Goal: Task Accomplishment & Management: Use online tool/utility

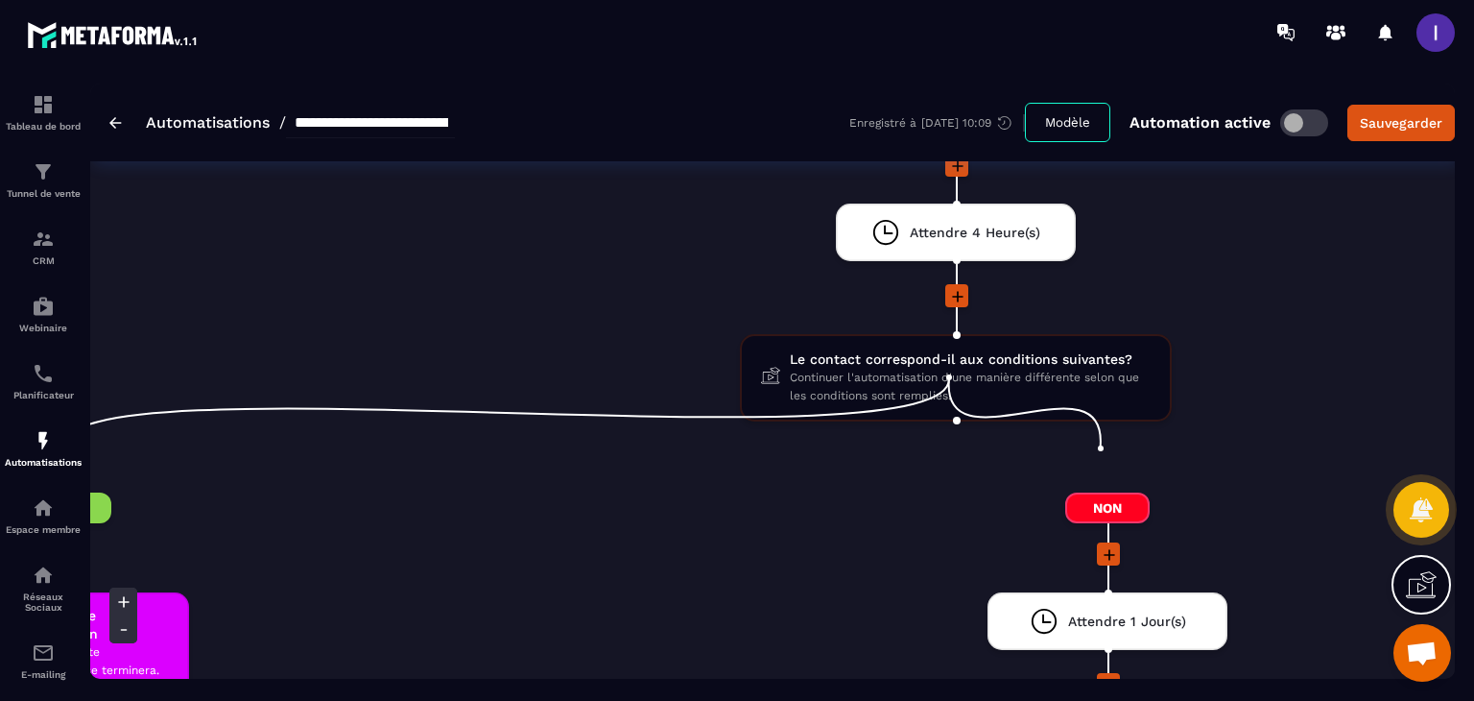
scroll to position [0, 2399]
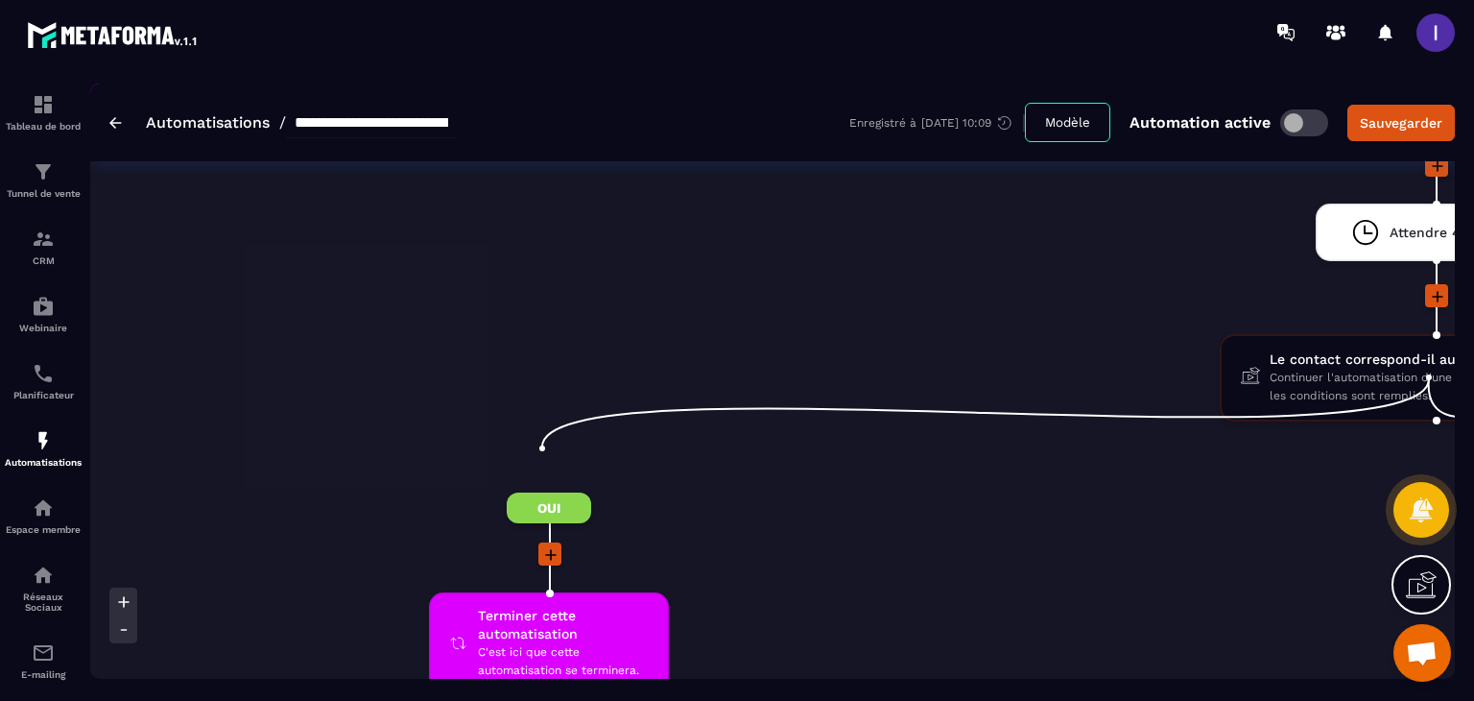
click at [548, 545] on icon at bounding box center [550, 554] width 19 height 19
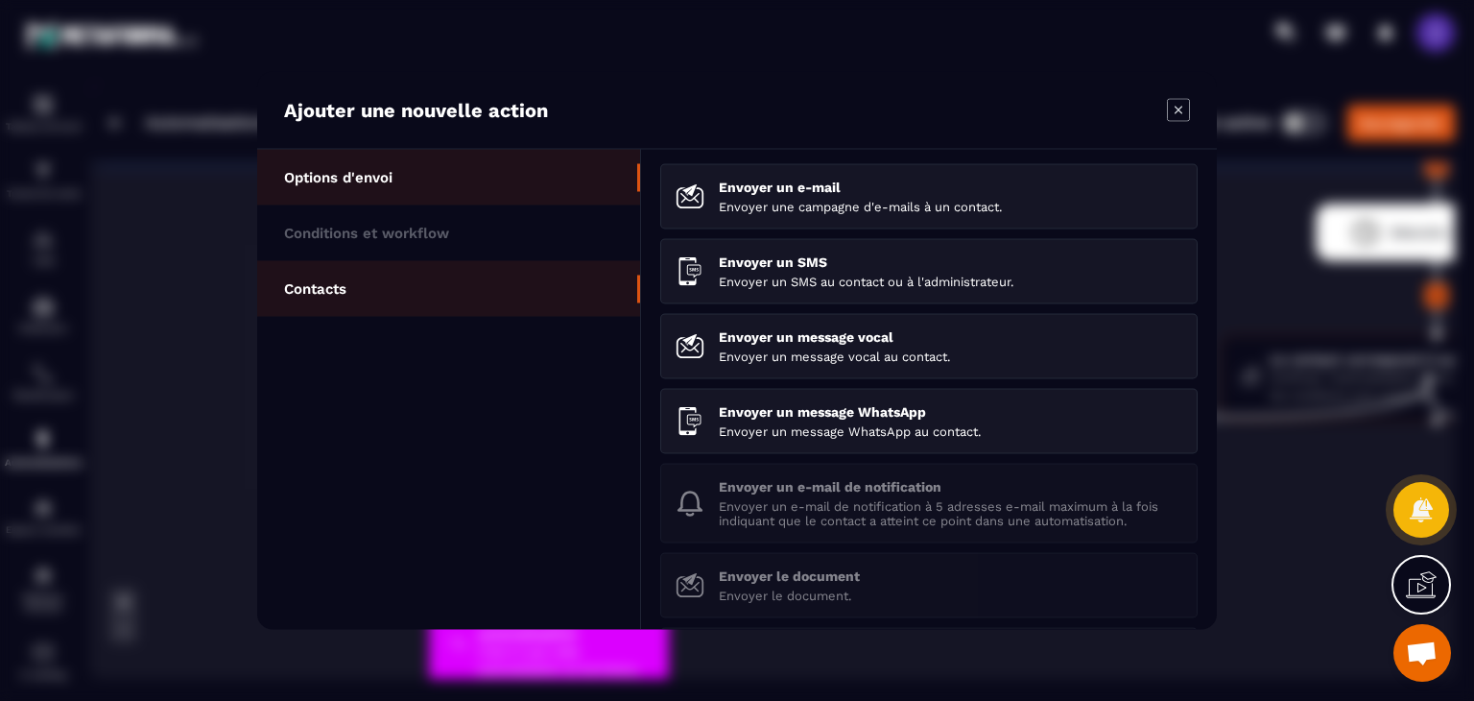
click at [360, 291] on li "Contacts" at bounding box center [448, 289] width 383 height 56
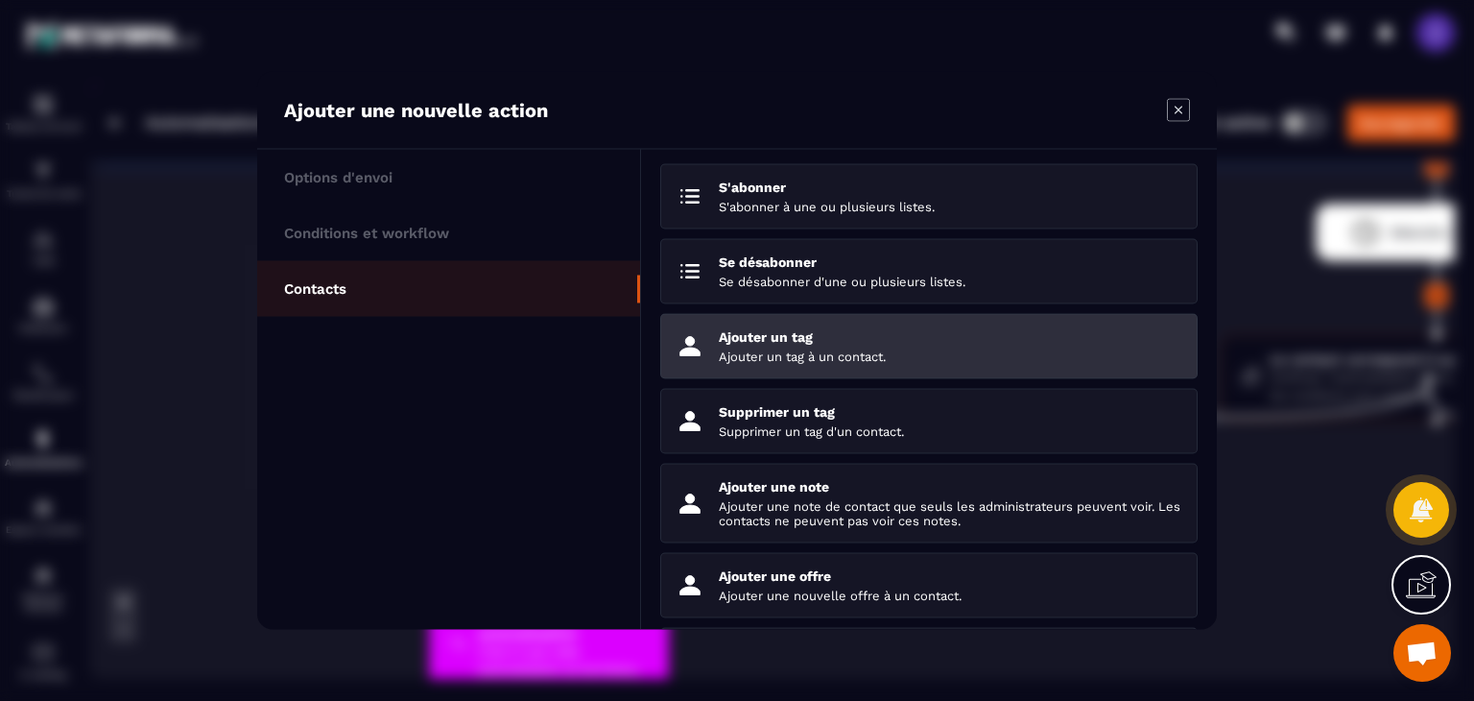
click at [756, 389] on li "Ajouter un tag Ajouter un tag à un contact." at bounding box center [928, 421] width 537 height 65
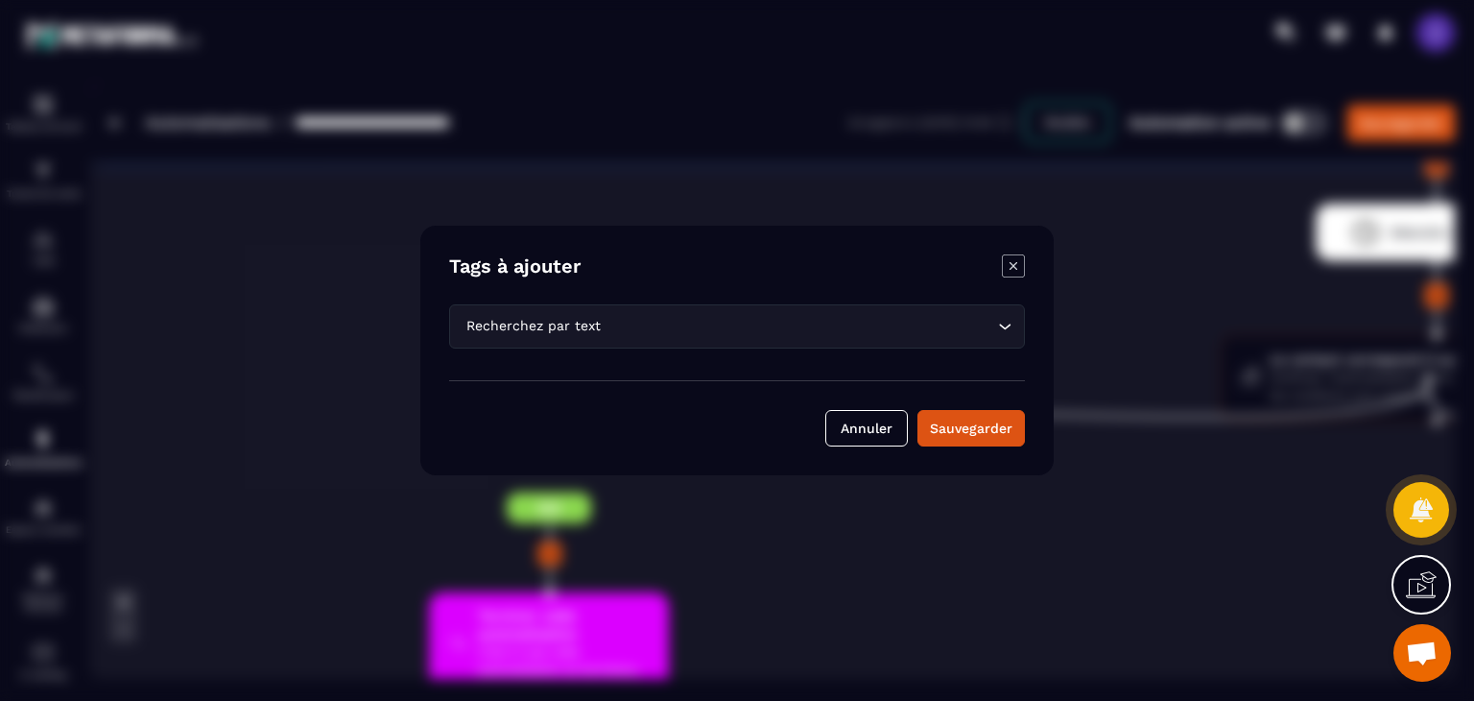
click at [631, 324] on input "Search for option" at bounding box center [799, 326] width 389 height 21
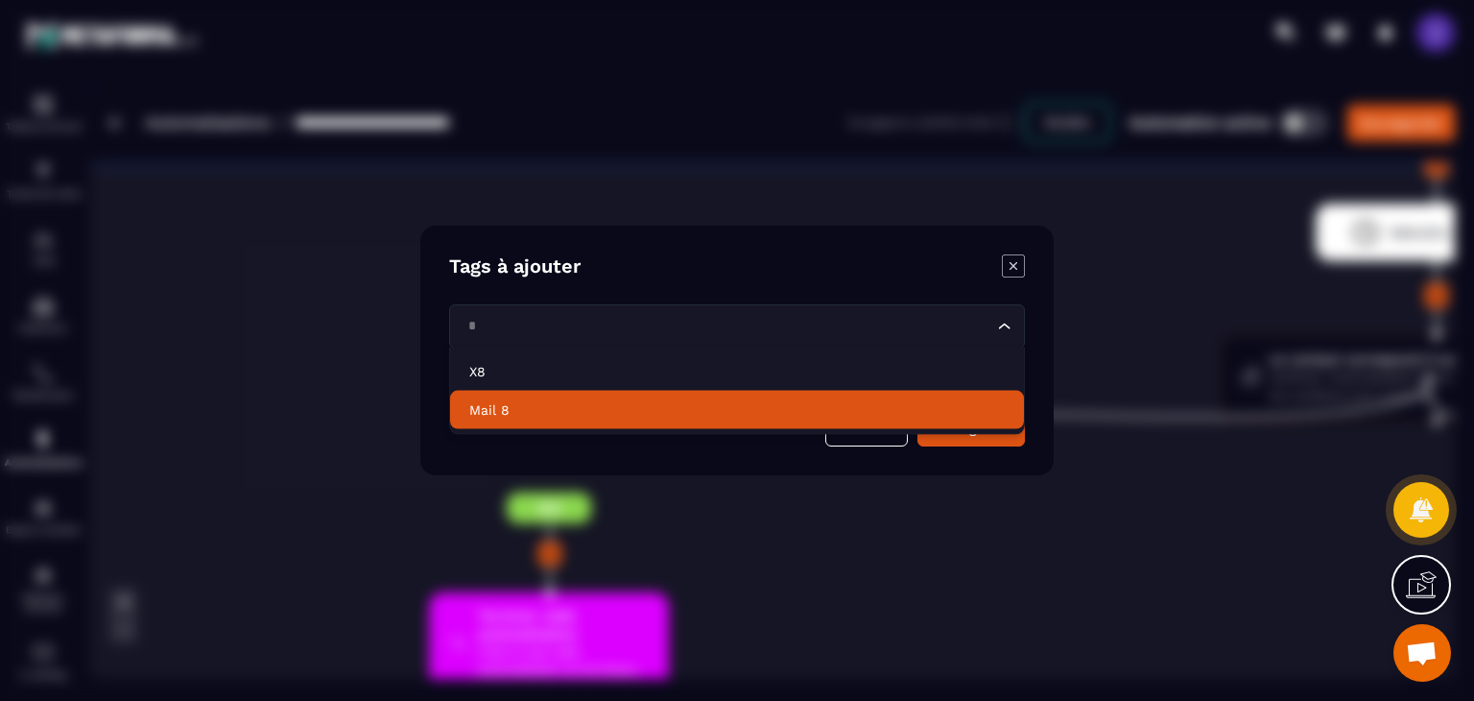
click at [533, 407] on p "Mail 8" at bounding box center [737, 409] width 536 height 19
type input "*"
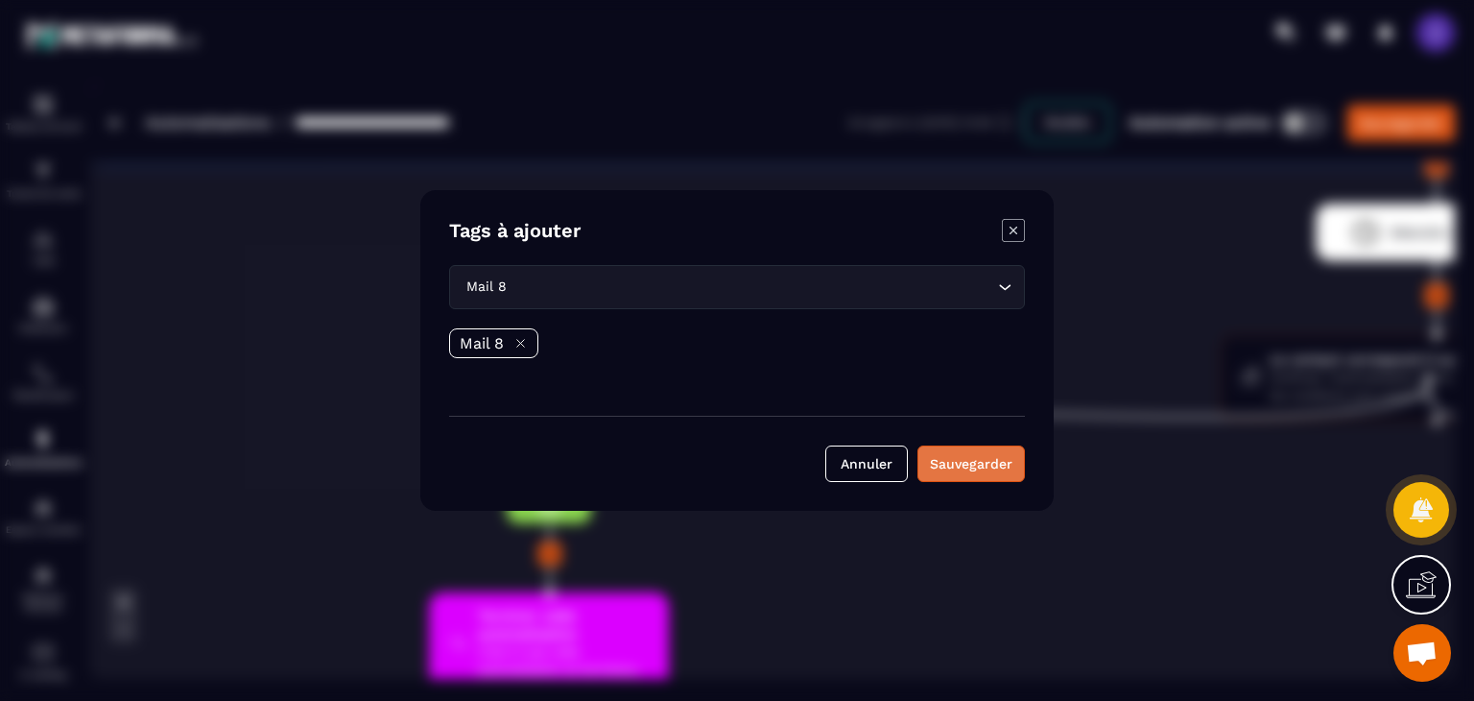
click at [947, 463] on button "Sauvegarder" at bounding box center [971, 463] width 107 height 36
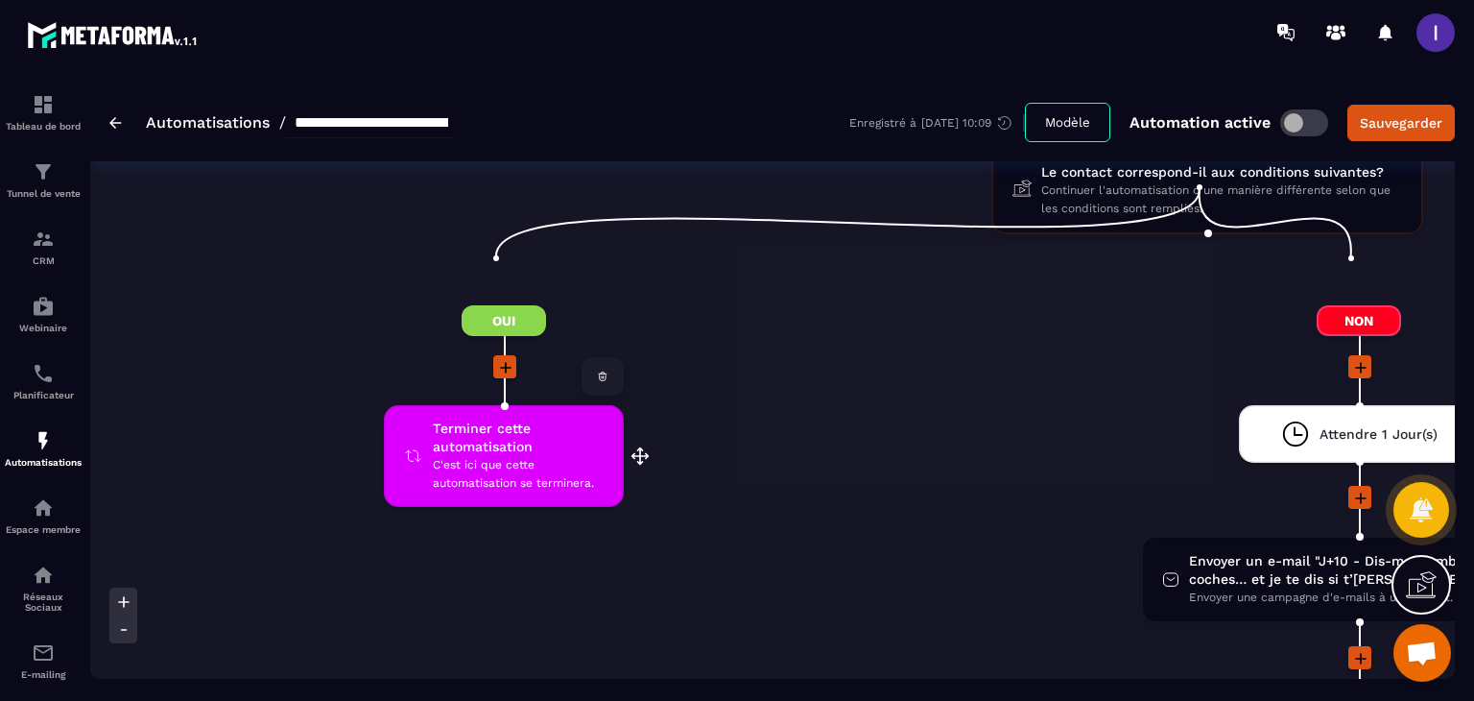
scroll to position [6818, 0]
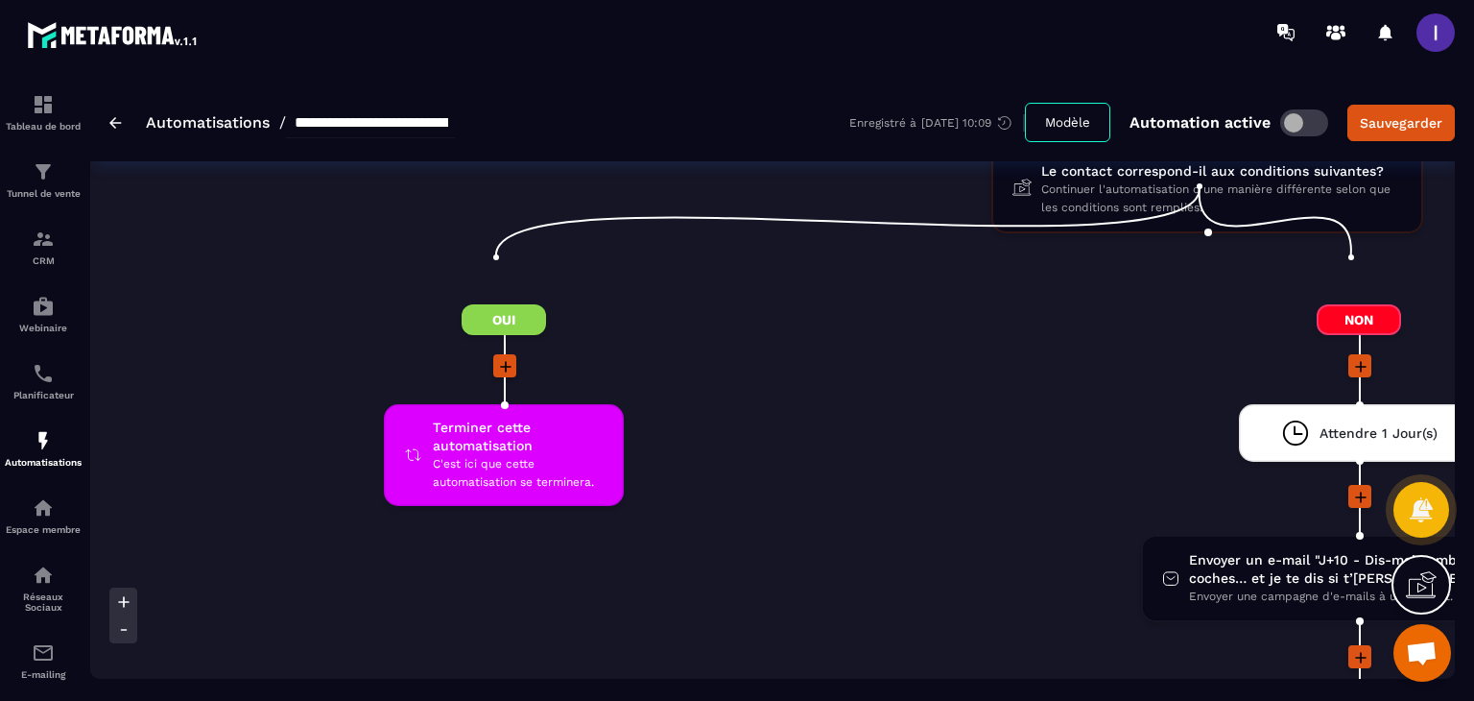
click at [507, 357] on icon at bounding box center [505, 366] width 19 height 19
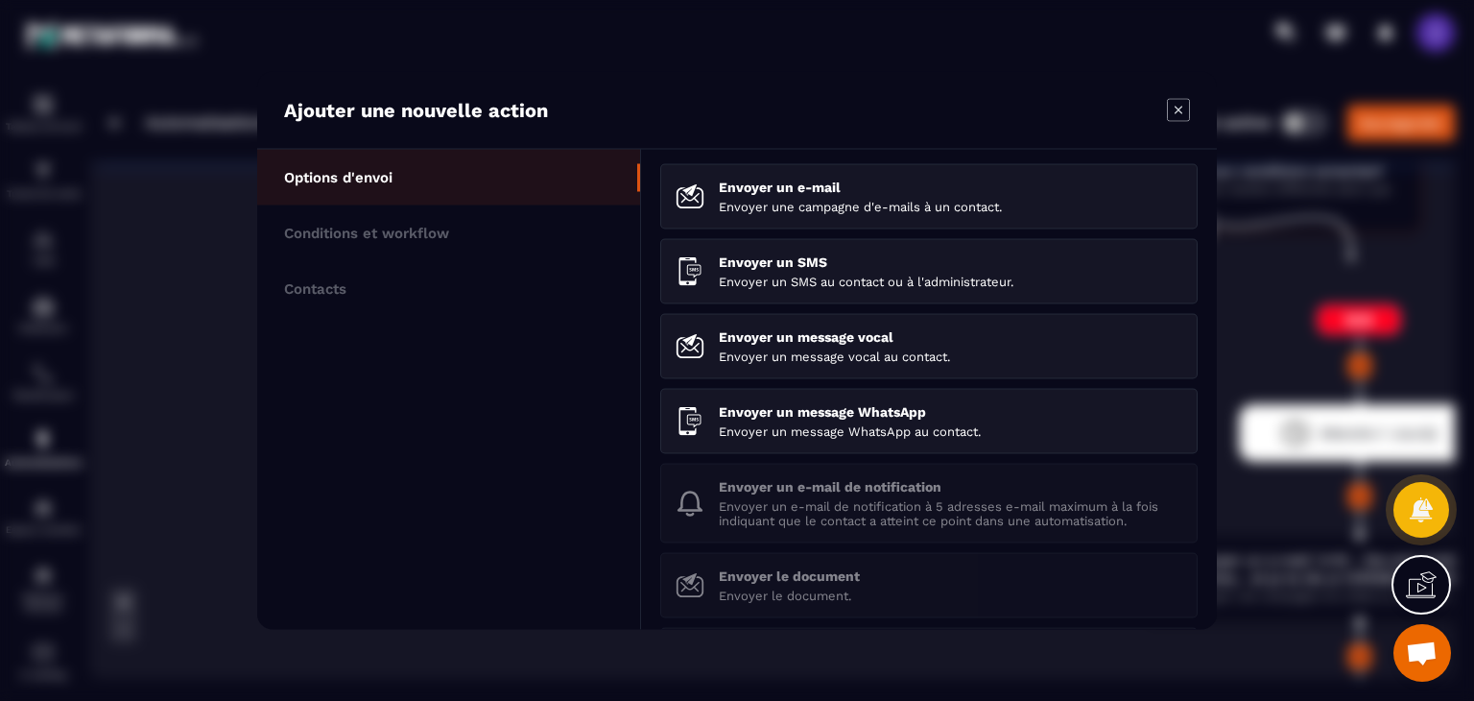
click at [1181, 101] on icon "Modal window" at bounding box center [1178, 110] width 23 height 23
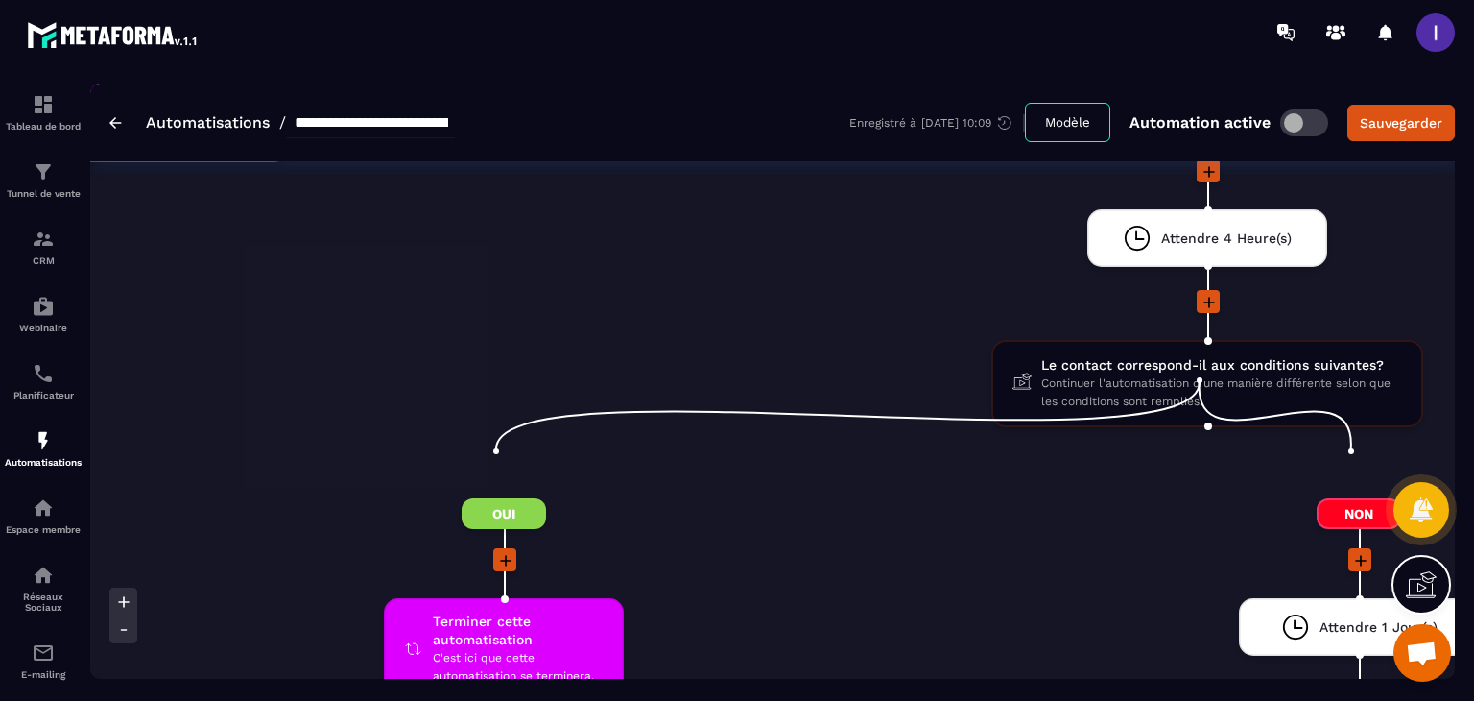
scroll to position [6626, 0]
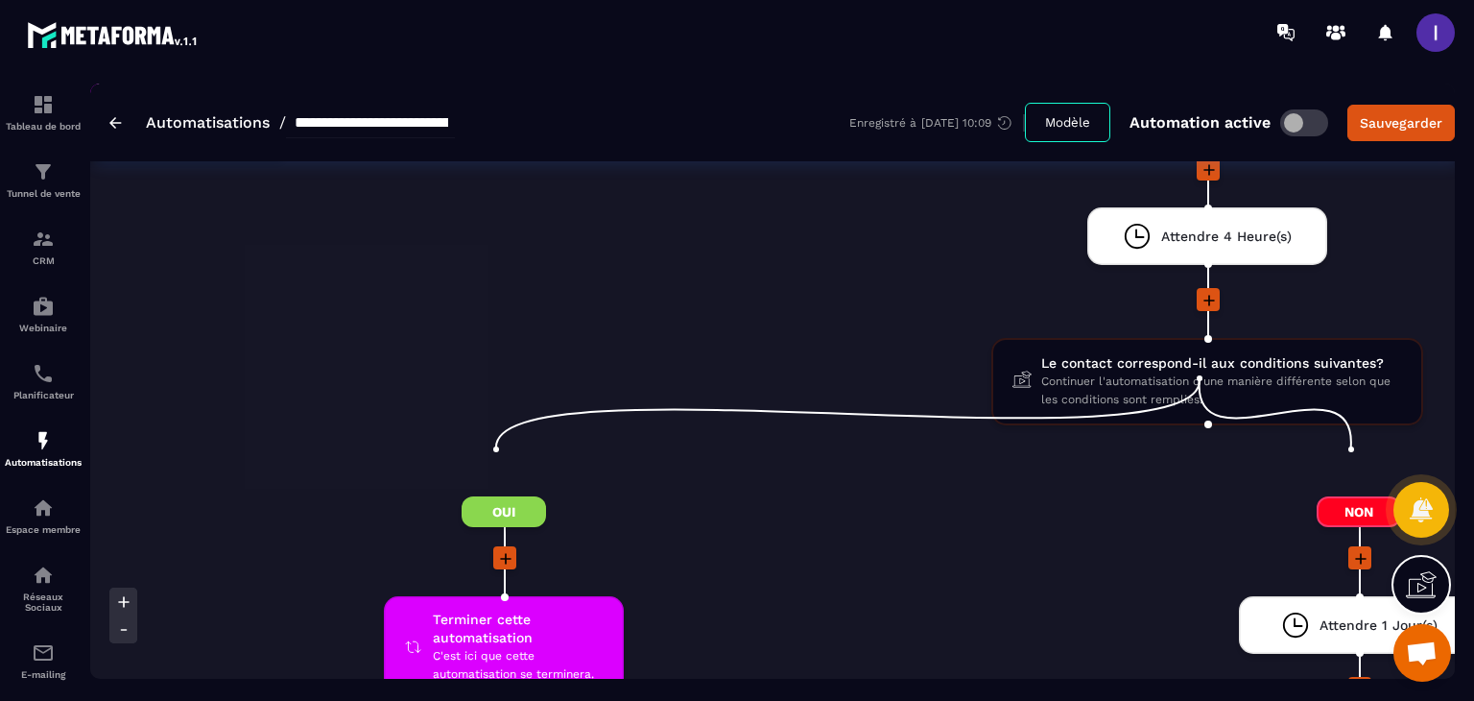
click at [502, 549] on icon at bounding box center [505, 558] width 19 height 19
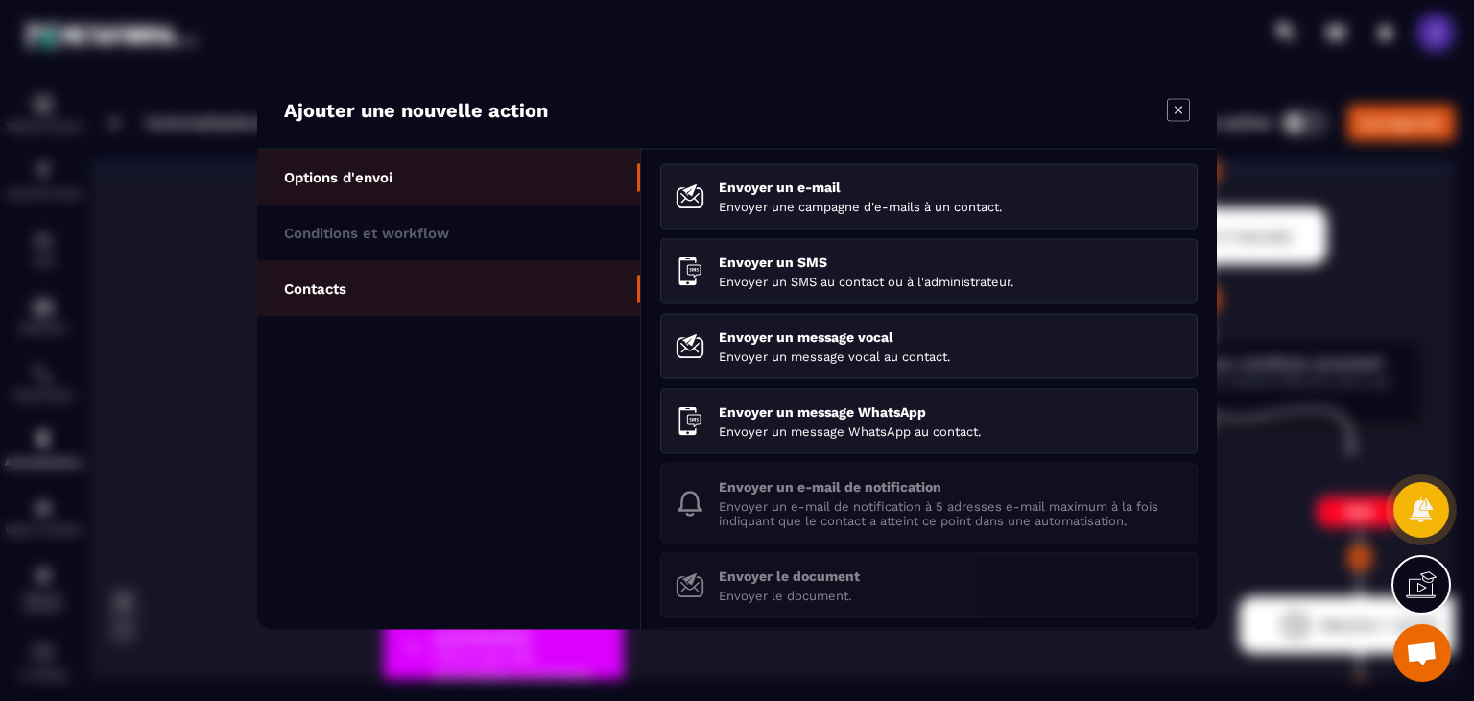
click at [390, 281] on li "Contacts" at bounding box center [448, 289] width 383 height 56
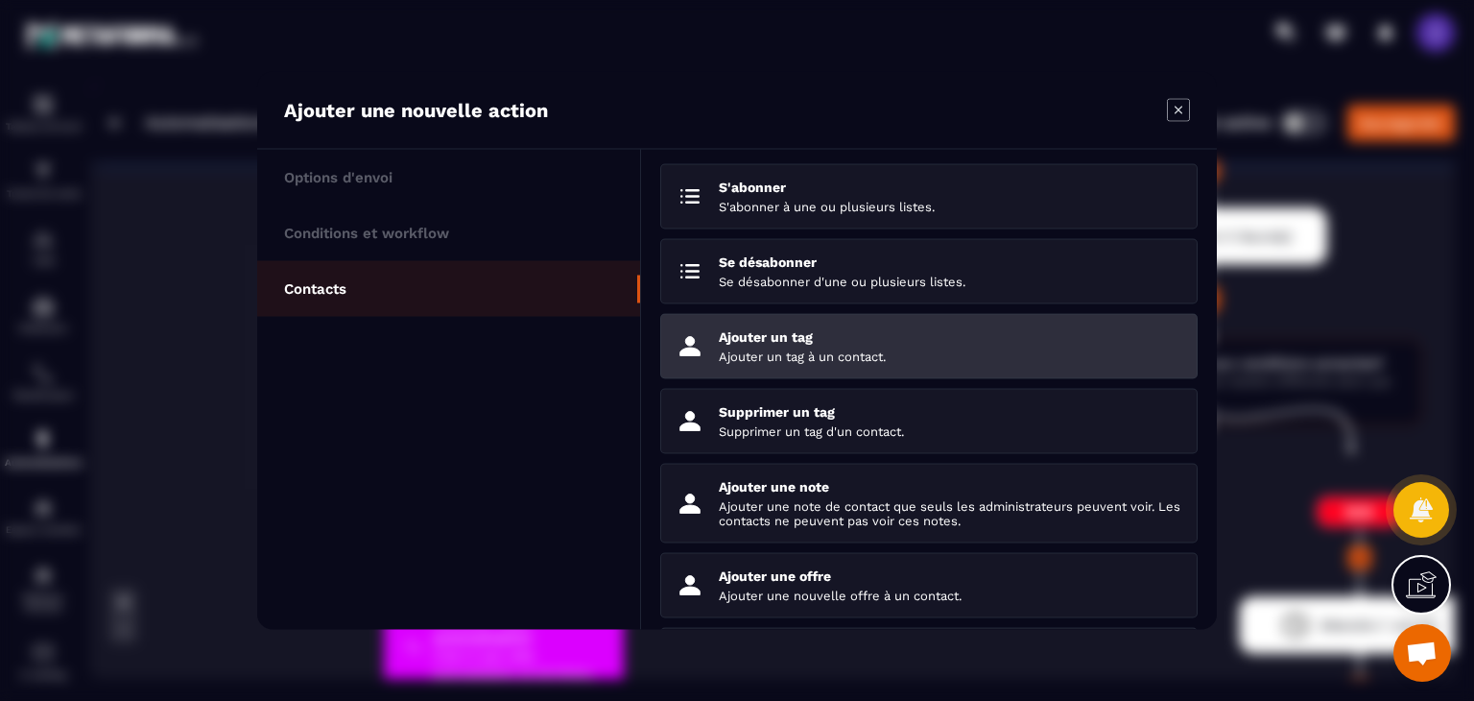
click at [829, 346] on div "Ajouter un tag Ajouter un tag à un contact." at bounding box center [951, 346] width 464 height 35
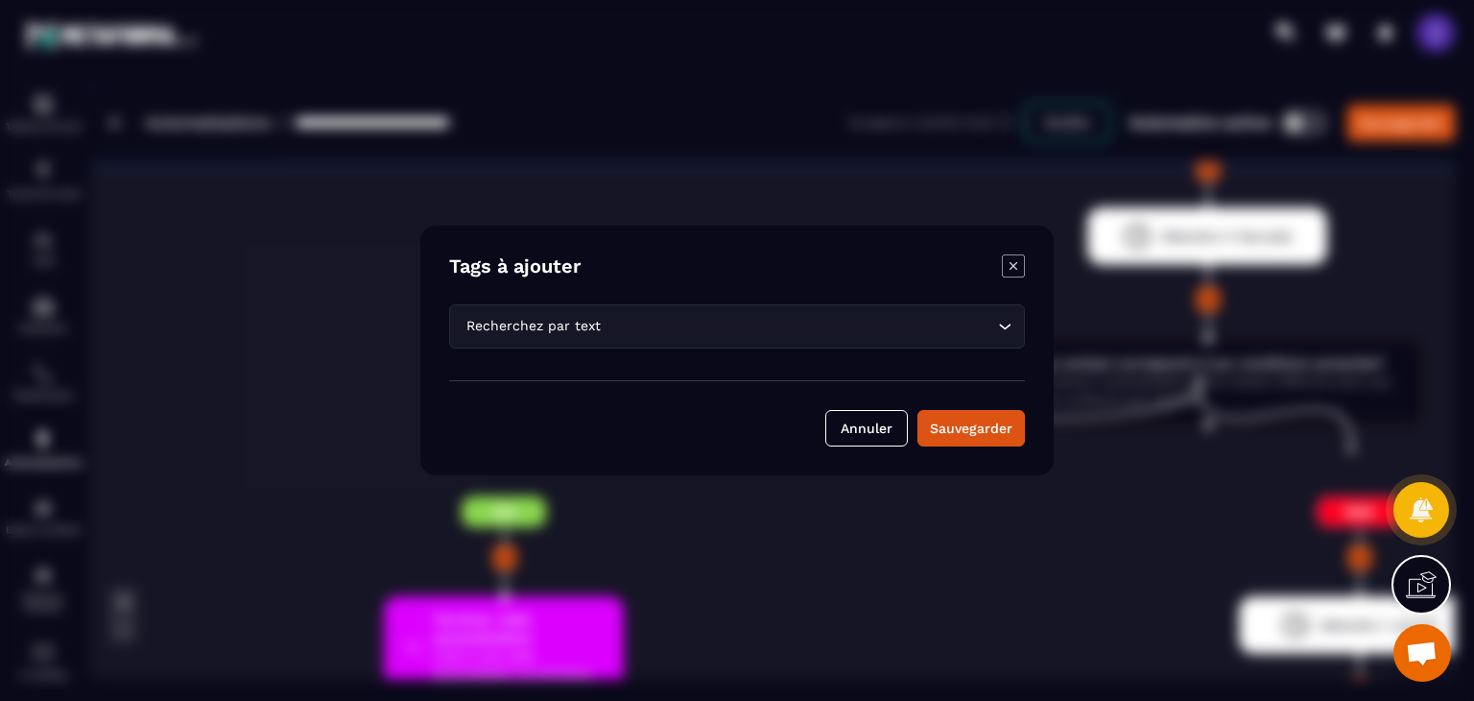
click at [595, 342] on div "Recherchez par text Loading..." at bounding box center [737, 326] width 576 height 44
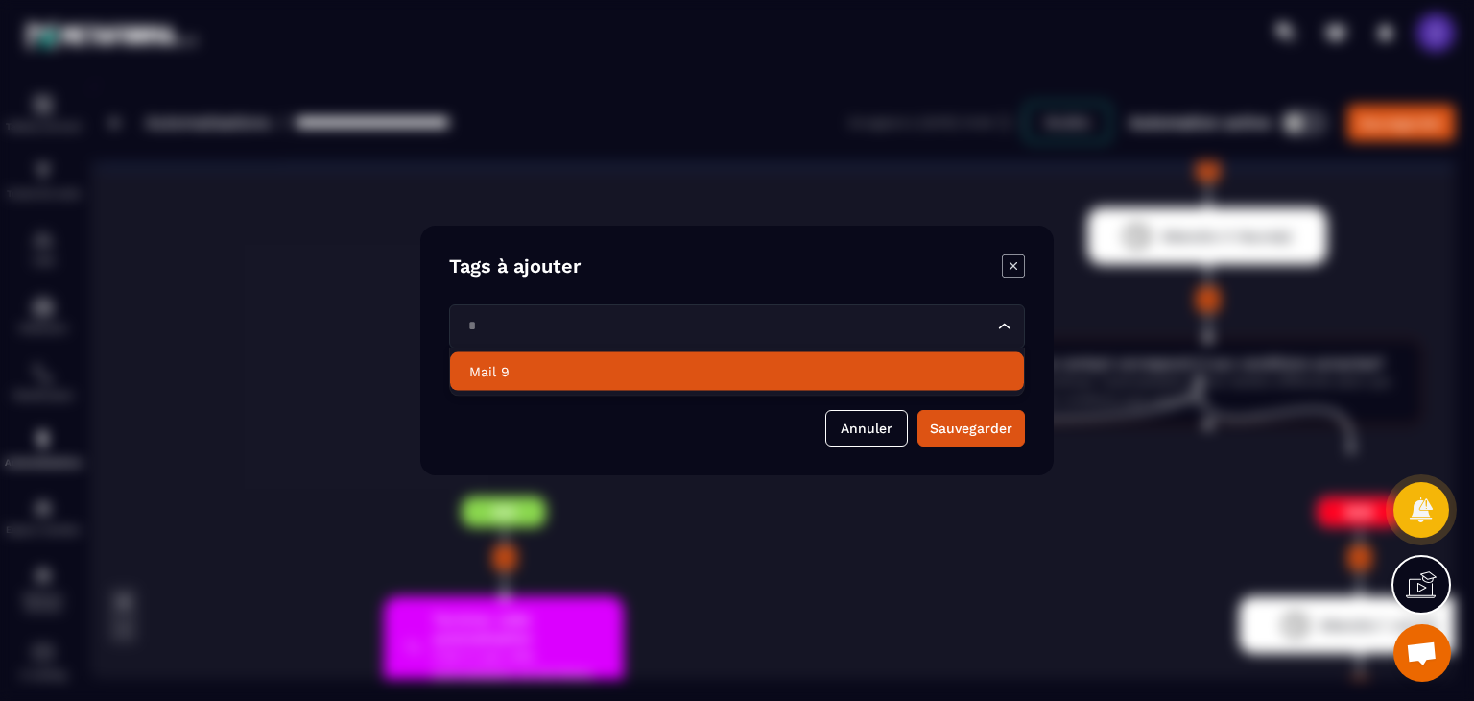
click at [572, 370] on p "Mail 9" at bounding box center [737, 371] width 536 height 19
type input "*"
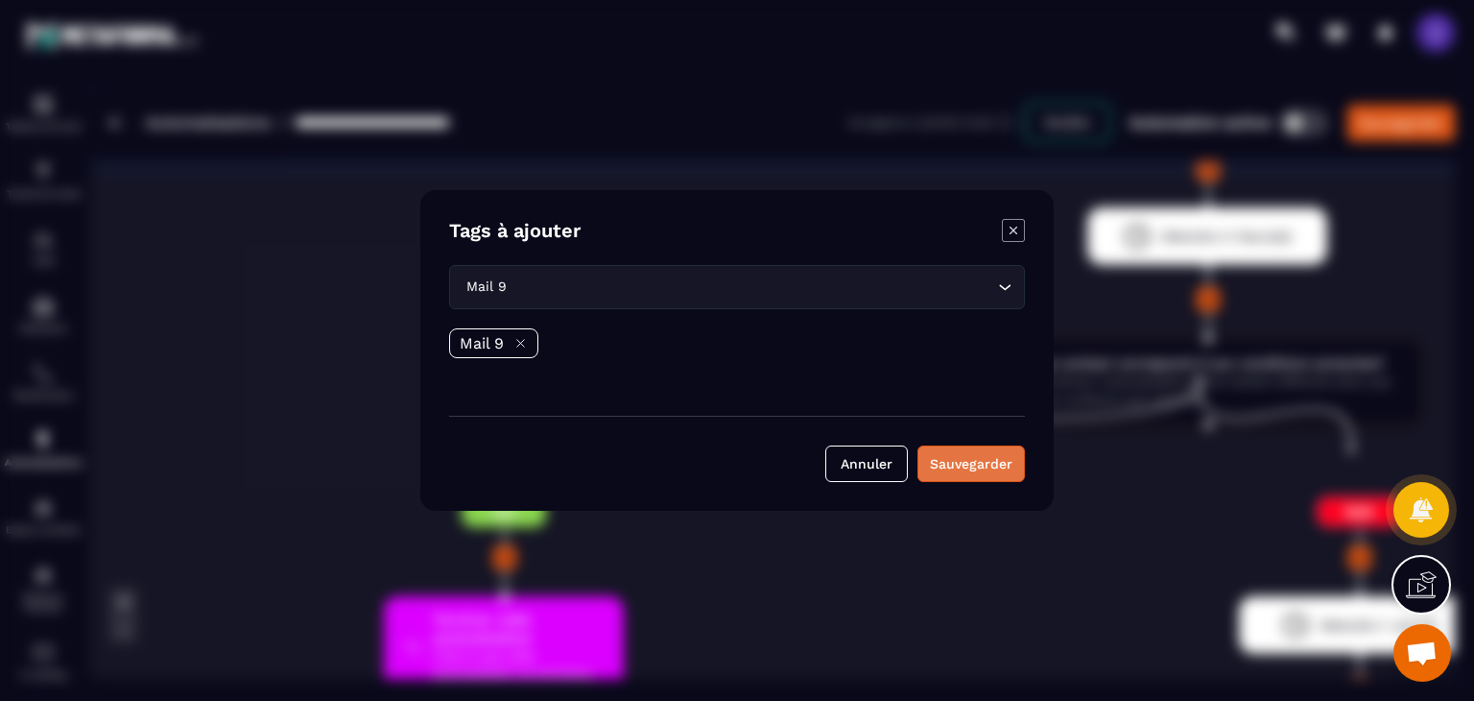
click at [980, 454] on button "Sauvegarder" at bounding box center [971, 463] width 107 height 36
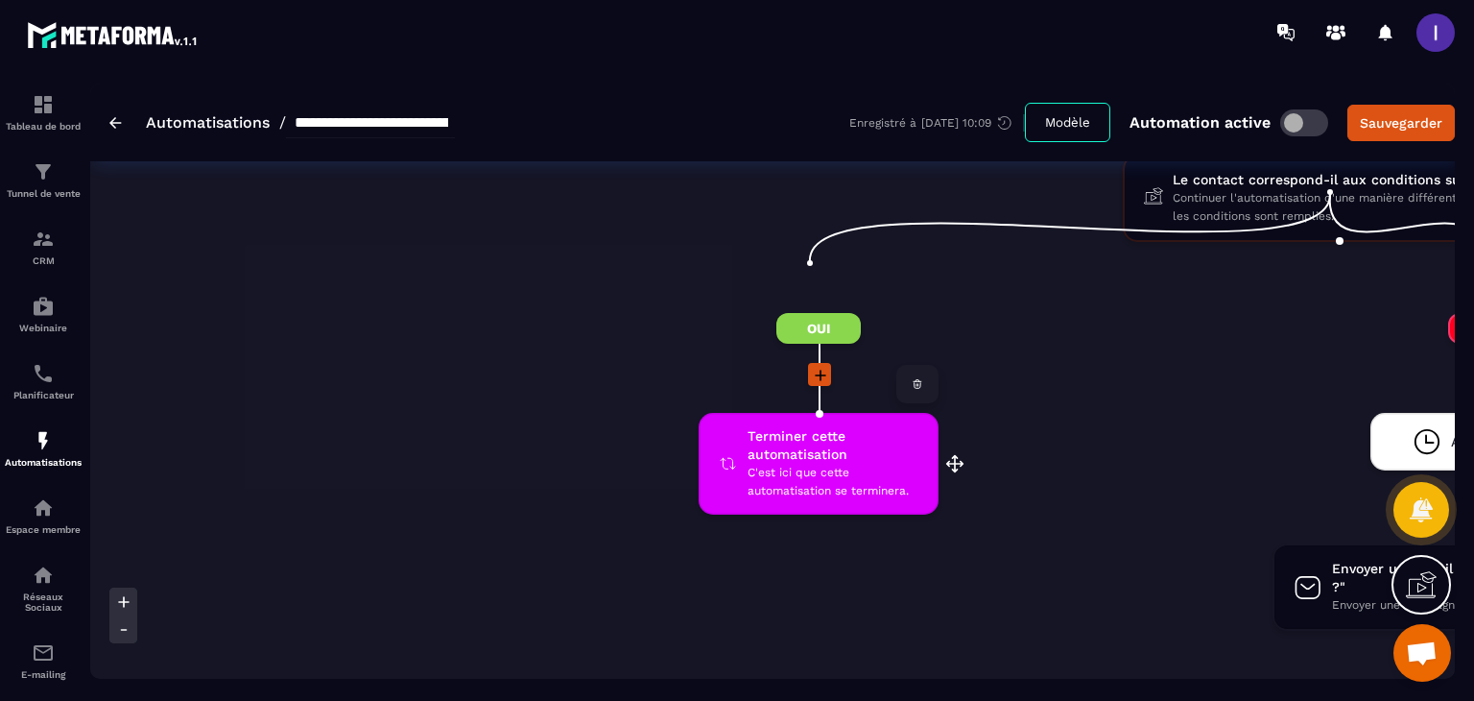
scroll to position [7490, 0]
click at [797, 362] on div at bounding box center [819, 375] width 240 height 26
click at [818, 365] on icon at bounding box center [820, 374] width 19 height 19
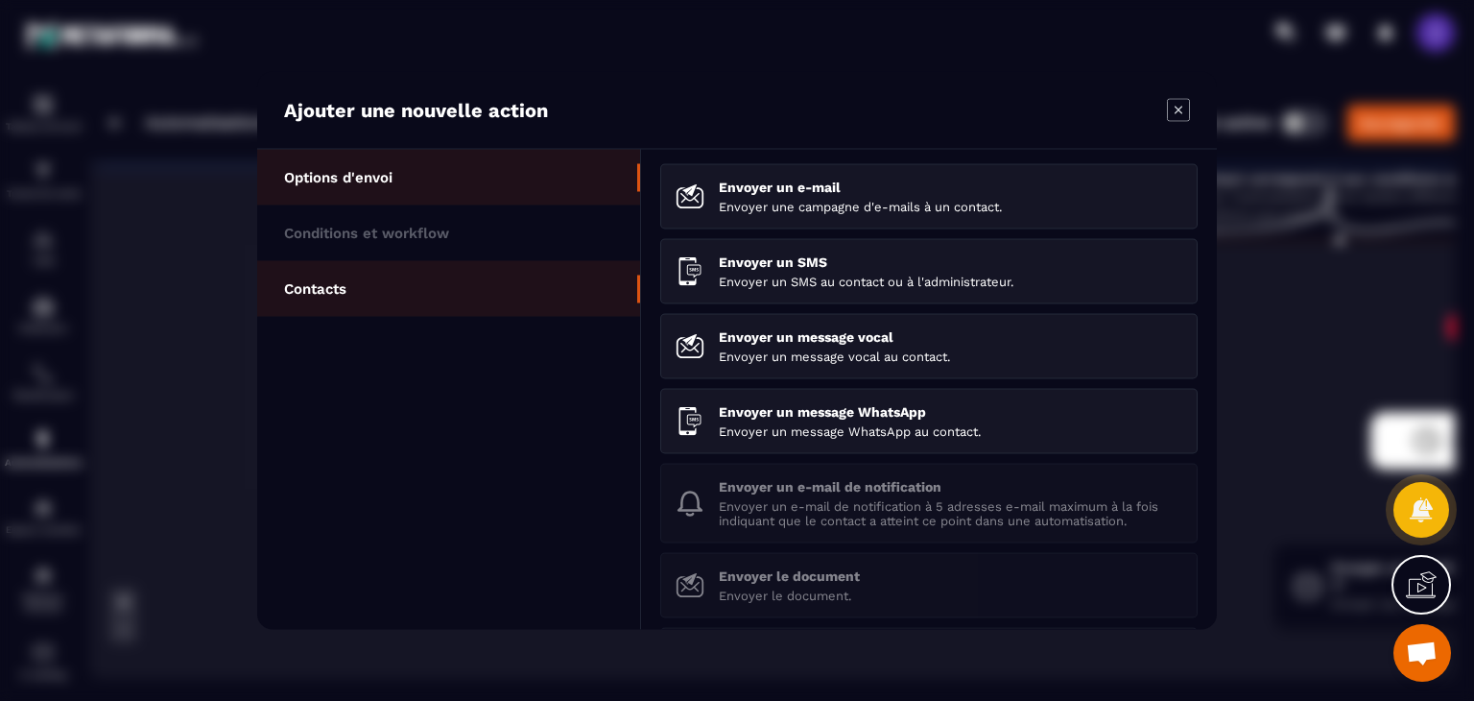
click at [359, 295] on li "Contacts" at bounding box center [448, 289] width 383 height 56
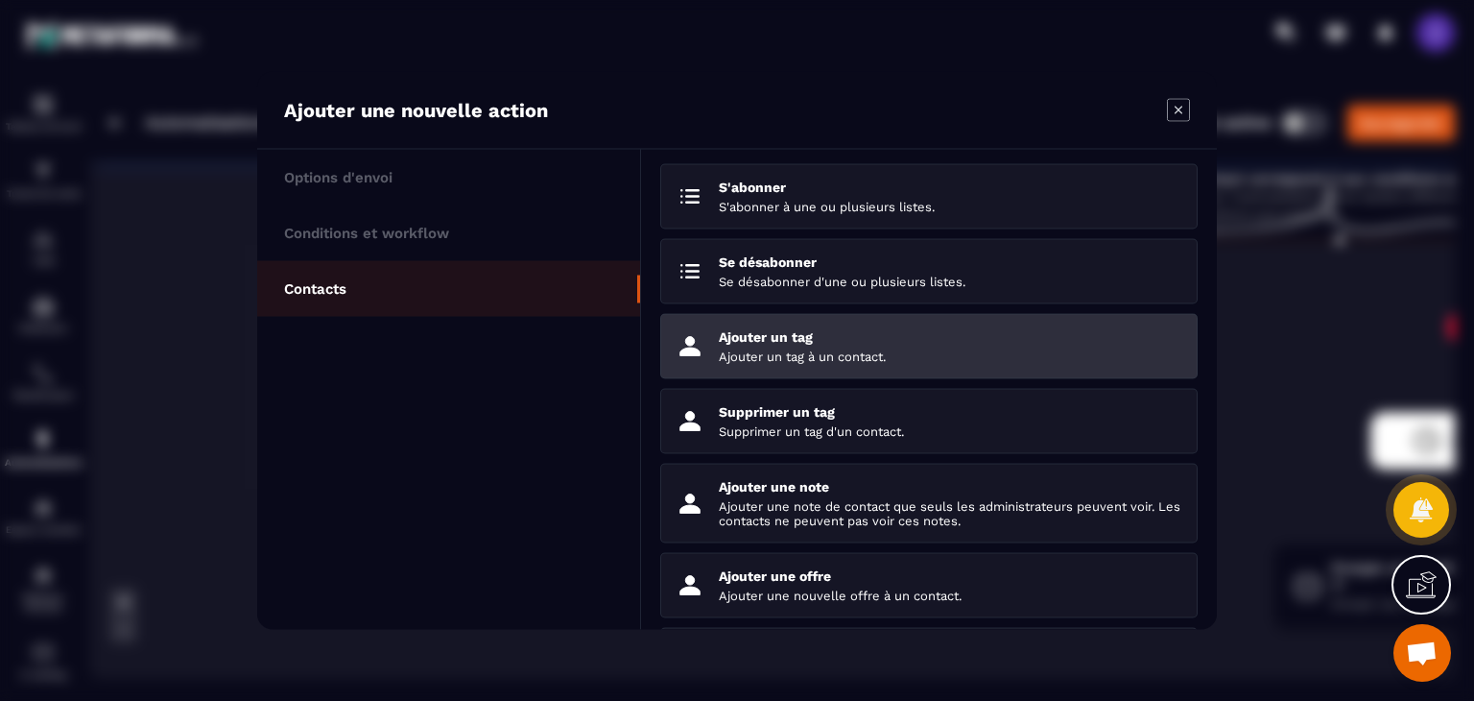
click at [799, 351] on p "Ajouter un tag à un contact." at bounding box center [951, 356] width 464 height 14
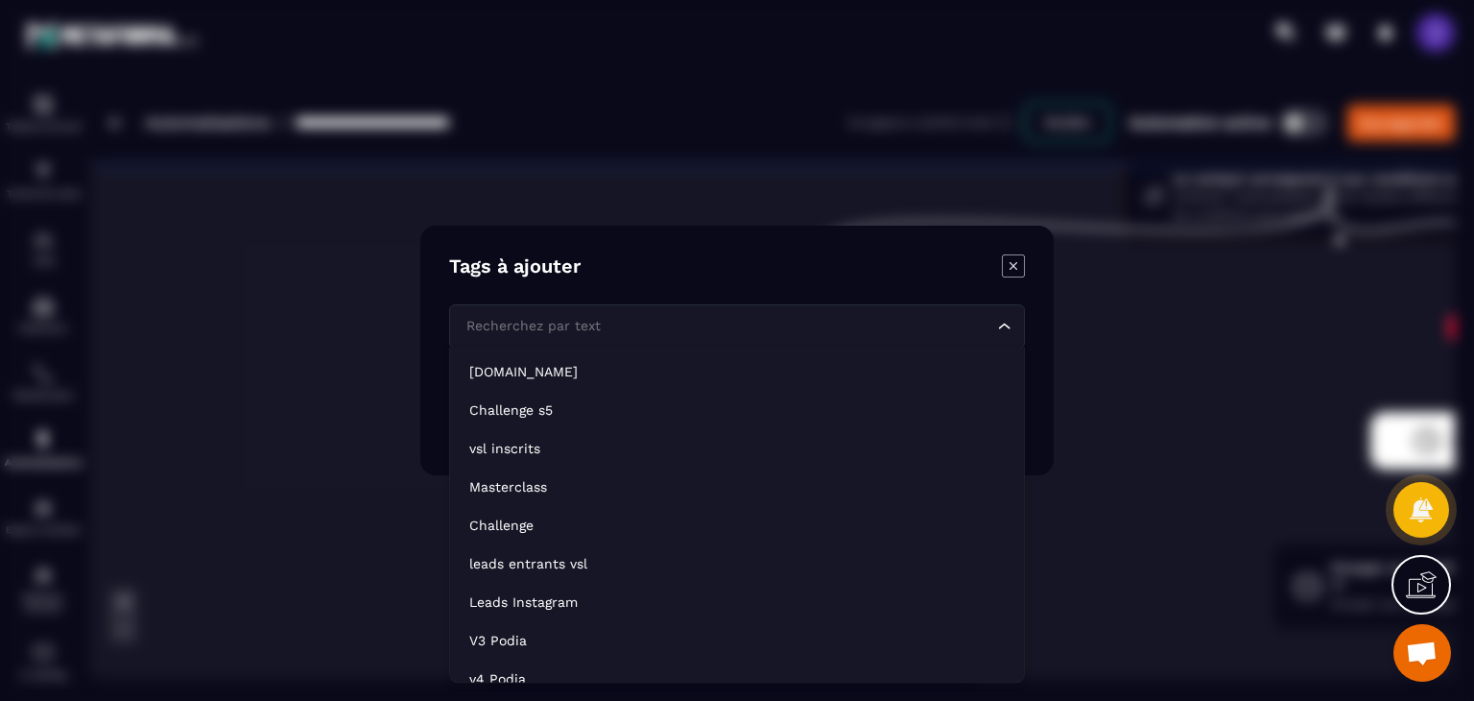
click at [520, 334] on div "Recherchez par text" at bounding box center [728, 326] width 536 height 21
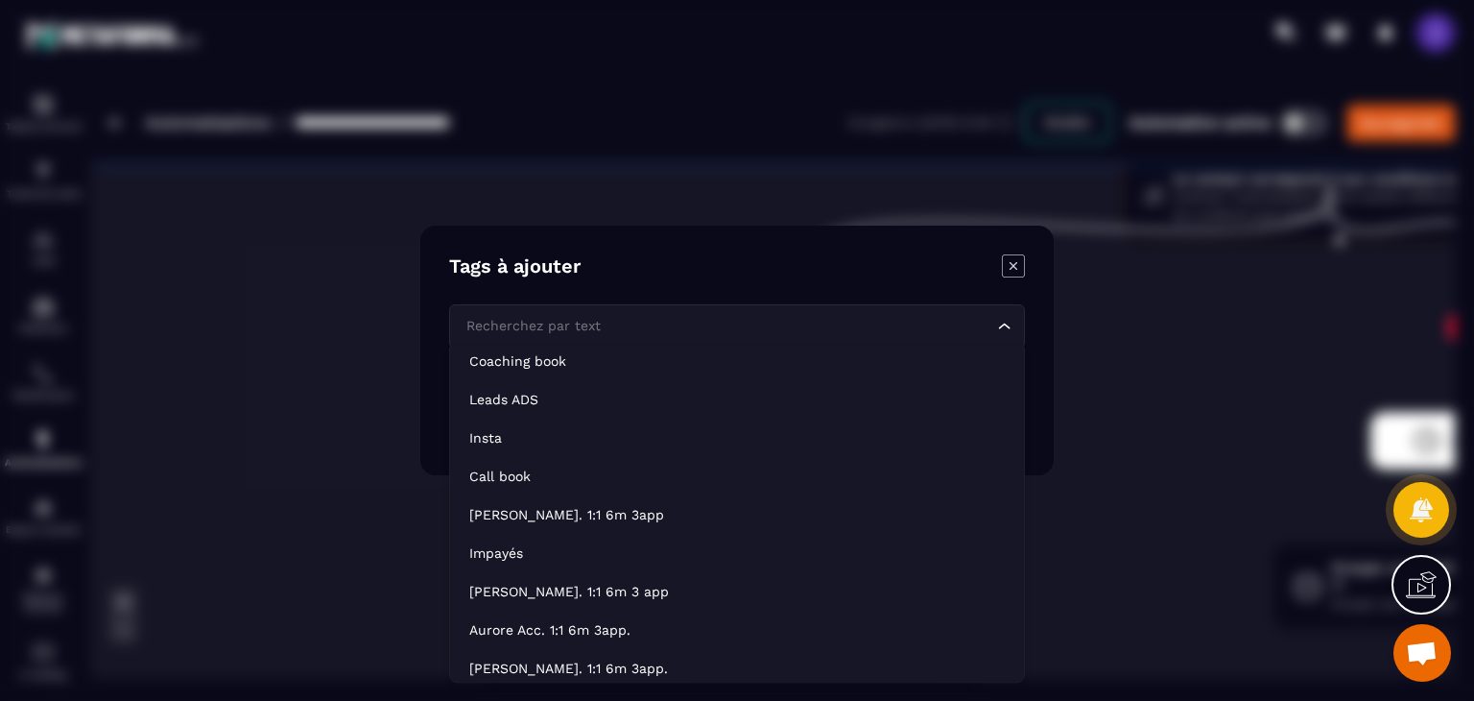
scroll to position [192, 0]
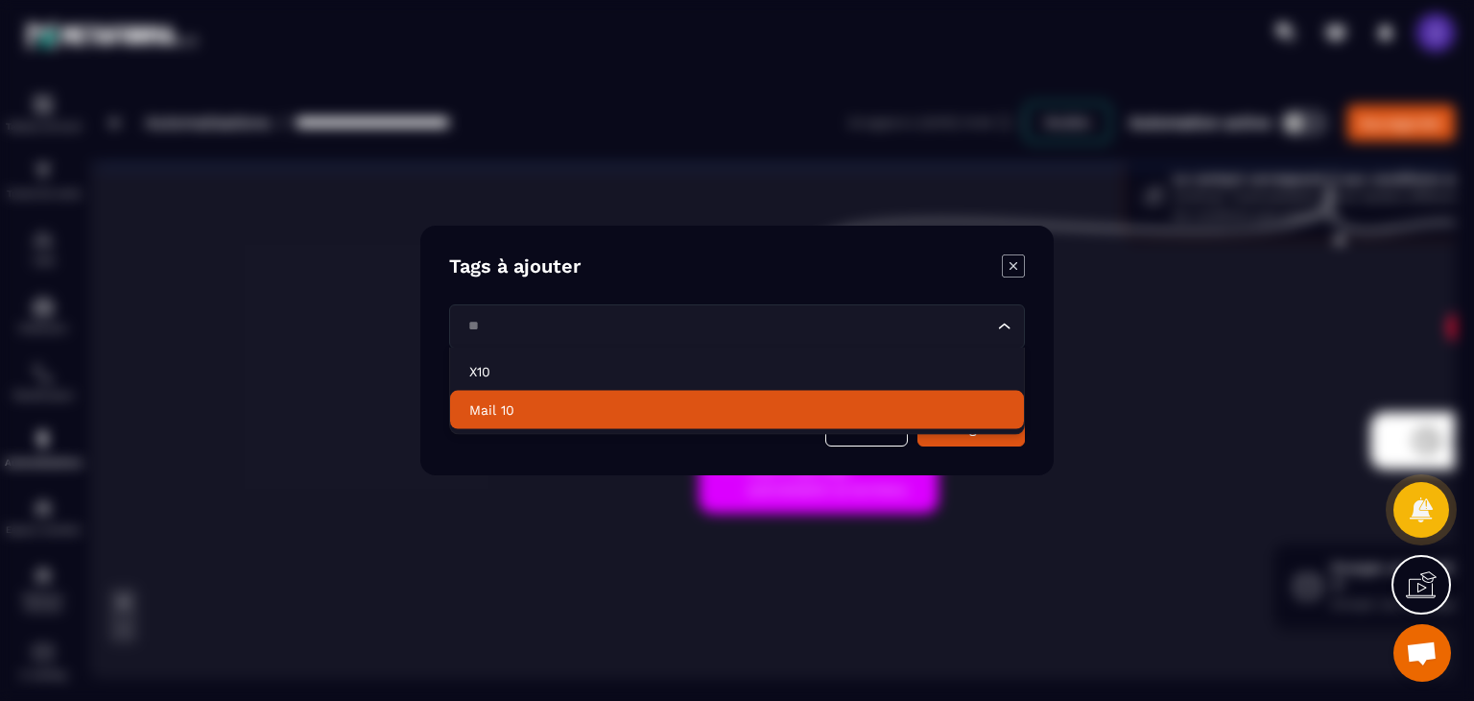
click at [504, 412] on p "Mail 10" at bounding box center [737, 409] width 536 height 19
type input "**"
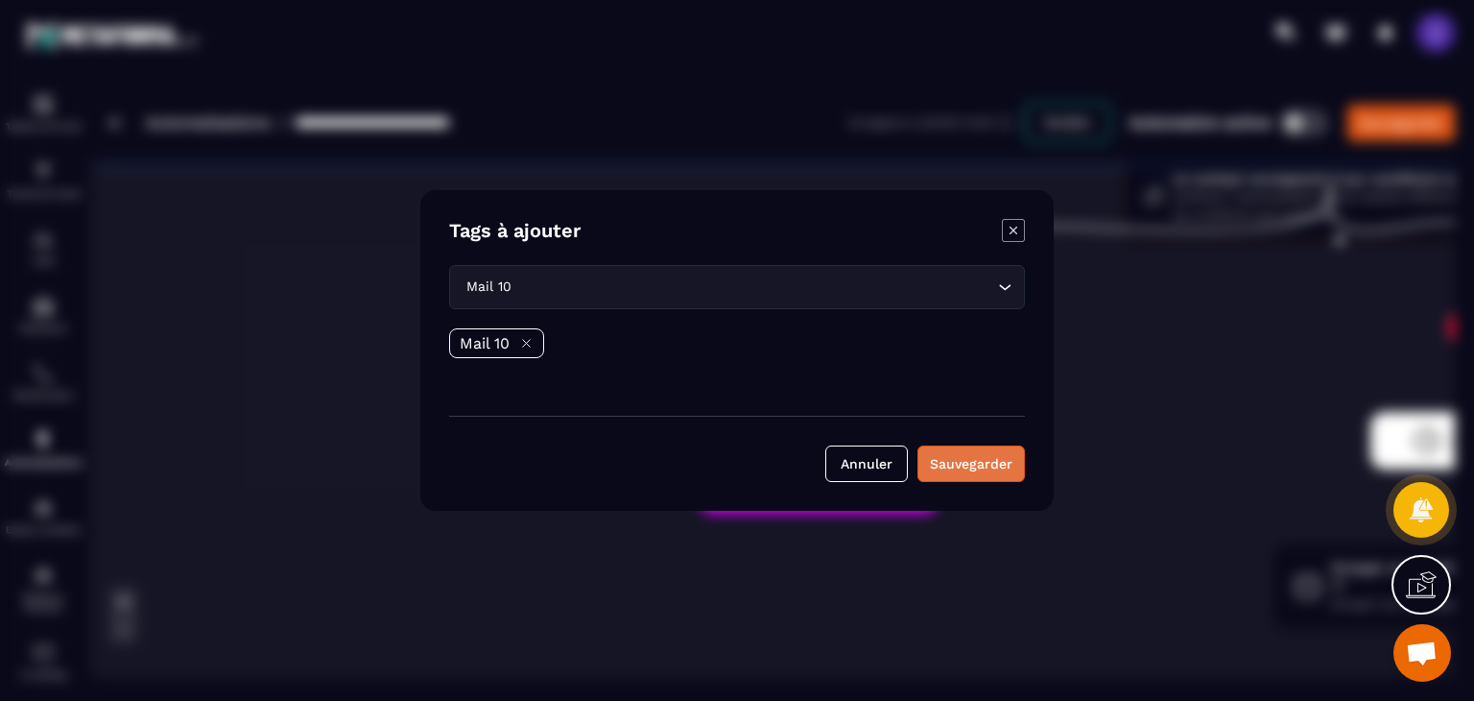
click at [1003, 461] on button "Sauvegarder" at bounding box center [971, 463] width 107 height 36
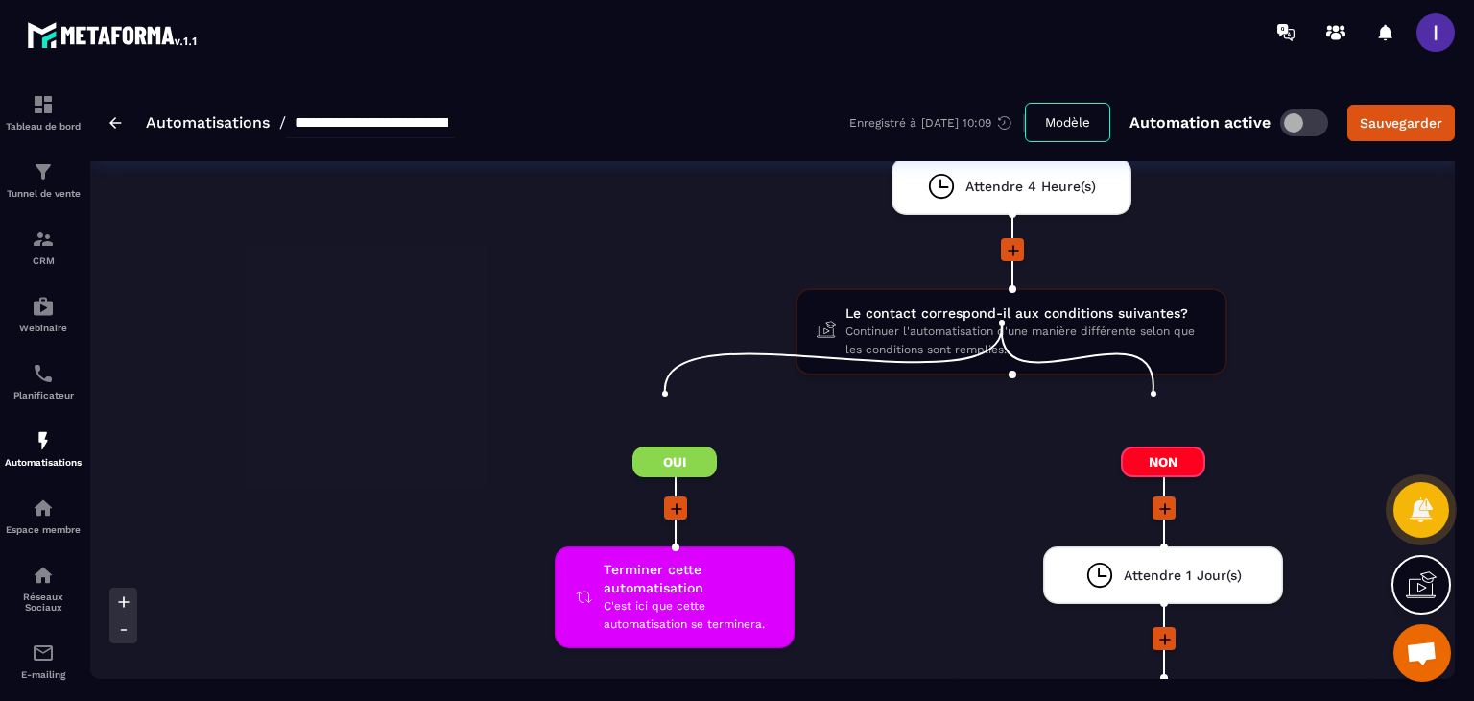
scroll to position [8065, 0]
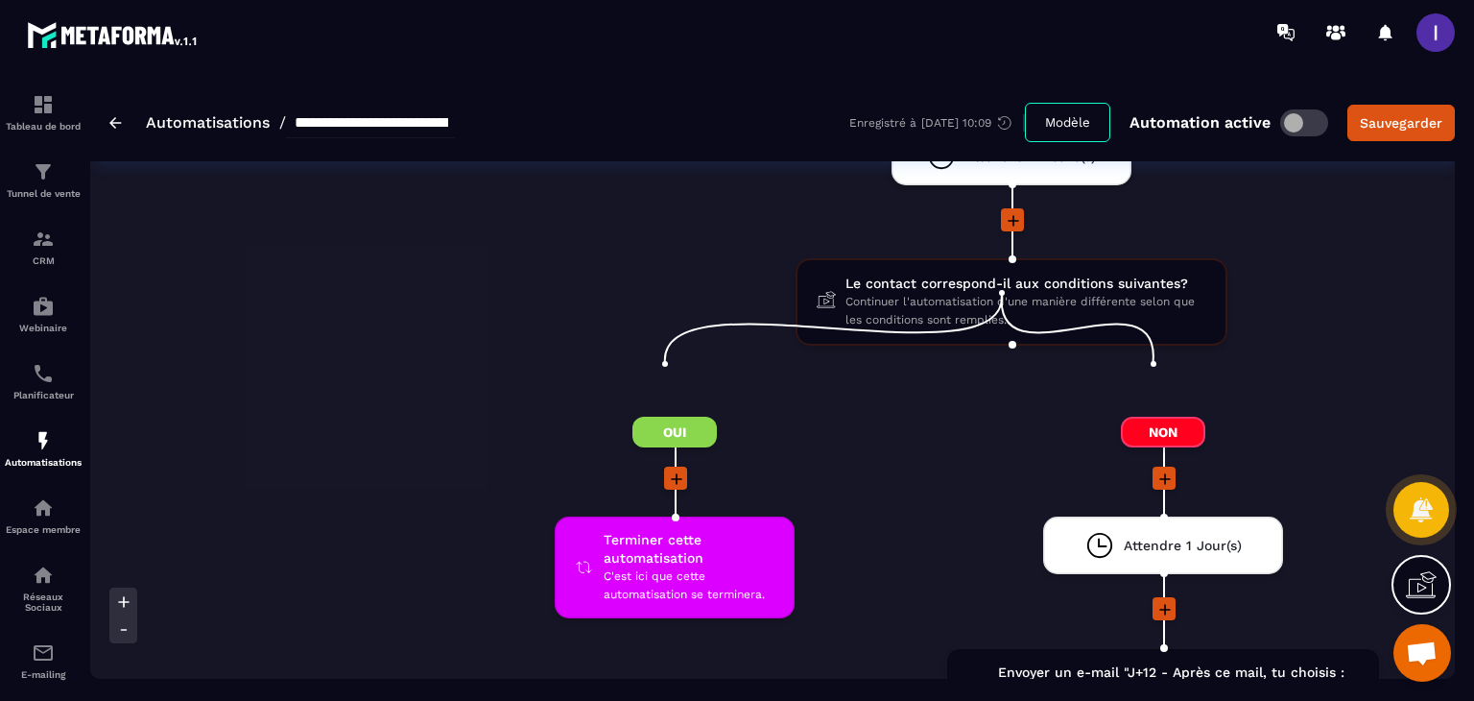
click at [667, 469] on icon at bounding box center [676, 478] width 19 height 19
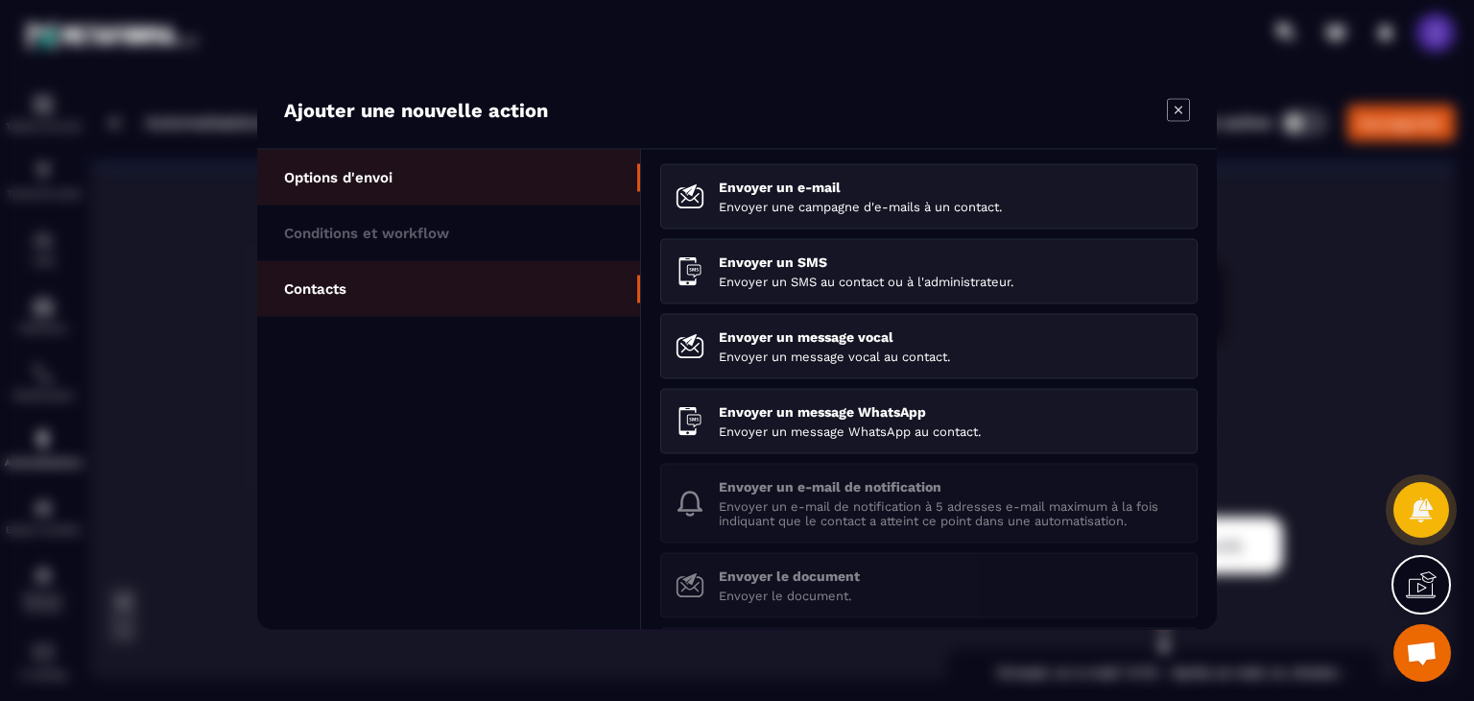
click at [349, 277] on li "Contacts" at bounding box center [448, 289] width 383 height 56
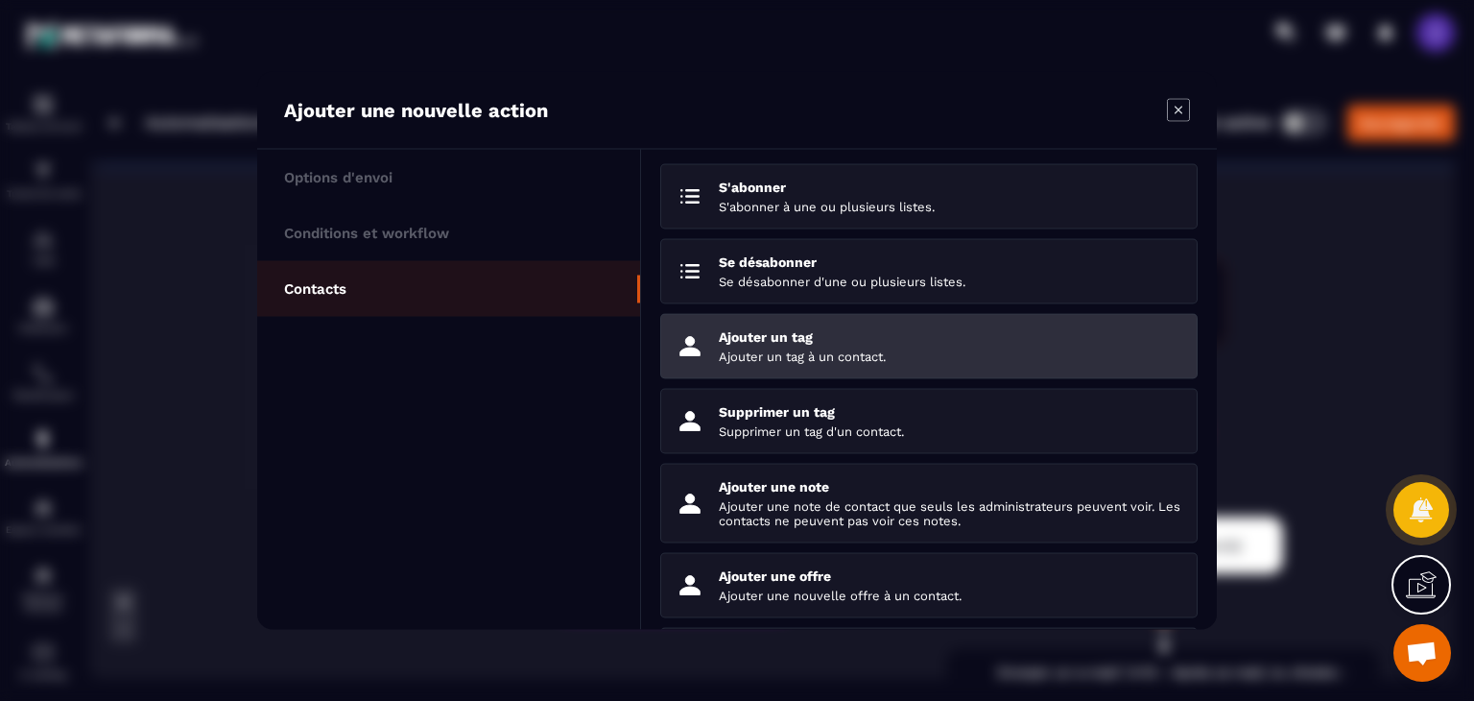
click at [751, 341] on p "Ajouter un tag" at bounding box center [951, 336] width 464 height 15
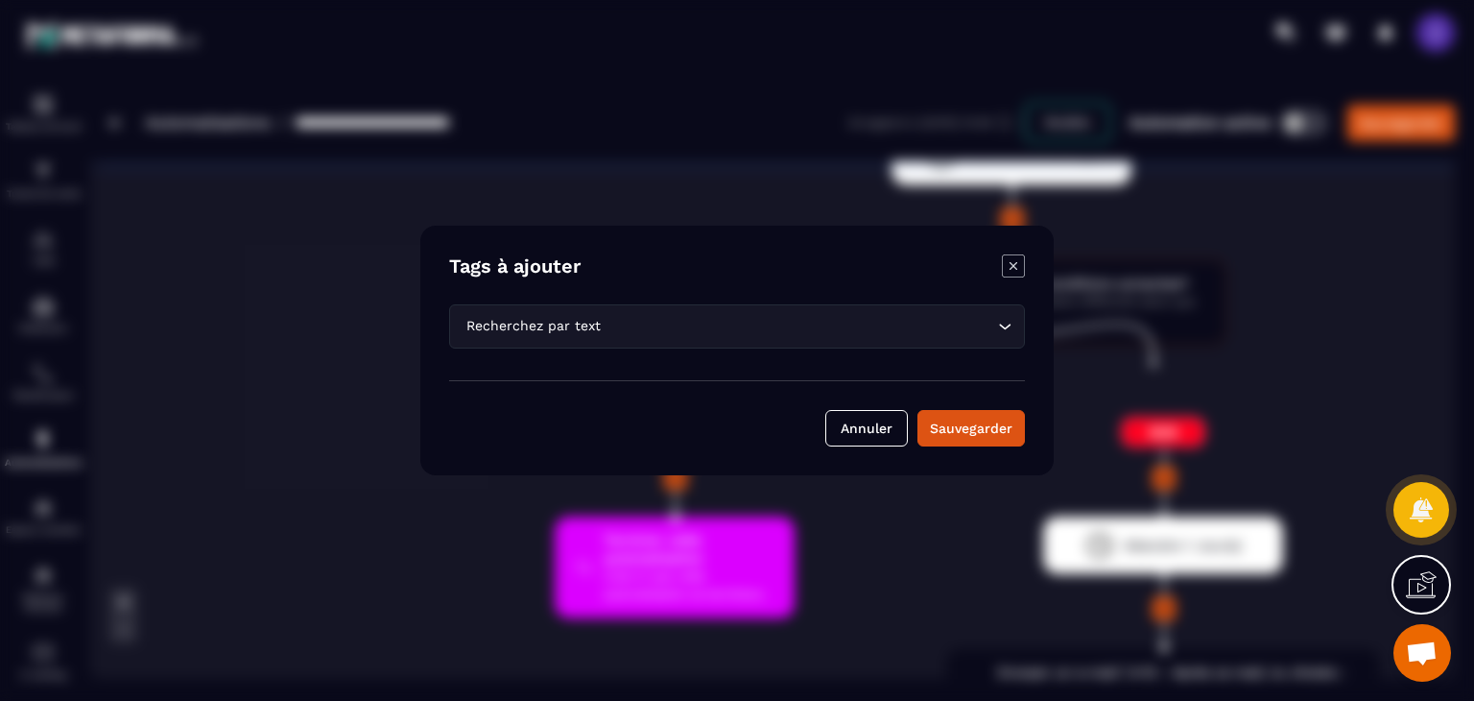
click at [683, 335] on input "Search for option" at bounding box center [799, 326] width 389 height 21
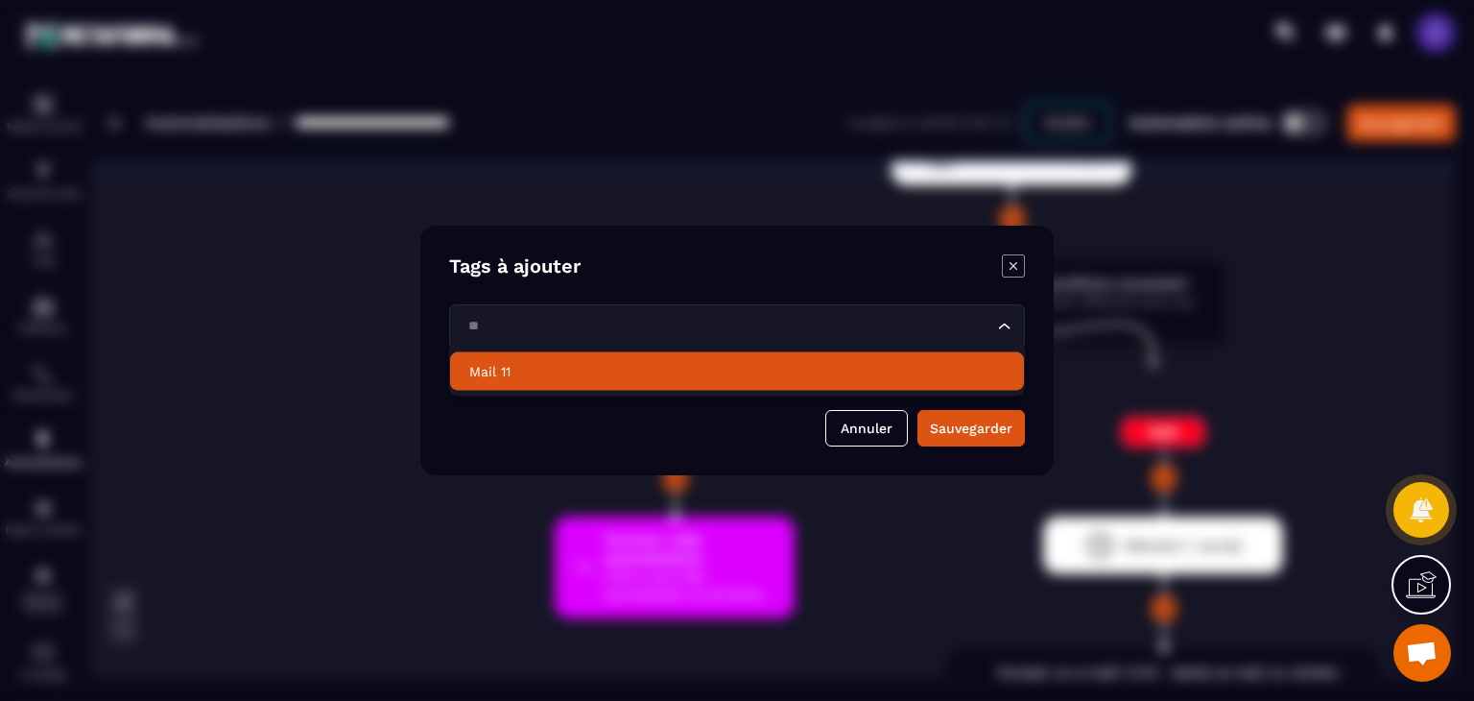
click at [601, 373] on p "Mail 11" at bounding box center [737, 371] width 536 height 19
type input "**"
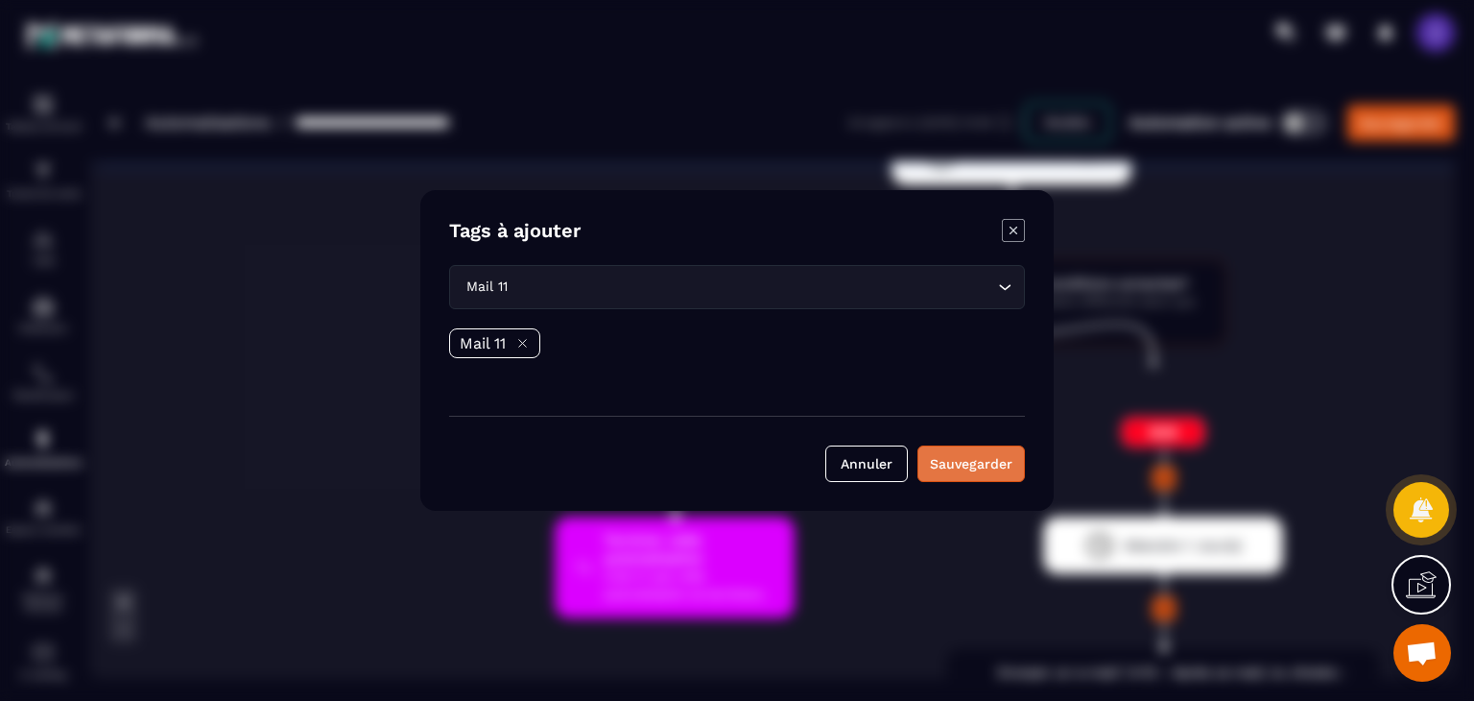
click at [960, 453] on button "Sauvegarder" at bounding box center [971, 463] width 107 height 36
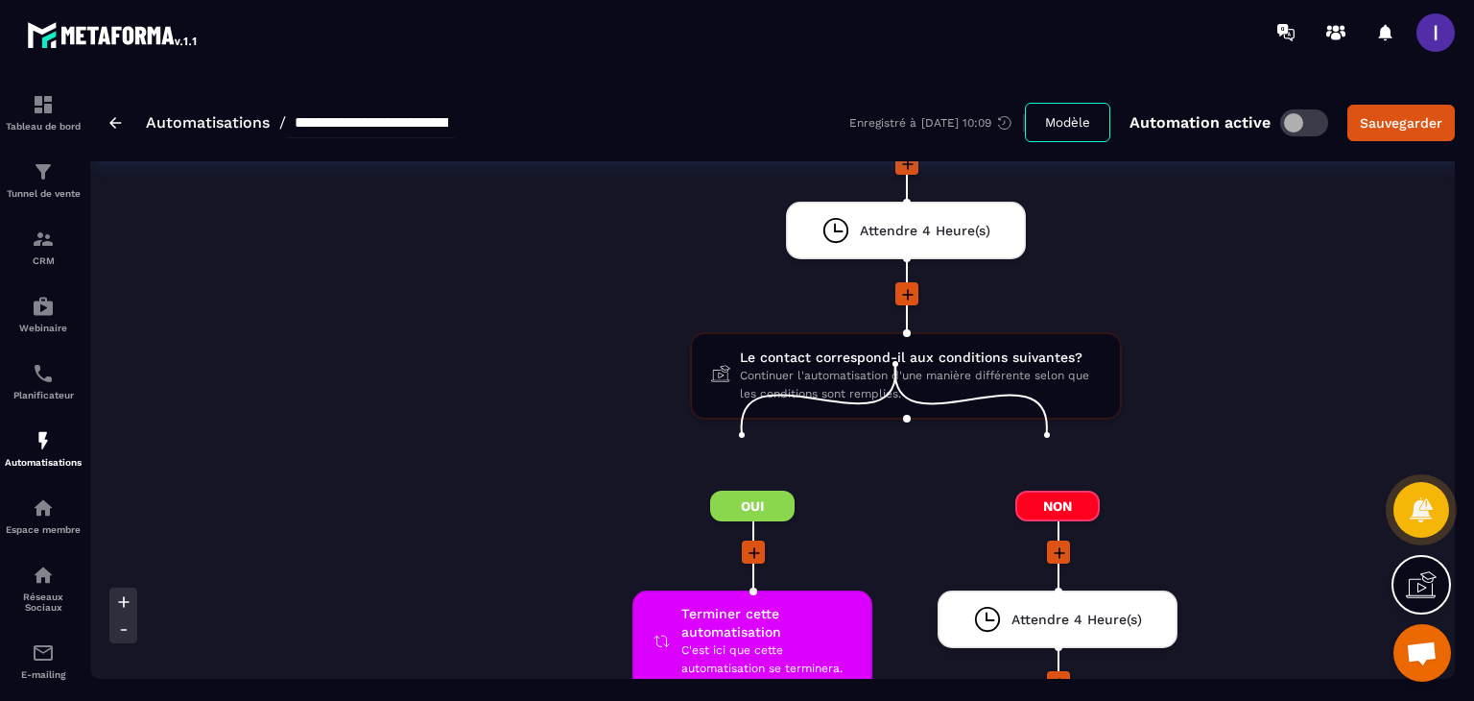
scroll to position [8738, 0]
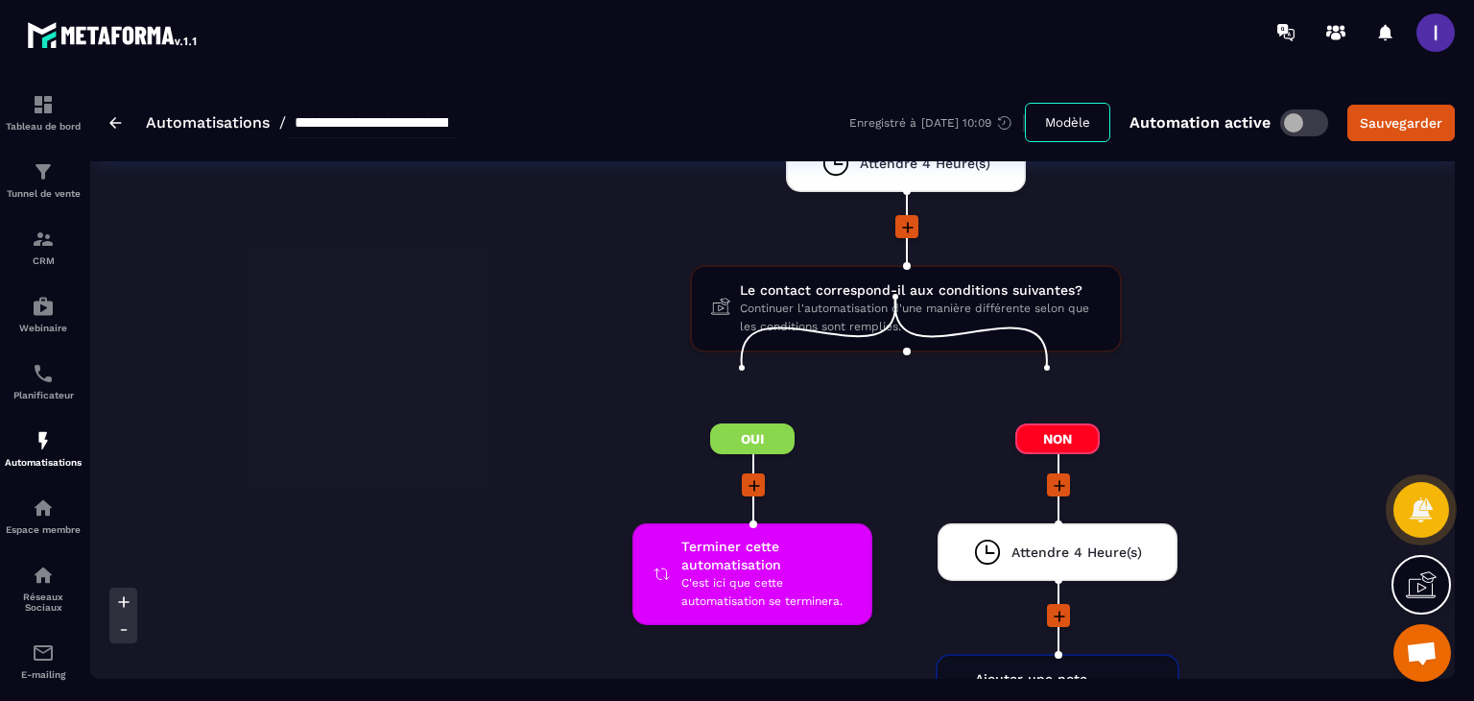
click at [745, 476] on icon at bounding box center [754, 485] width 19 height 19
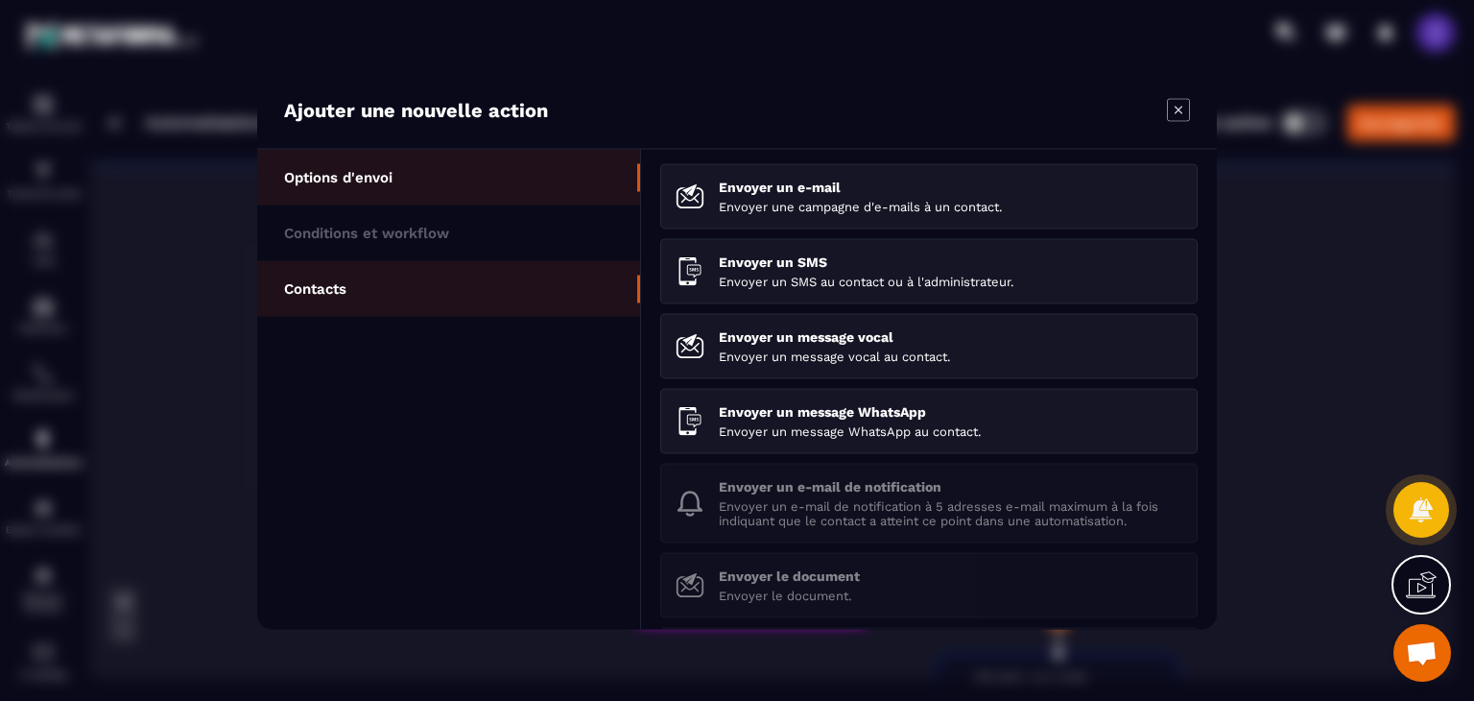
click at [305, 281] on p "Contacts" at bounding box center [315, 288] width 62 height 17
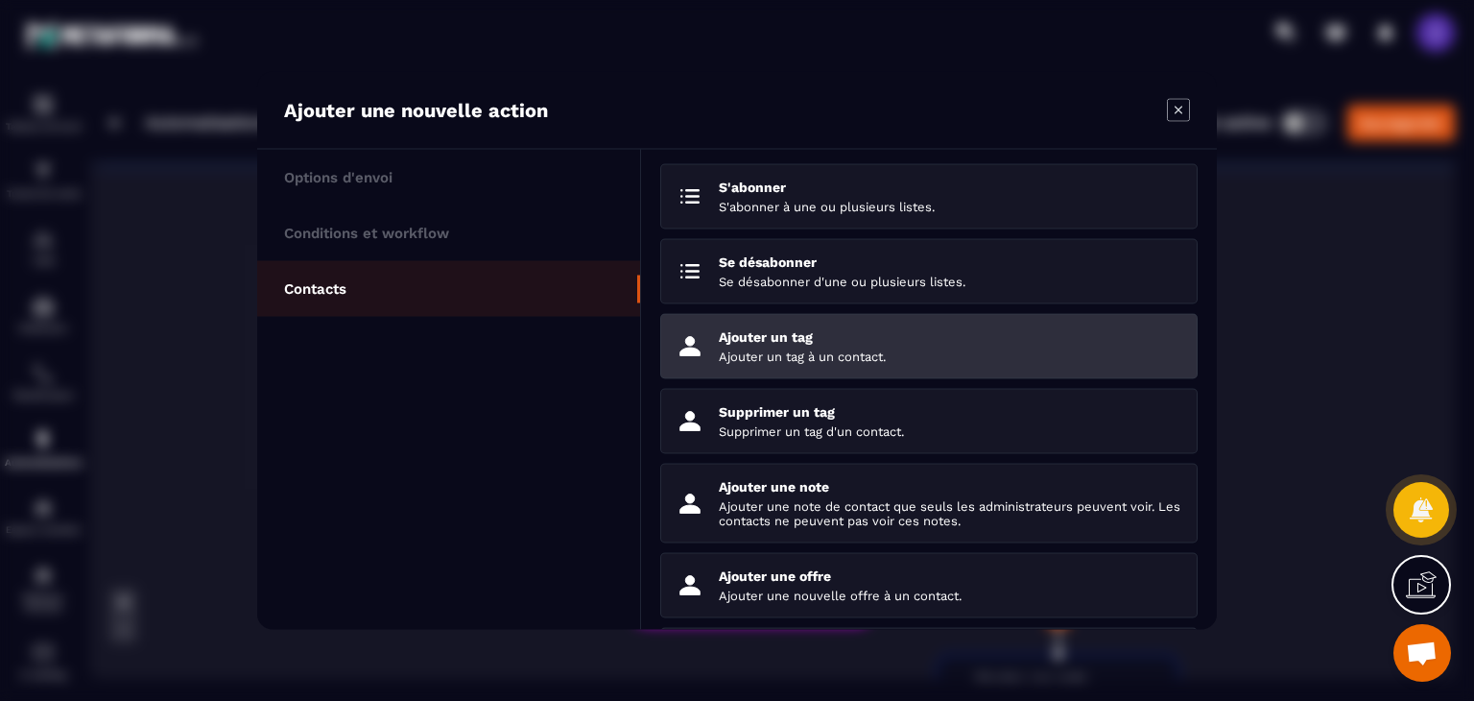
click at [792, 361] on p "Ajouter un tag à un contact." at bounding box center [951, 356] width 464 height 14
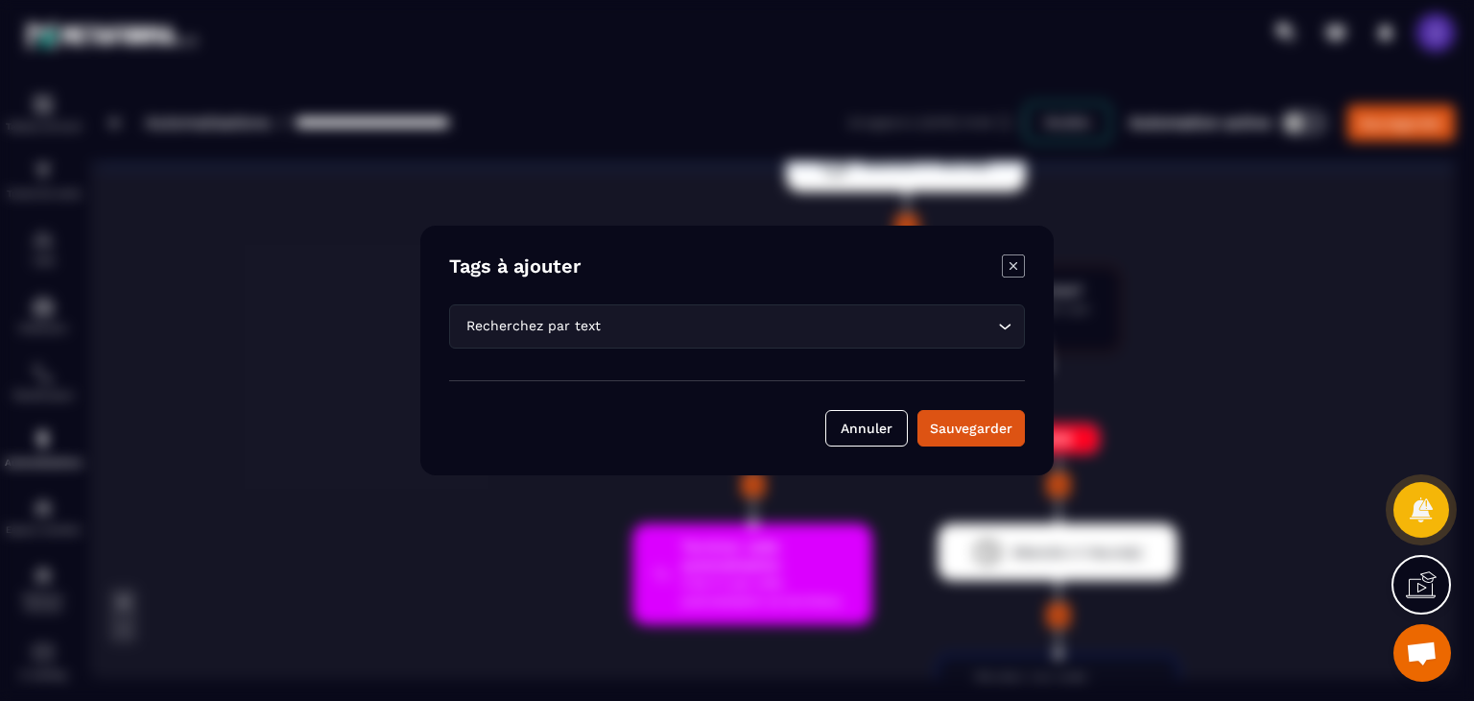
click at [629, 315] on div "Recherchez par text Loading..." at bounding box center [737, 326] width 576 height 44
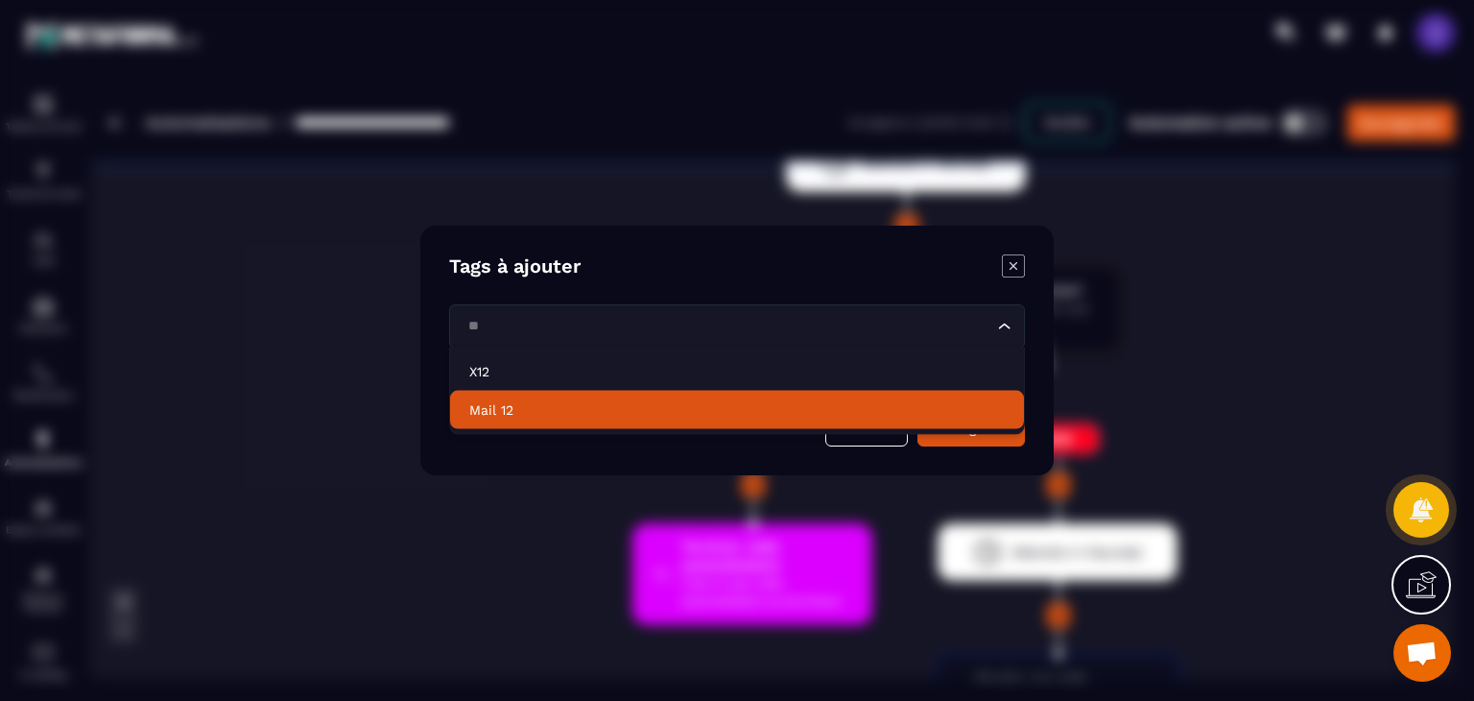
click at [599, 398] on li "Mail 12" at bounding box center [737, 410] width 574 height 38
type input "**"
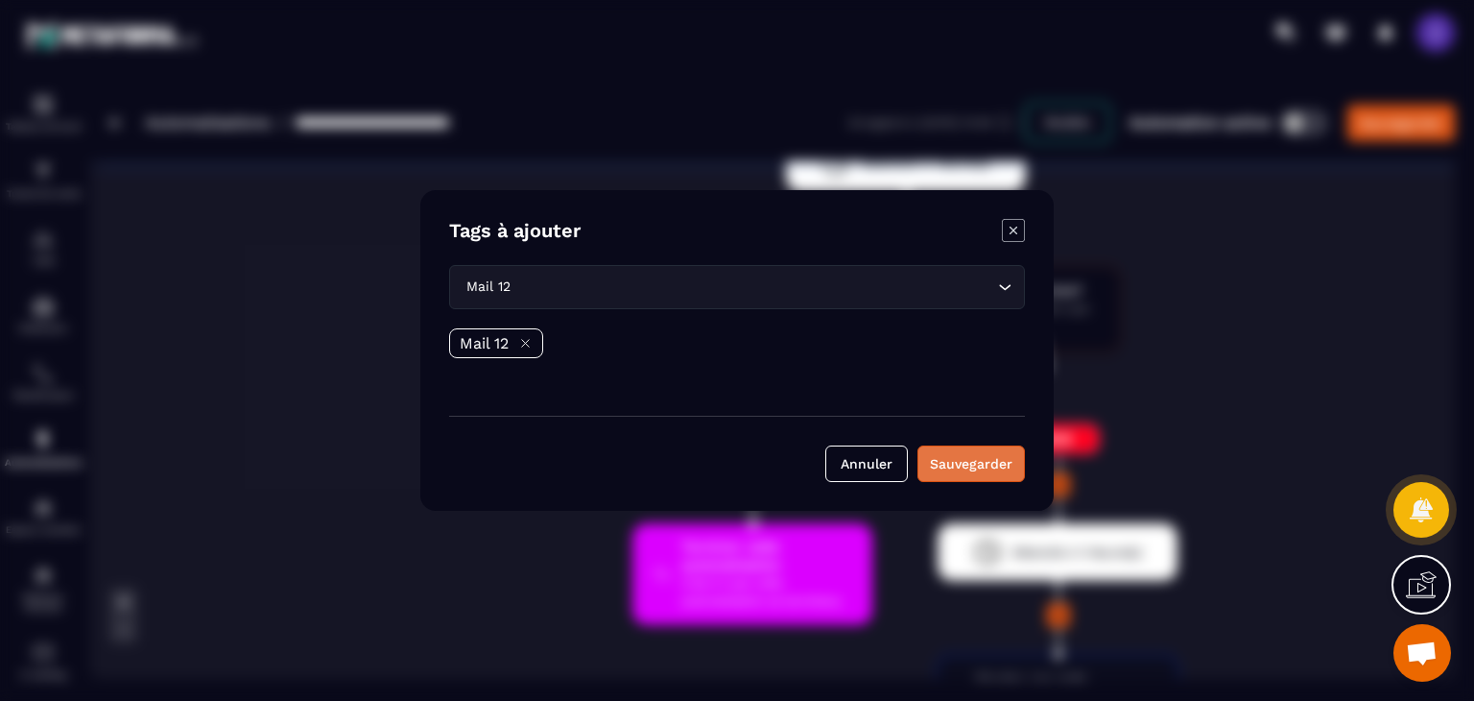
click at [977, 456] on button "Sauvegarder" at bounding box center [971, 463] width 107 height 36
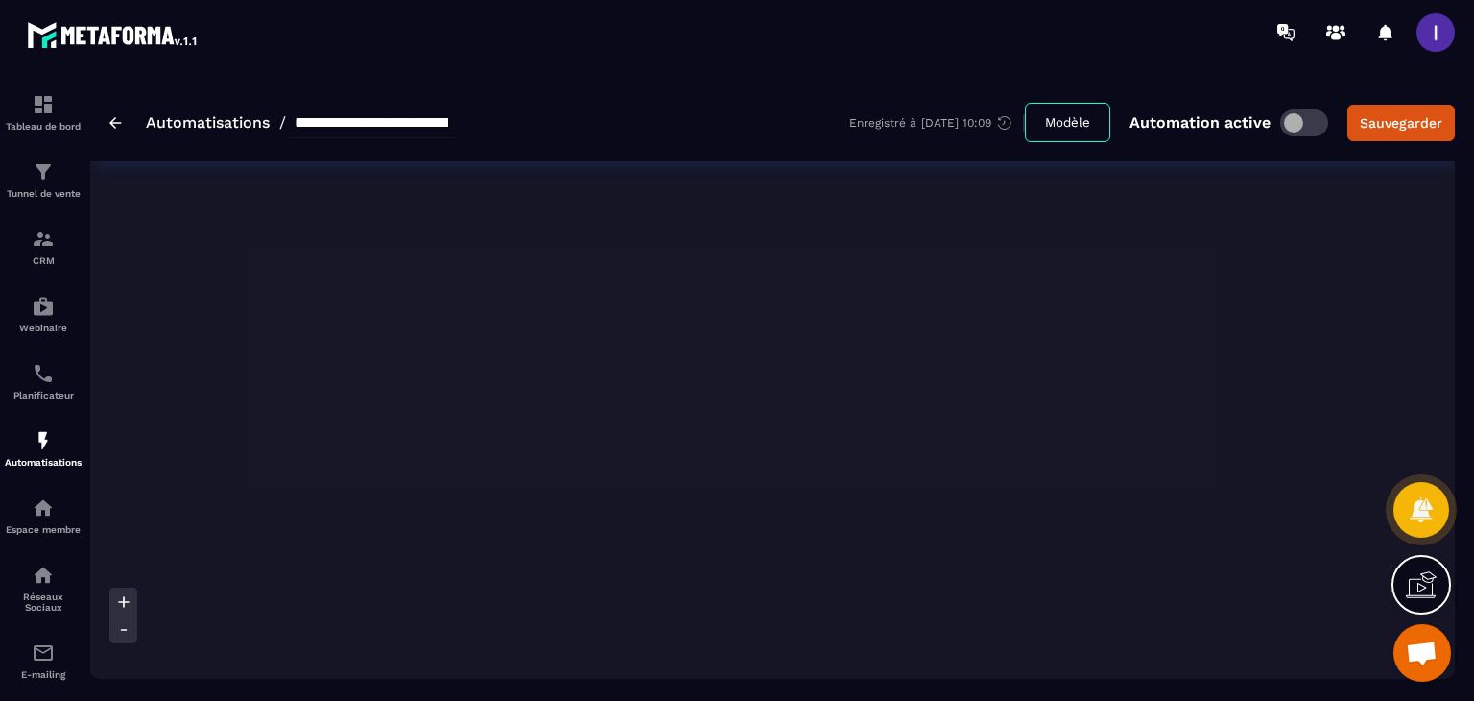
scroll to position [6914, 0]
click at [1394, 130] on div "Sauvegarder" at bounding box center [1401, 122] width 83 height 19
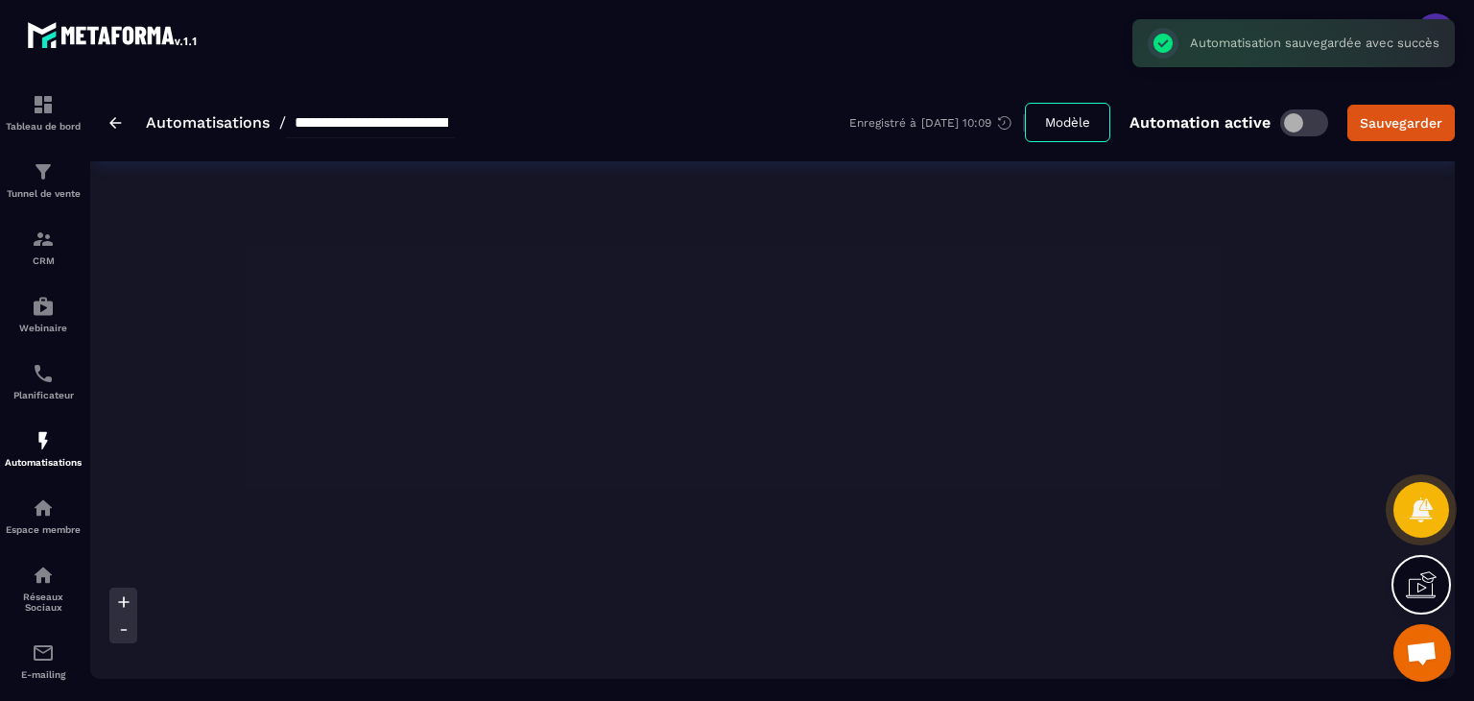
click at [117, 124] on img at bounding box center [115, 123] width 12 height 12
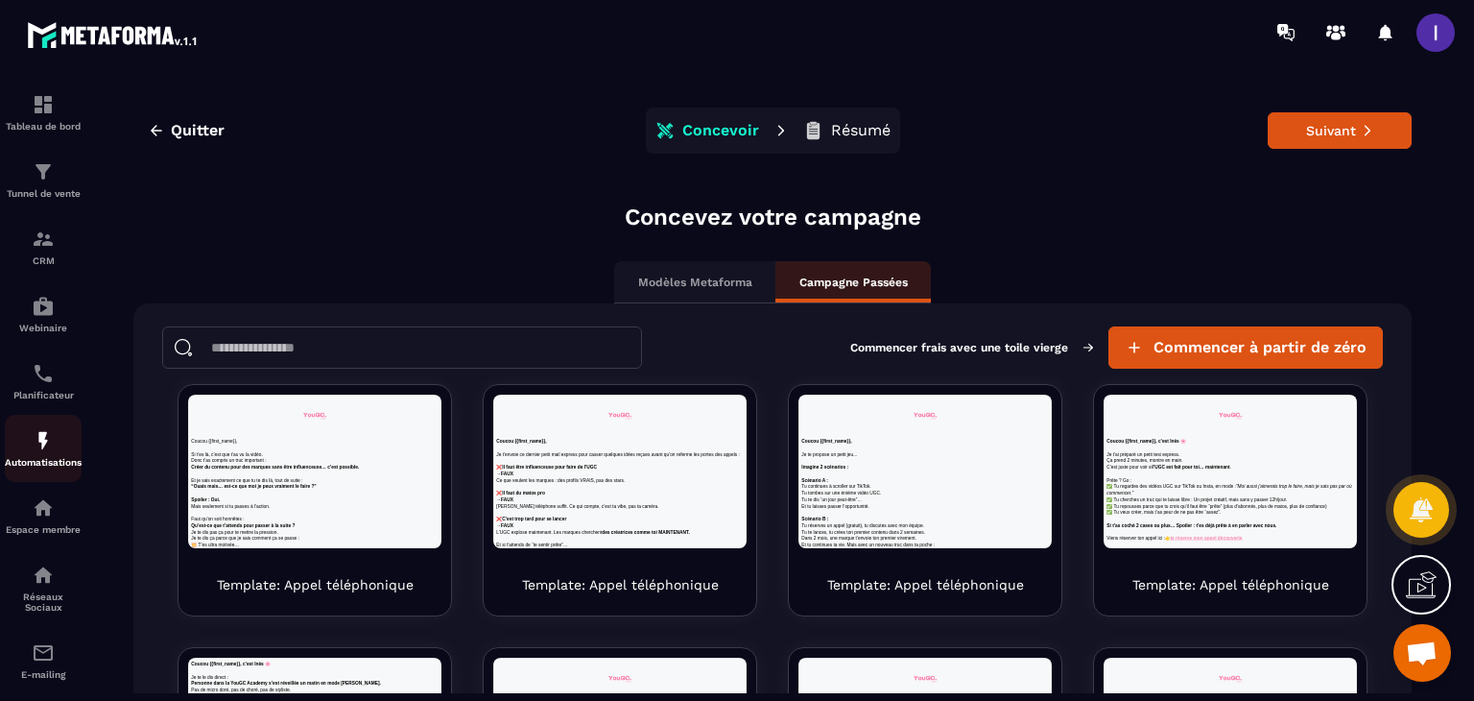
click at [36, 462] on p "Automatisations" at bounding box center [43, 462] width 77 height 11
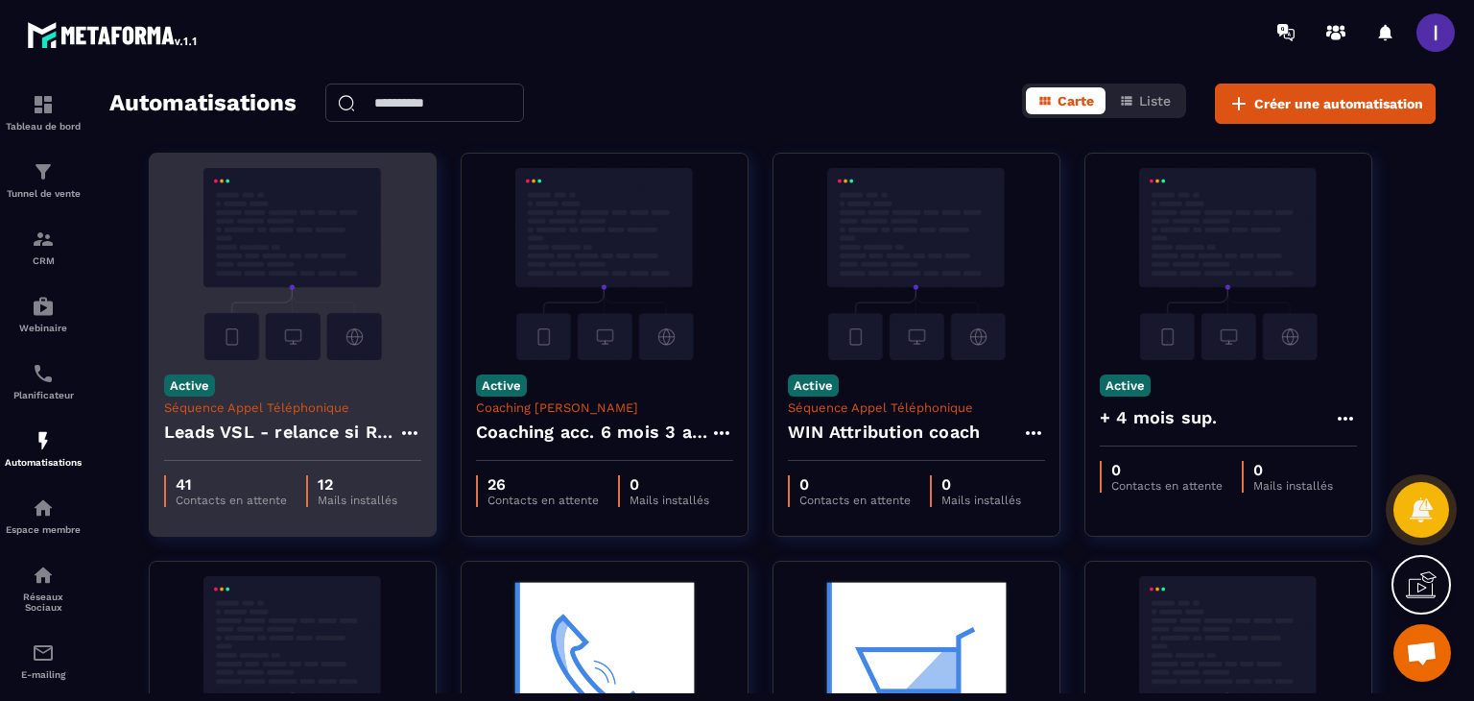
click at [279, 481] on p "41" at bounding box center [231, 484] width 111 height 18
click at [362, 420] on h4 "Leads VSL - relance si RDV non pris" at bounding box center [281, 431] width 234 height 27
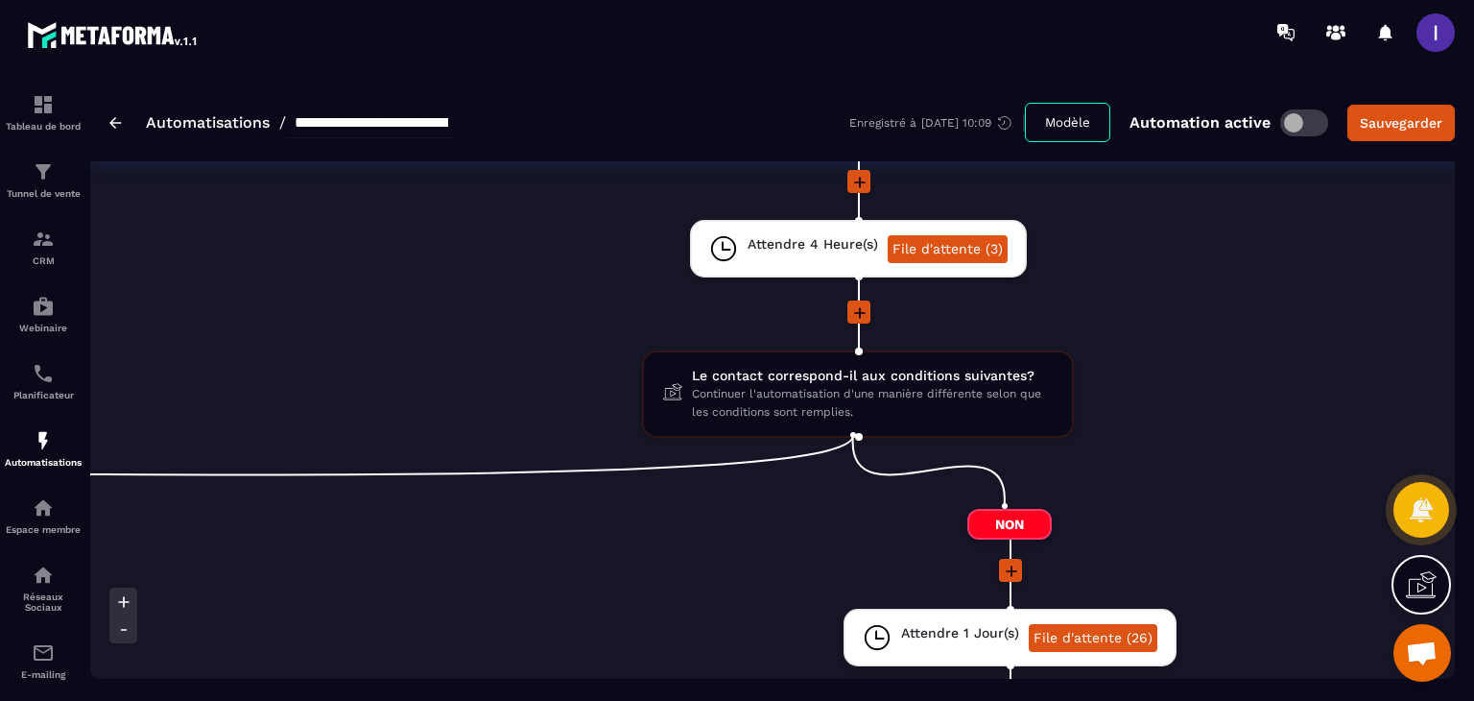
scroll to position [0, 1728]
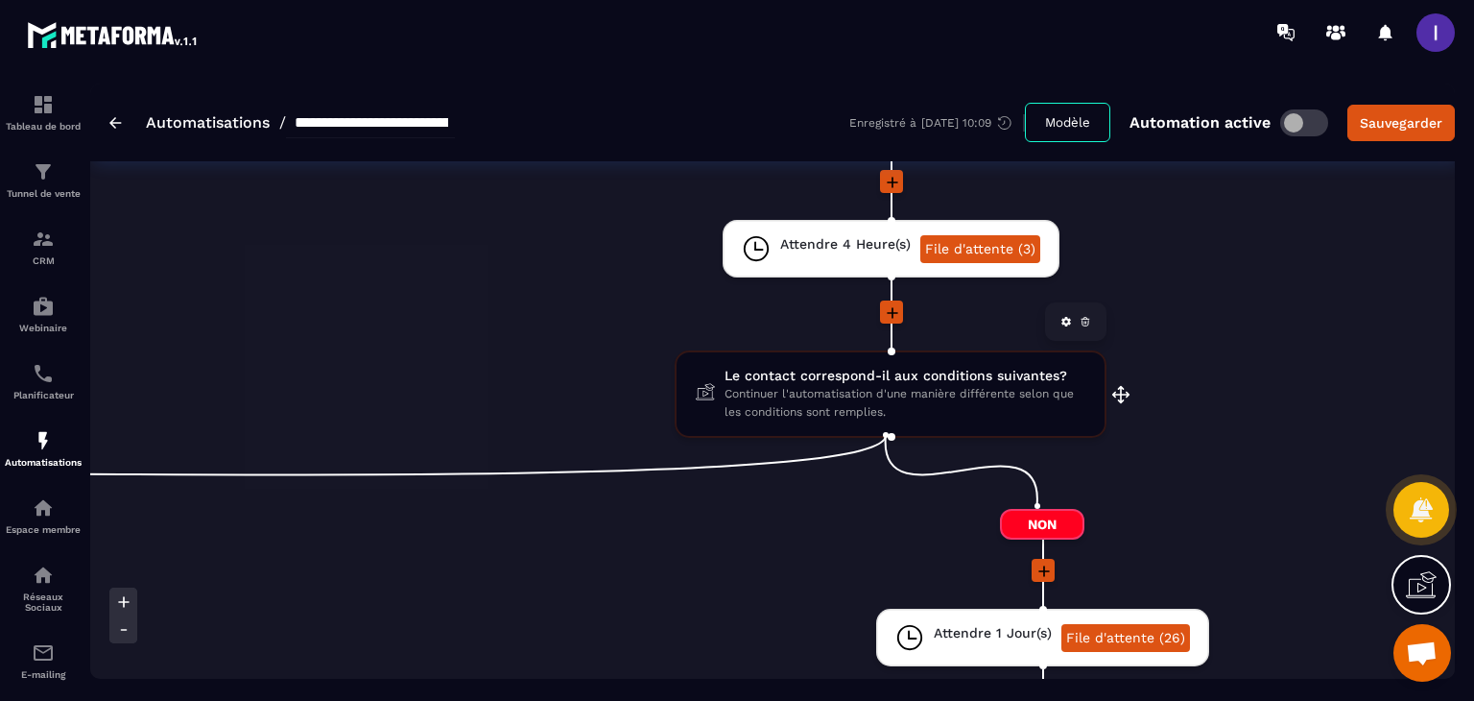
click at [908, 393] on span "Continuer l'automatisation d'une manière différente selon que les conditions so…" at bounding box center [905, 403] width 361 height 36
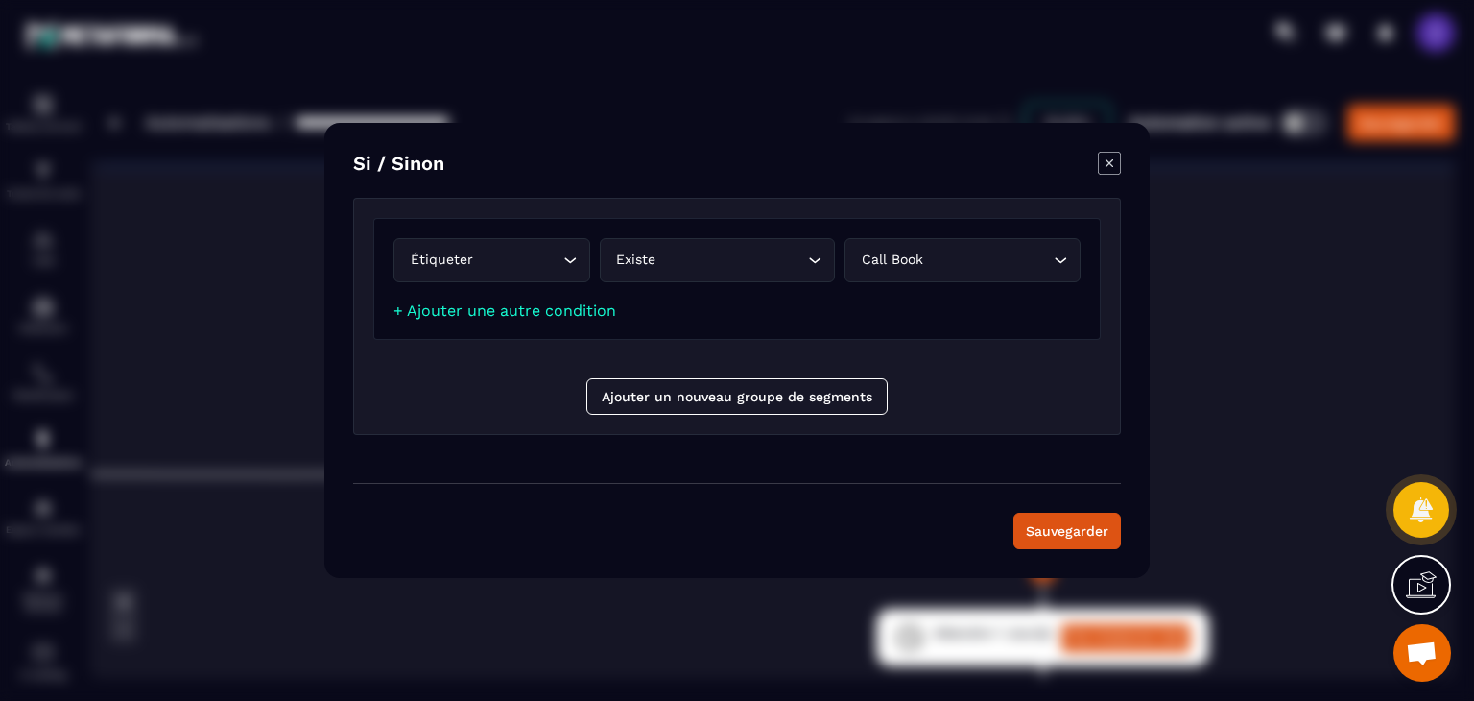
click at [1368, 290] on div "Modal window" at bounding box center [737, 350] width 1474 height 701
click at [1046, 525] on button "Sauvegarder" at bounding box center [1067, 531] width 107 height 36
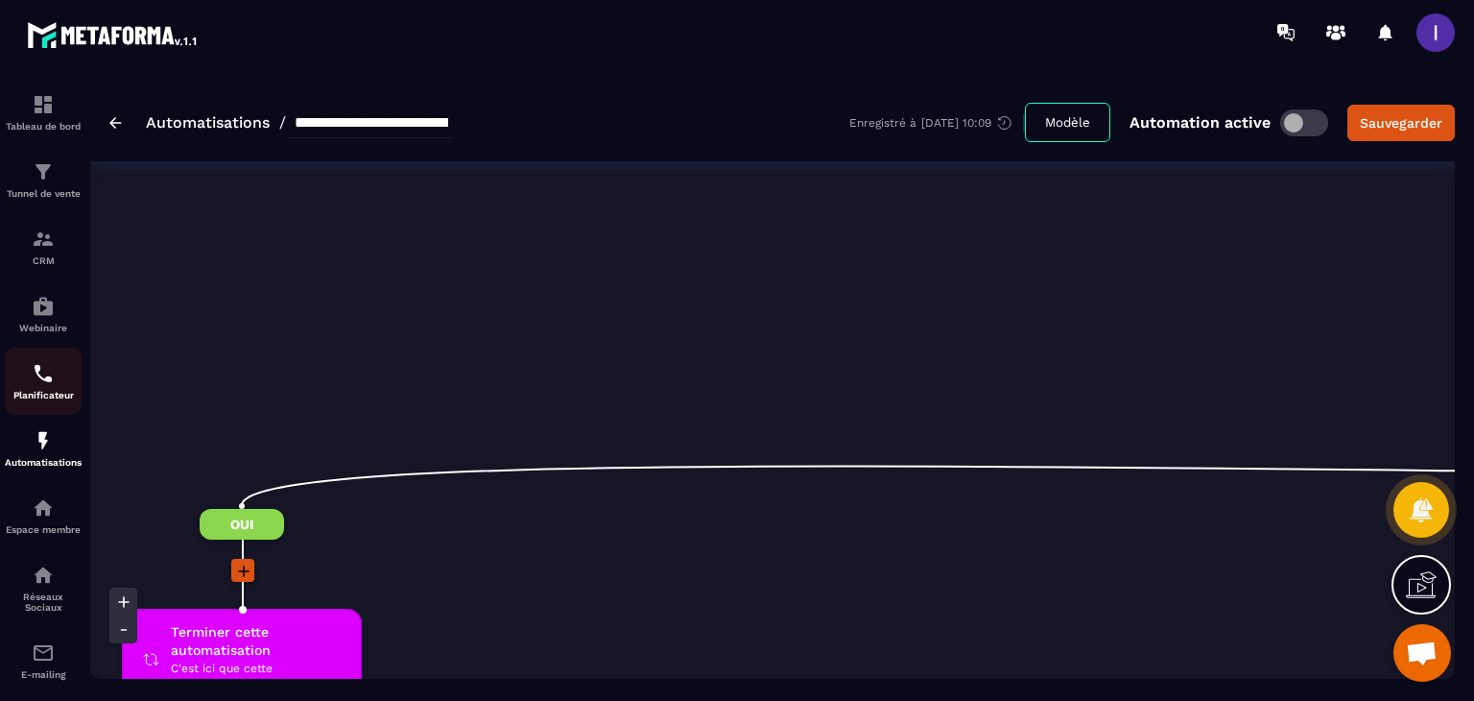
click at [36, 382] on img at bounding box center [43, 373] width 23 height 23
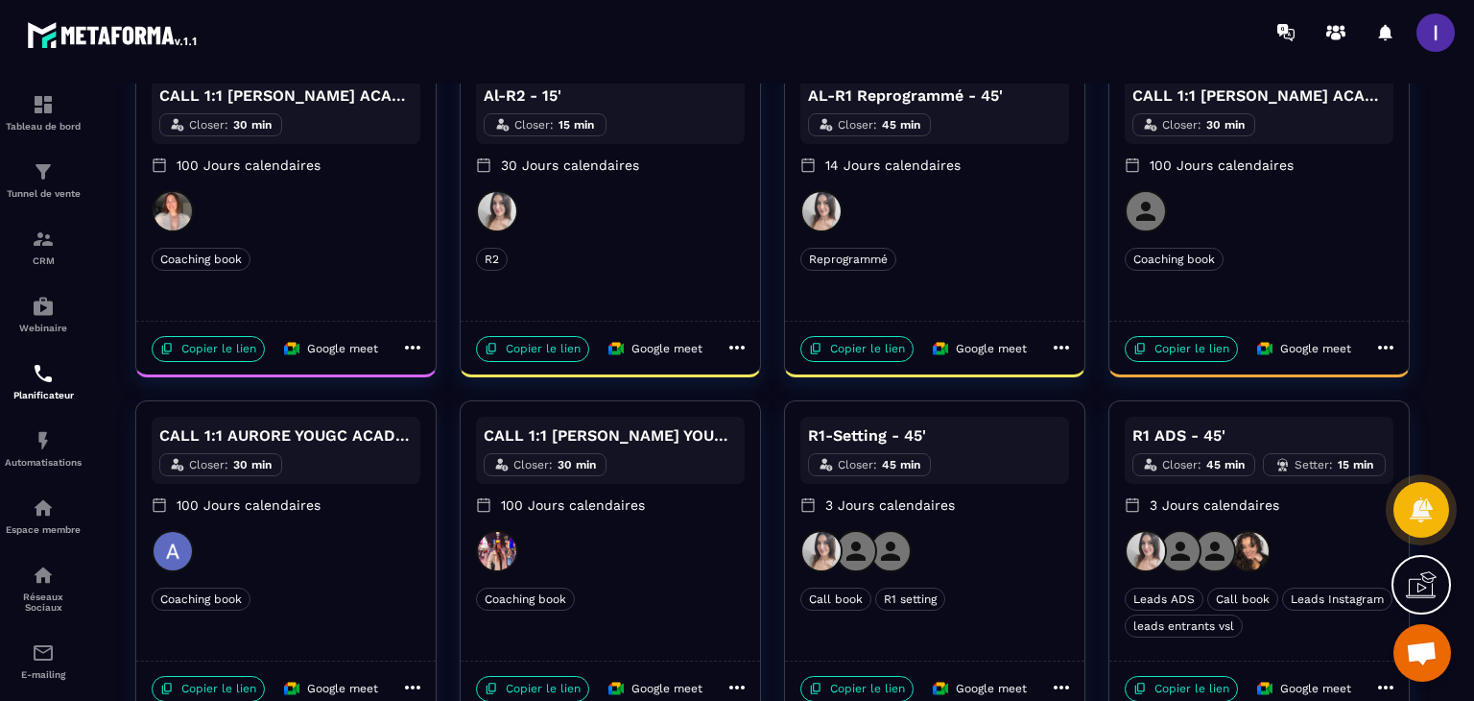
scroll to position [862, 0]
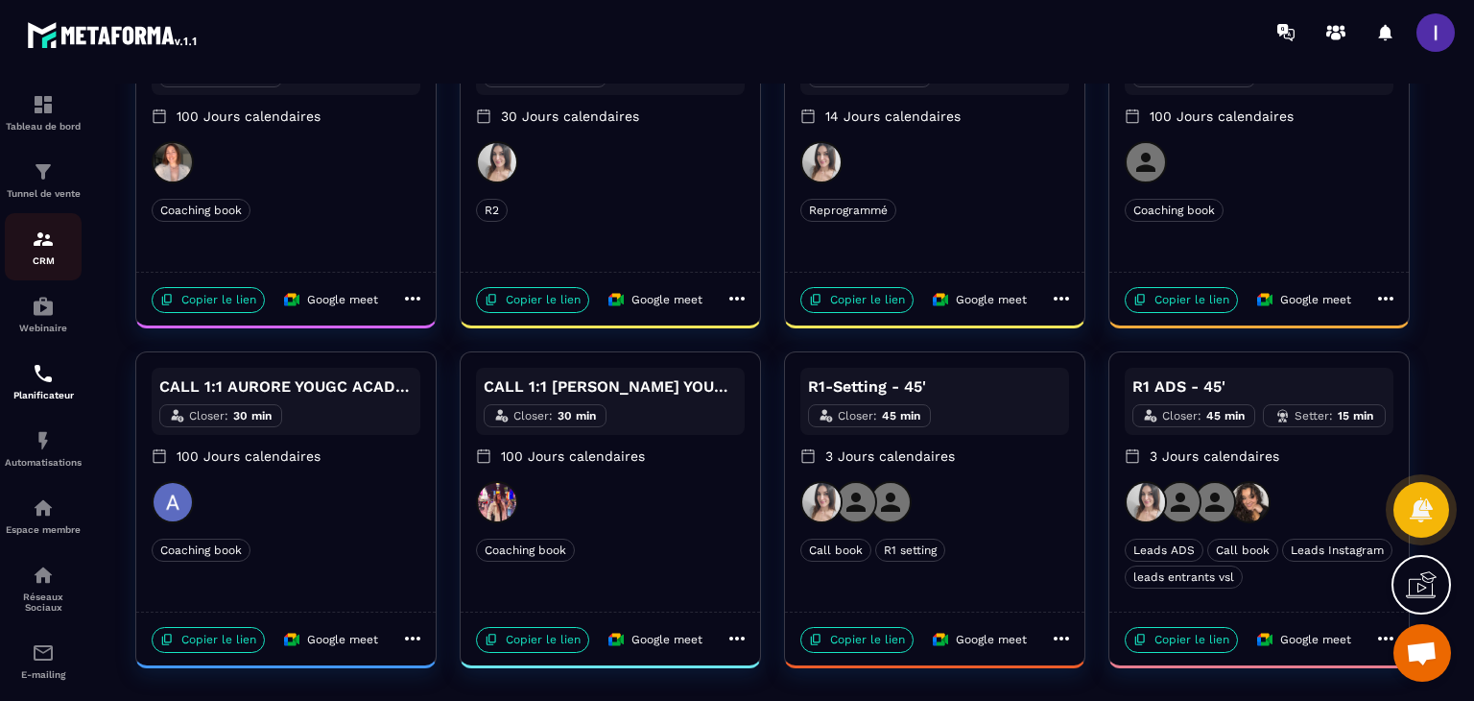
click at [58, 251] on div "CRM" at bounding box center [43, 246] width 77 height 38
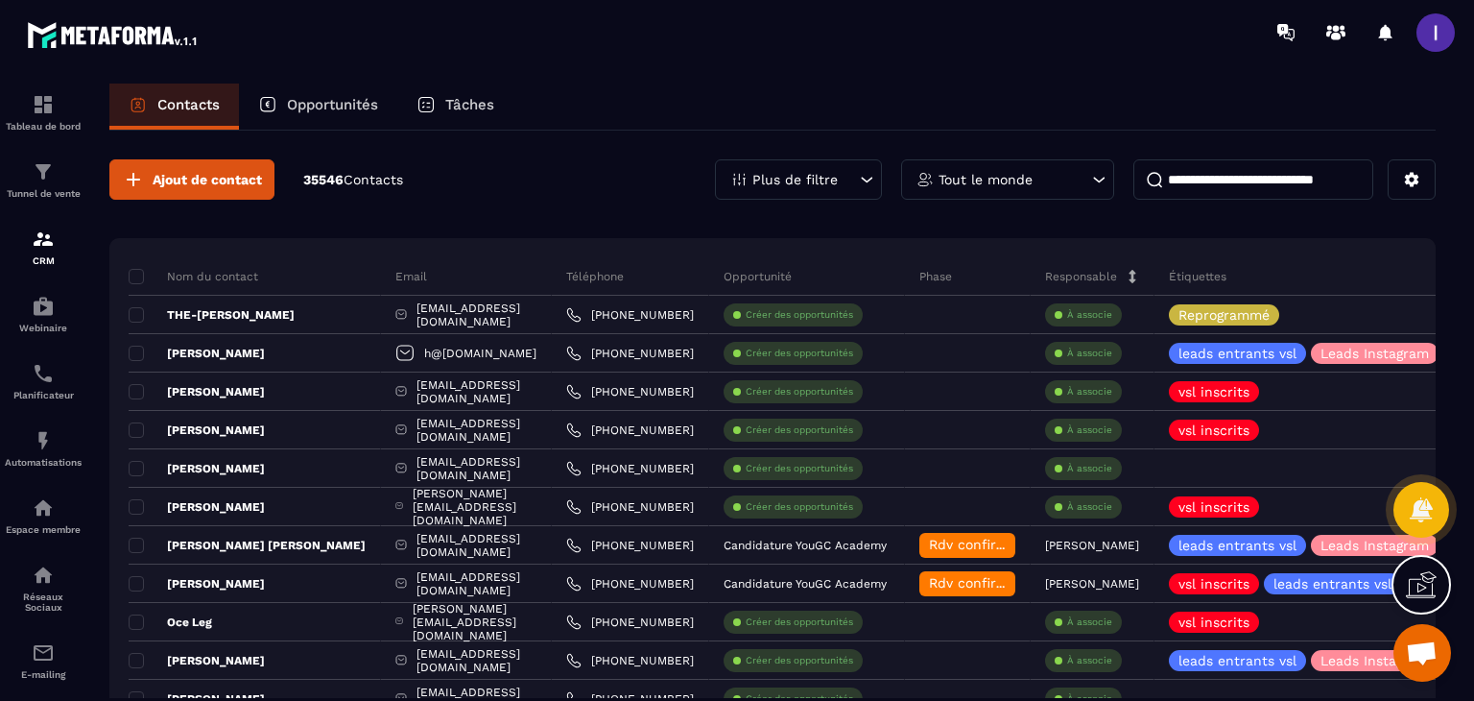
click at [1294, 179] on input at bounding box center [1253, 179] width 240 height 40
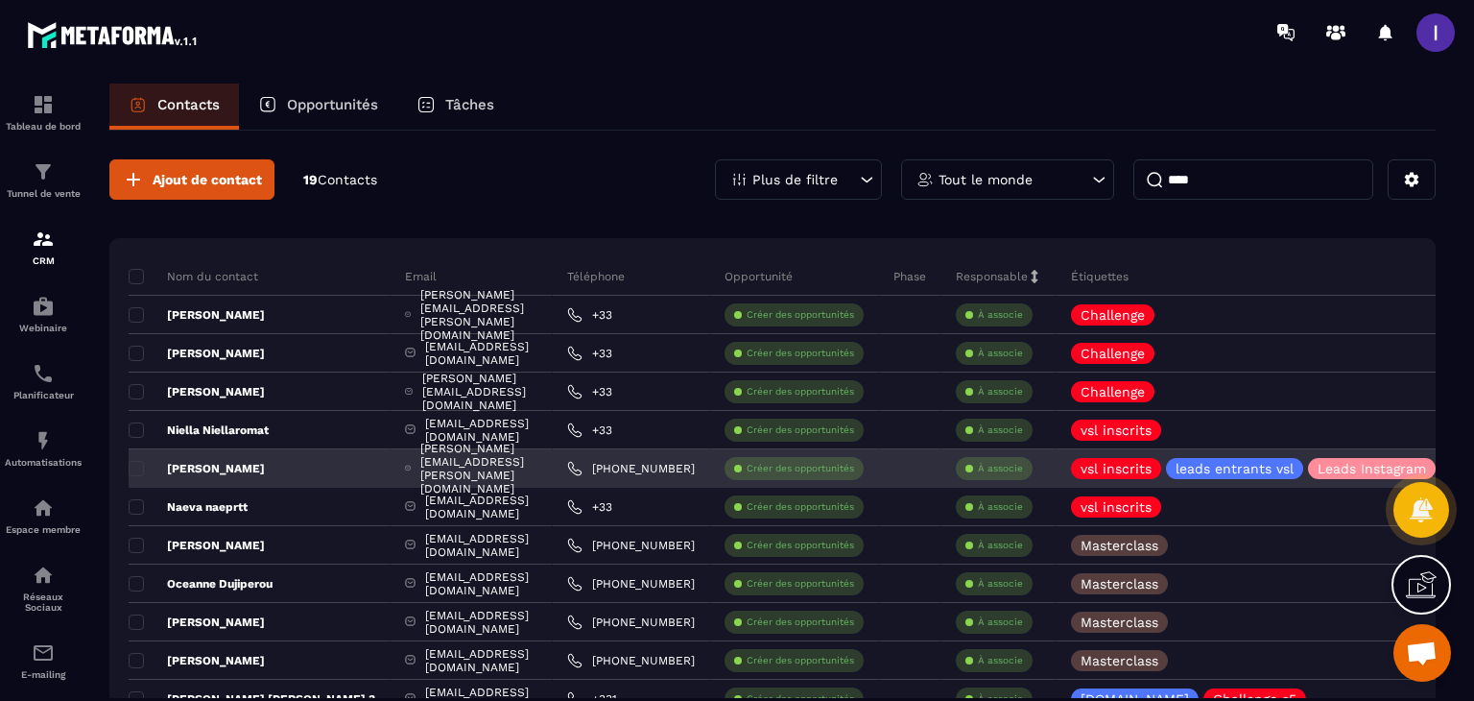
type input "****"
click at [766, 471] on p "Créer des opportunités" at bounding box center [800, 468] width 107 height 13
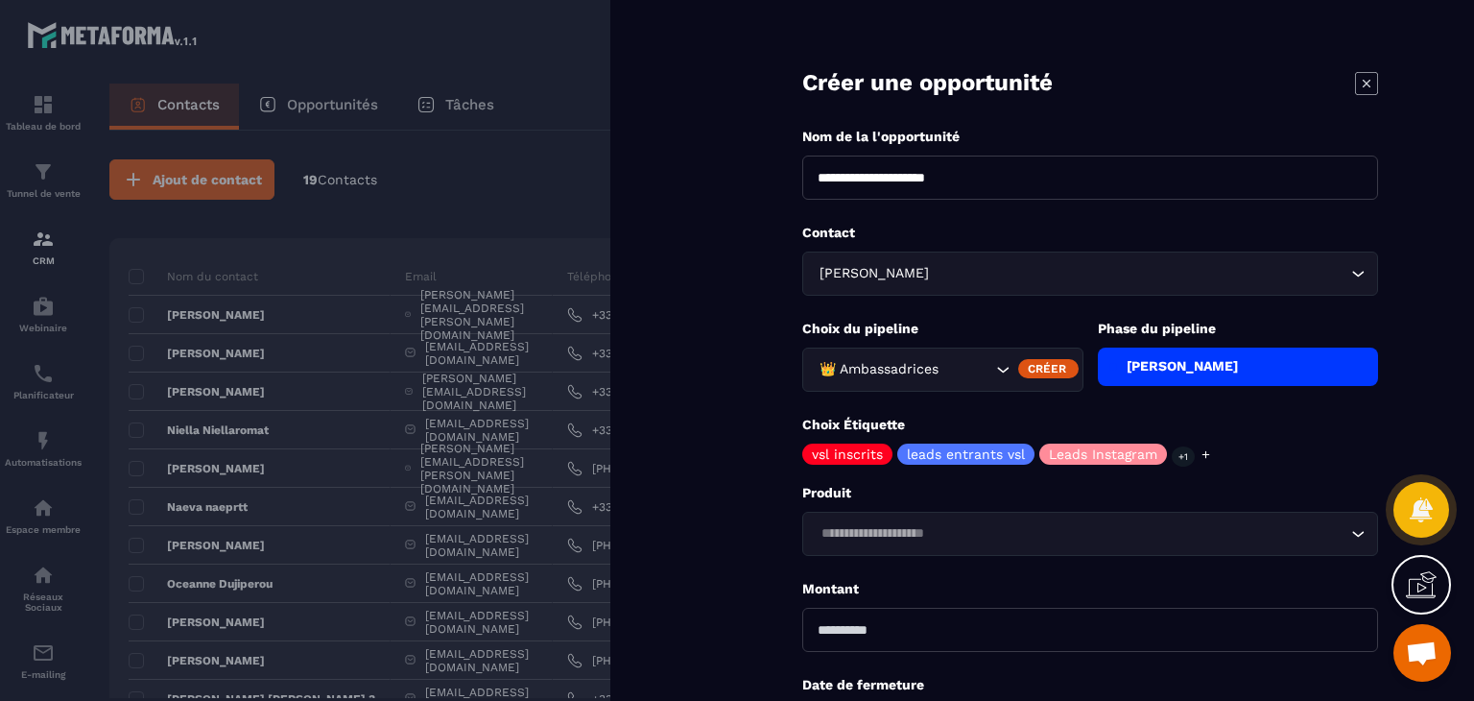
click at [894, 372] on div "👑 Ambassadrices" at bounding box center [903, 369] width 180 height 21
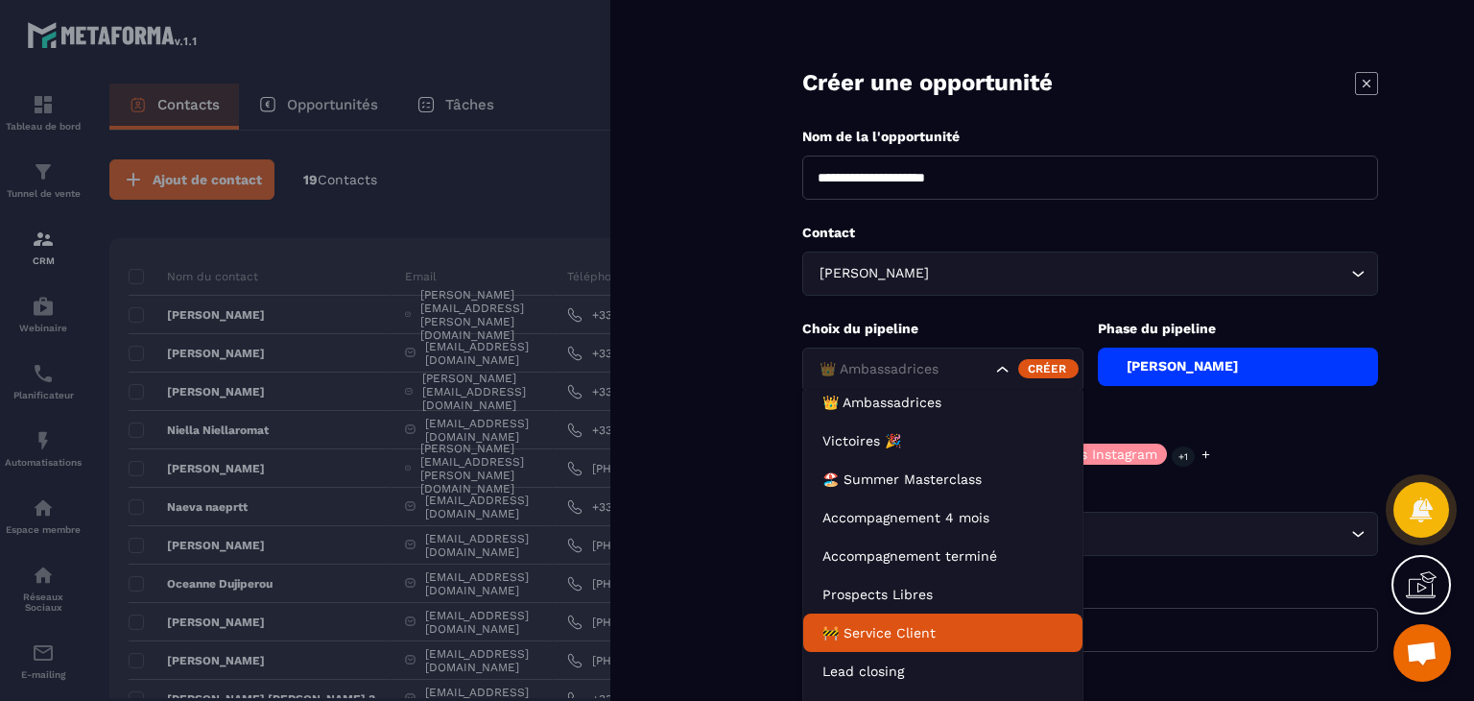
scroll to position [10, 0]
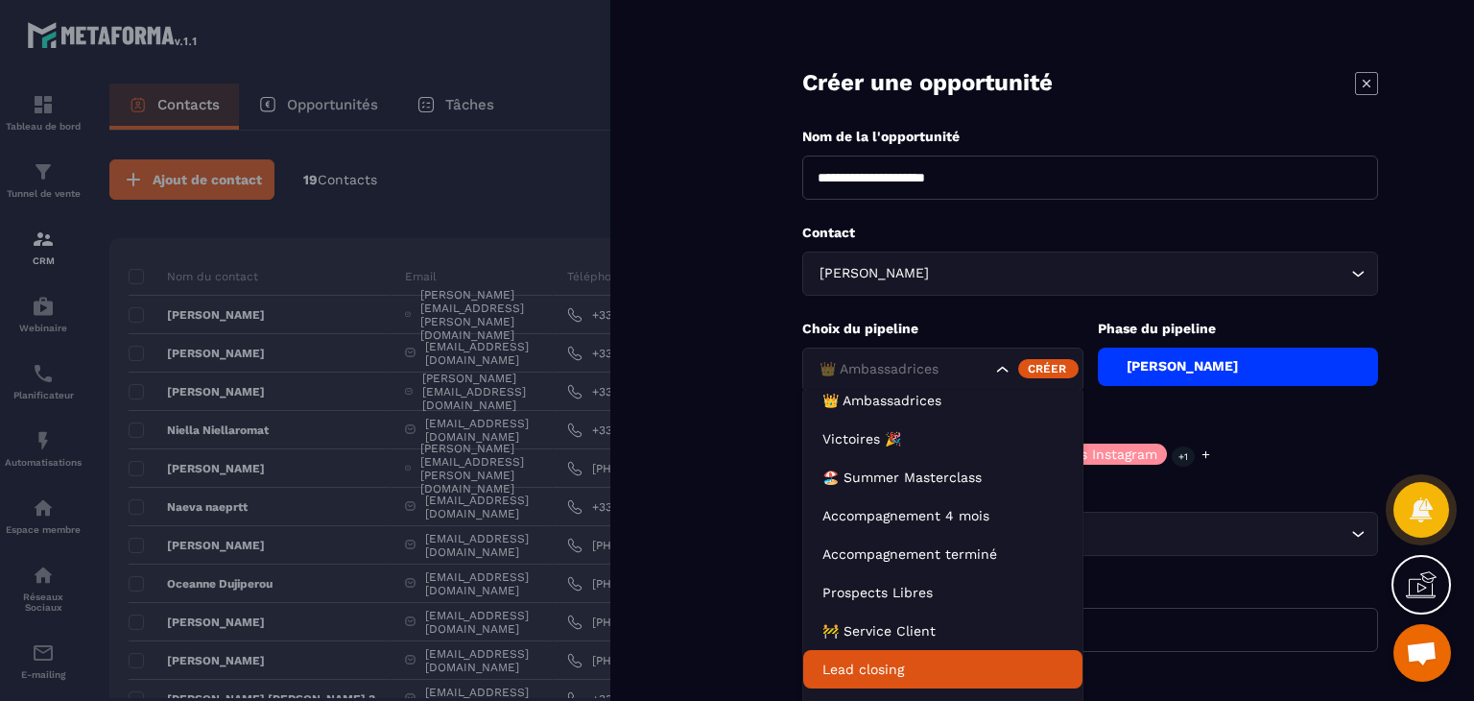
click at [860, 680] on li "Lead closing" at bounding box center [942, 669] width 279 height 38
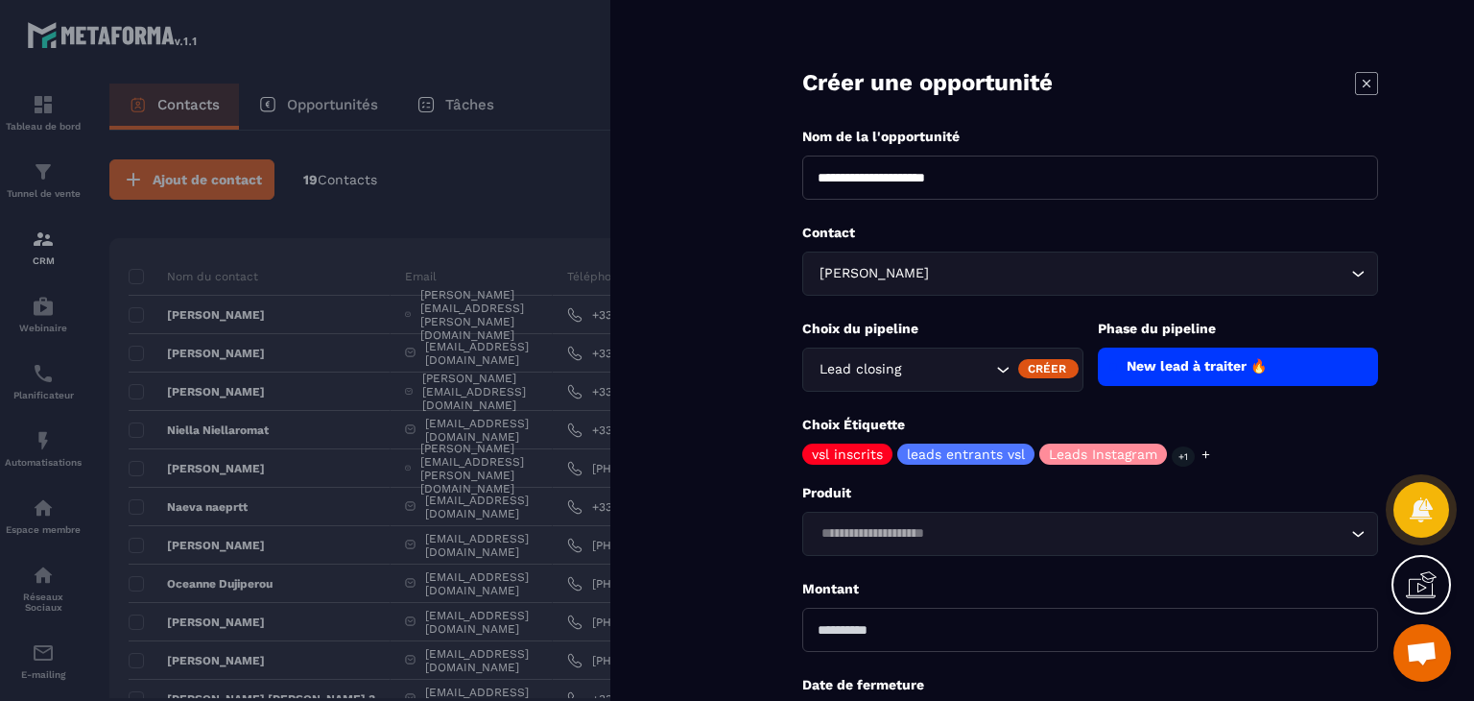
click at [1178, 373] on div "New lead à traiter 🔥" at bounding box center [1238, 366] width 281 height 38
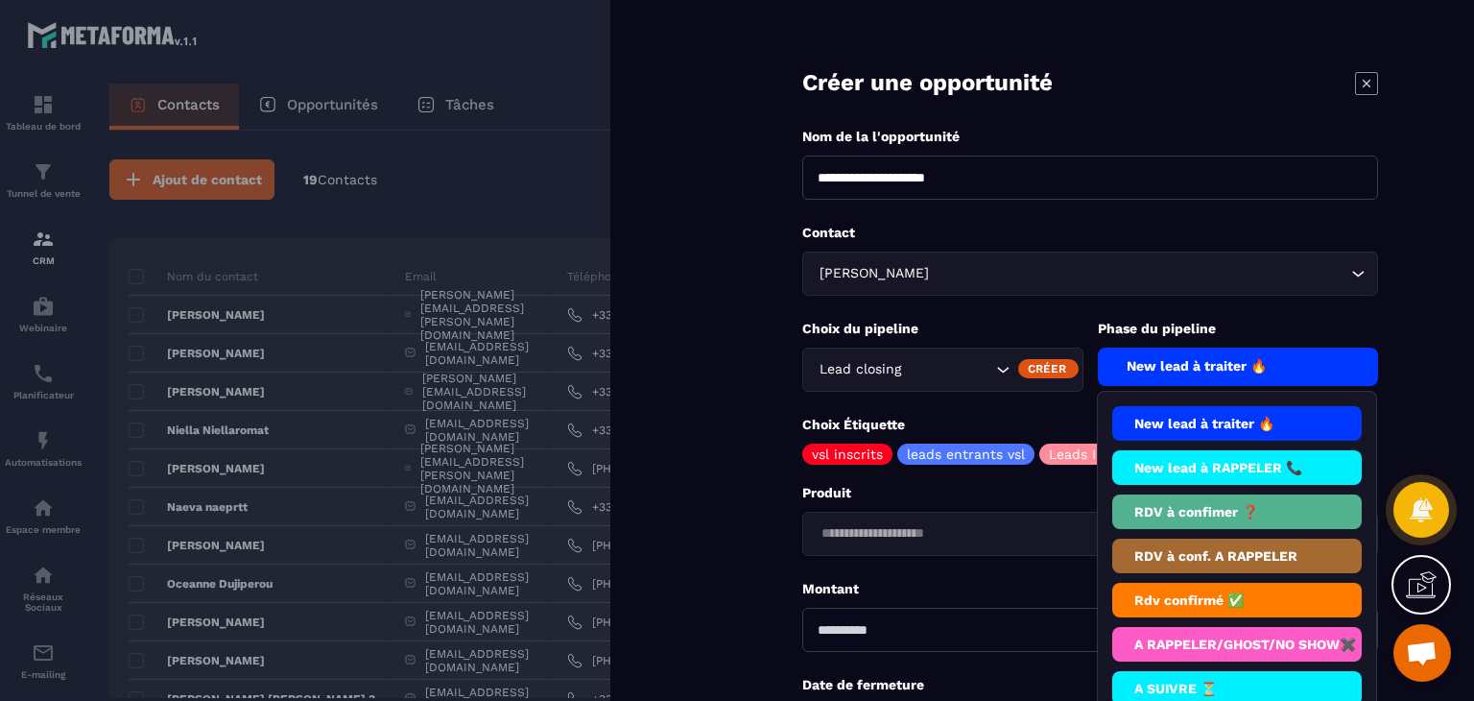
click at [1178, 373] on div "New lead à traiter 🔥" at bounding box center [1238, 366] width 281 height 38
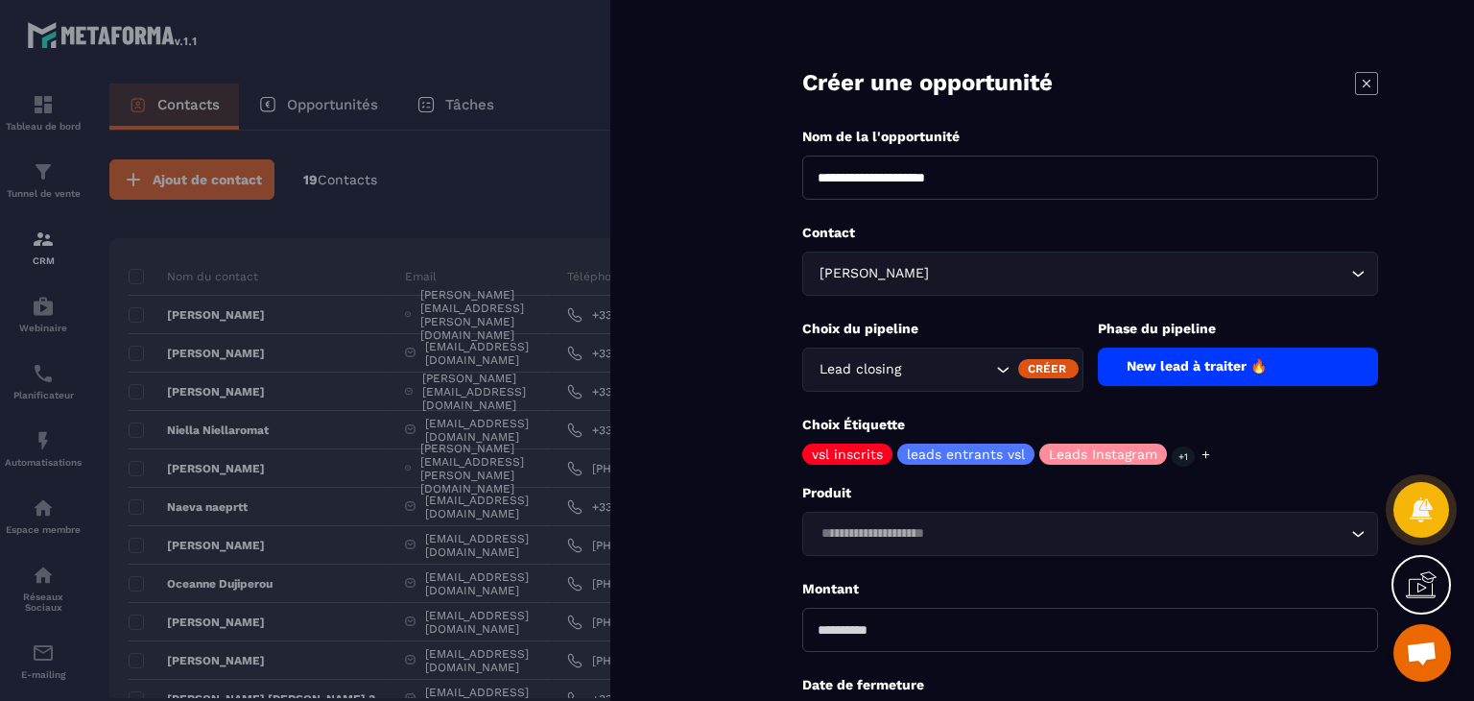
click at [1371, 86] on icon at bounding box center [1366, 83] width 23 height 23
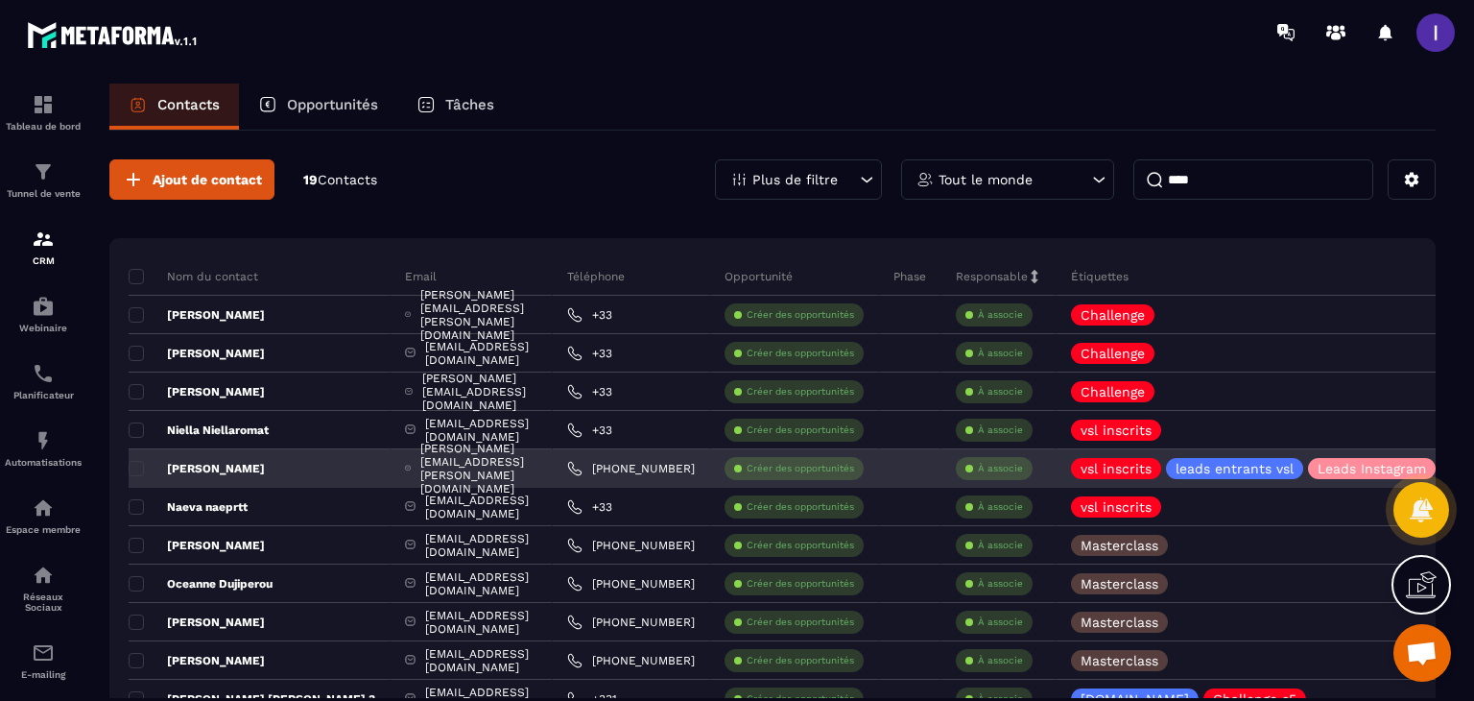
click at [978, 466] on p "À associe" at bounding box center [1000, 468] width 45 height 13
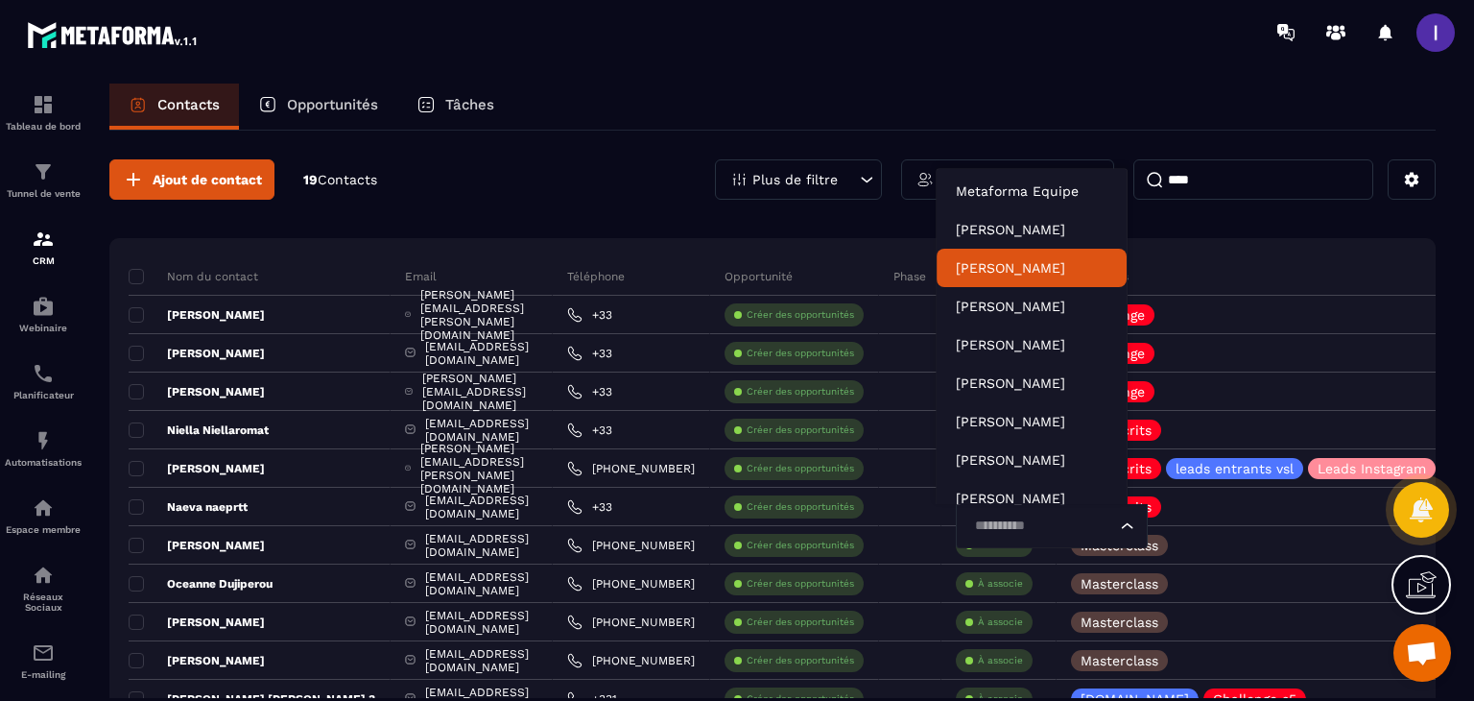
scroll to position [58, 0]
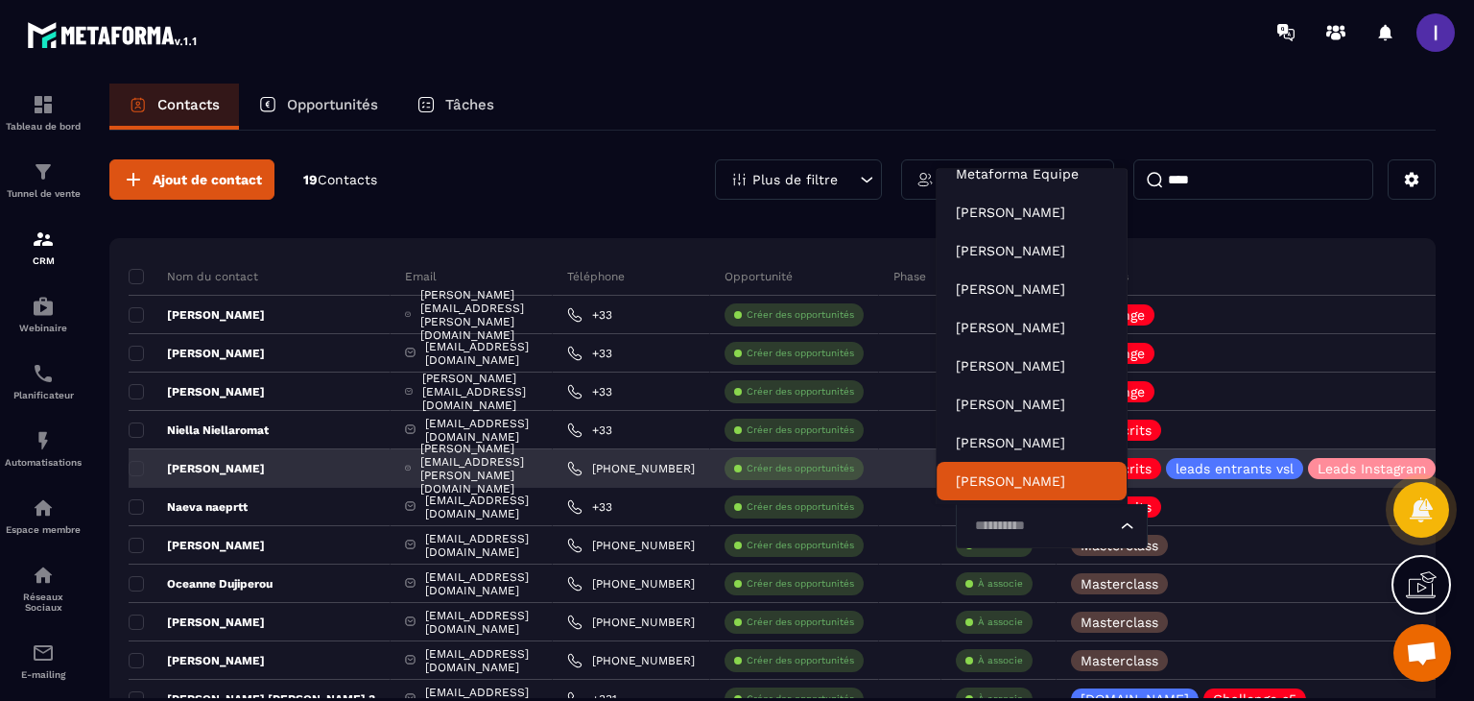
click at [1042, 523] on input "Search for option" at bounding box center [1042, 525] width 148 height 21
type input "**"
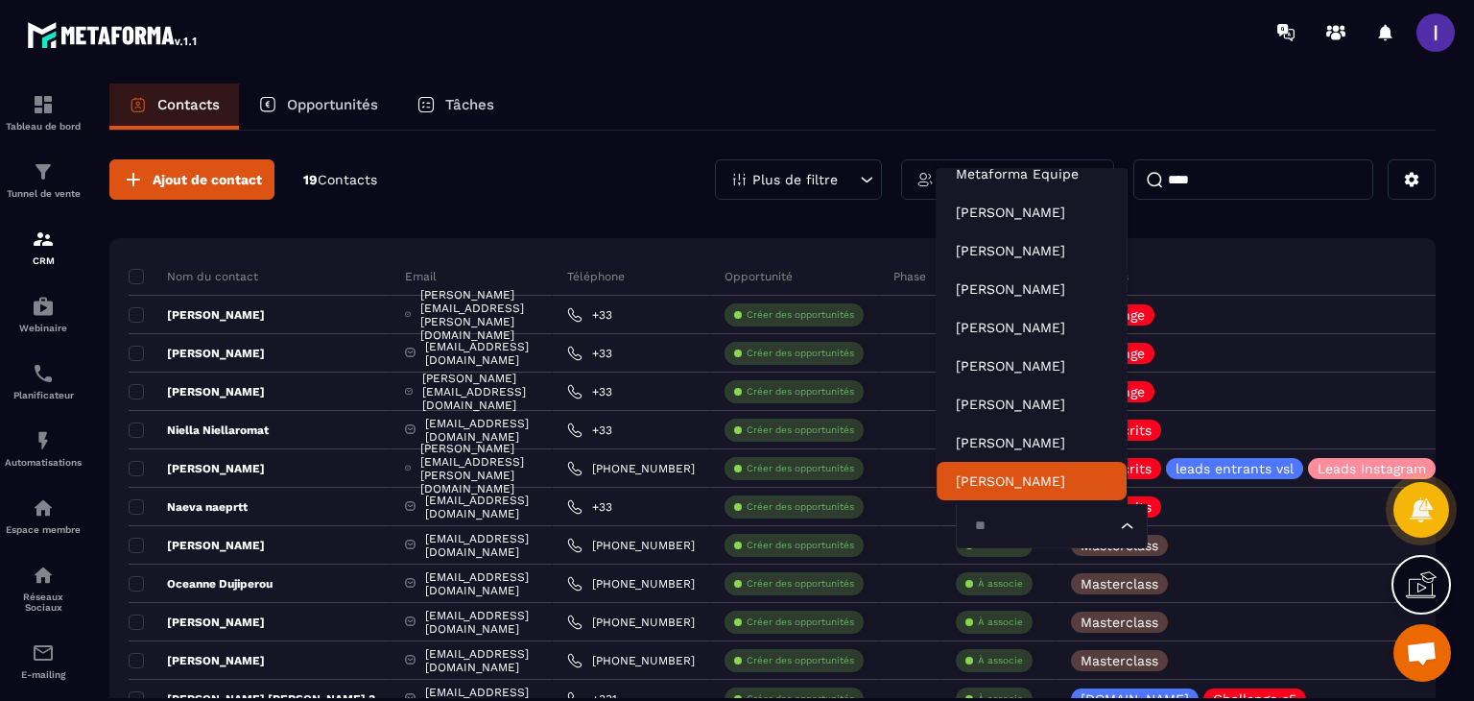
click at [1018, 471] on p "[PERSON_NAME]" at bounding box center [1032, 480] width 152 height 19
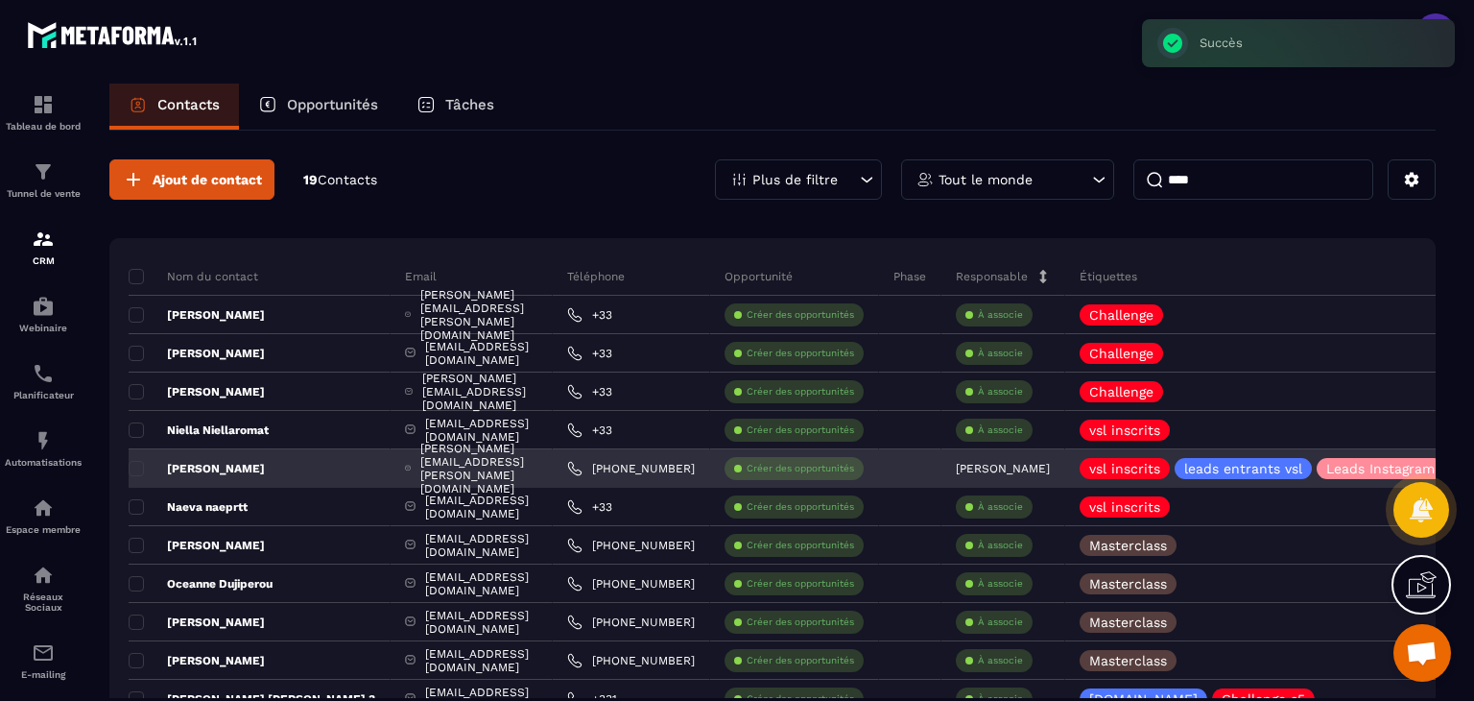
click at [796, 471] on p "Créer des opportunités" at bounding box center [800, 468] width 107 height 13
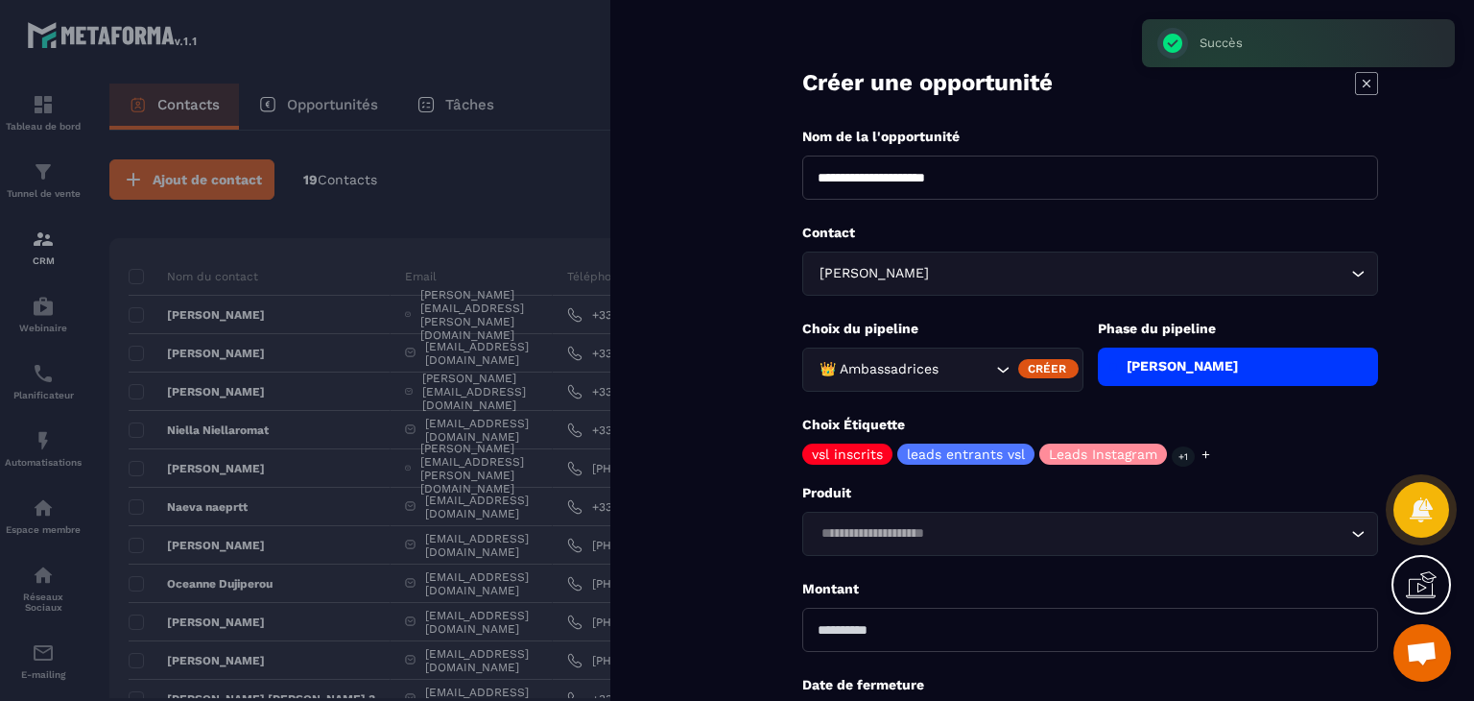
click at [917, 369] on div "👑 Ambassadrices" at bounding box center [903, 369] width 180 height 21
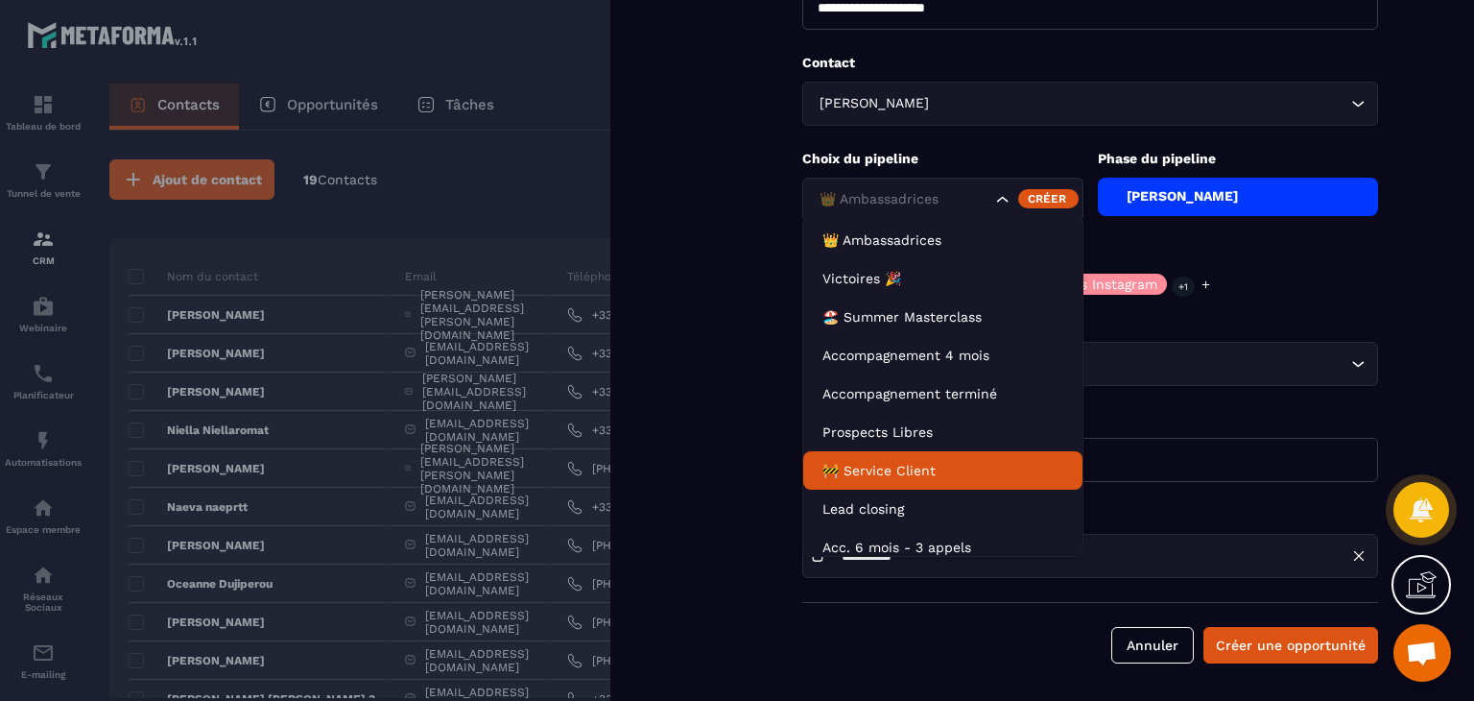
scroll to position [10, 0]
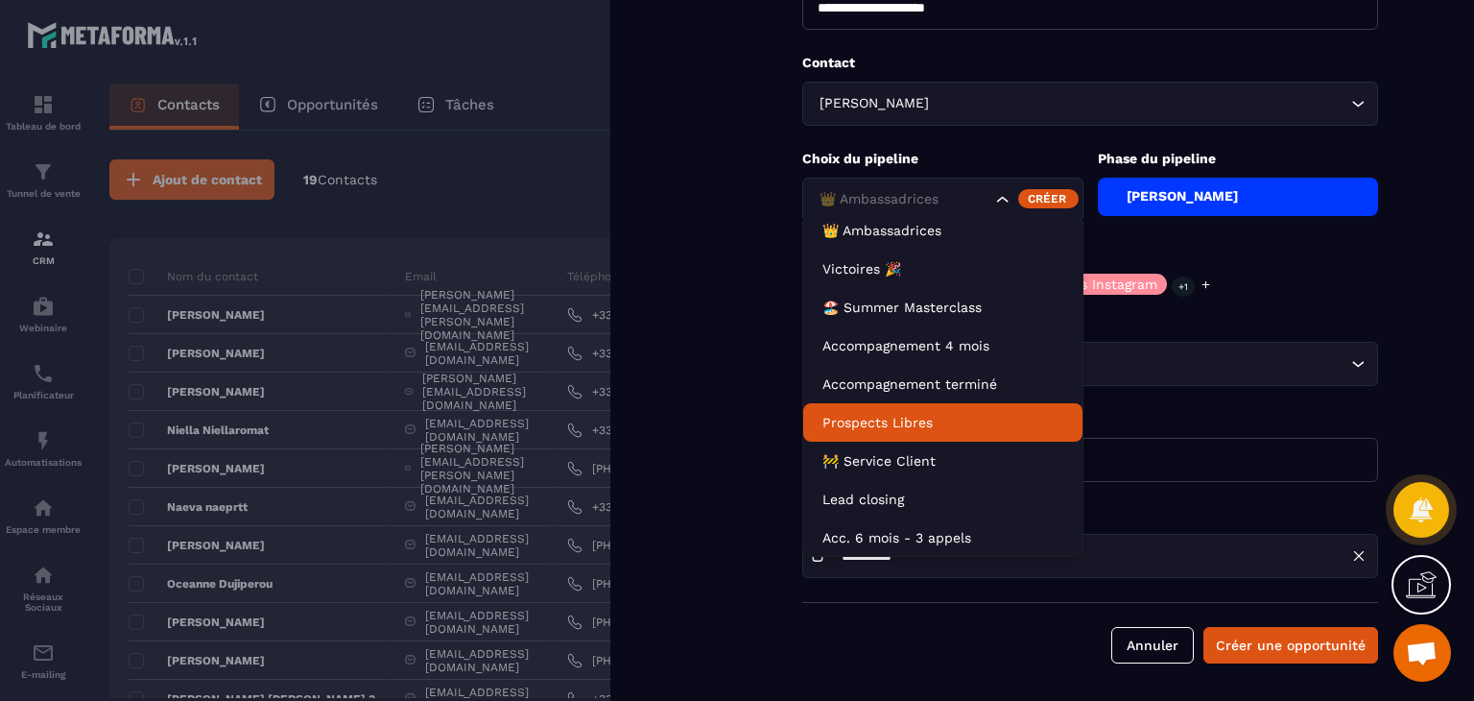
click at [902, 419] on p "Prospects Libres" at bounding box center [943, 422] width 241 height 19
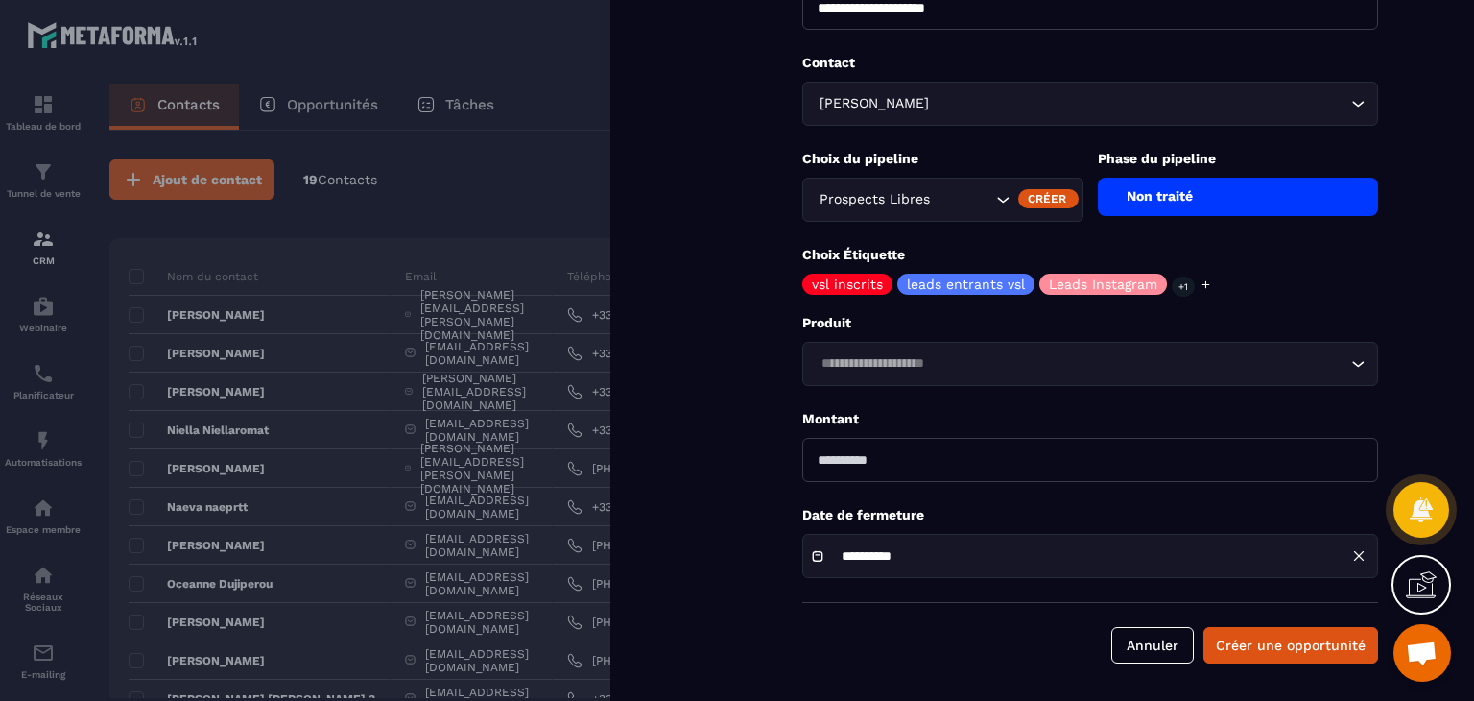
click at [1122, 196] on div "Non traité" at bounding box center [1238, 197] width 281 height 38
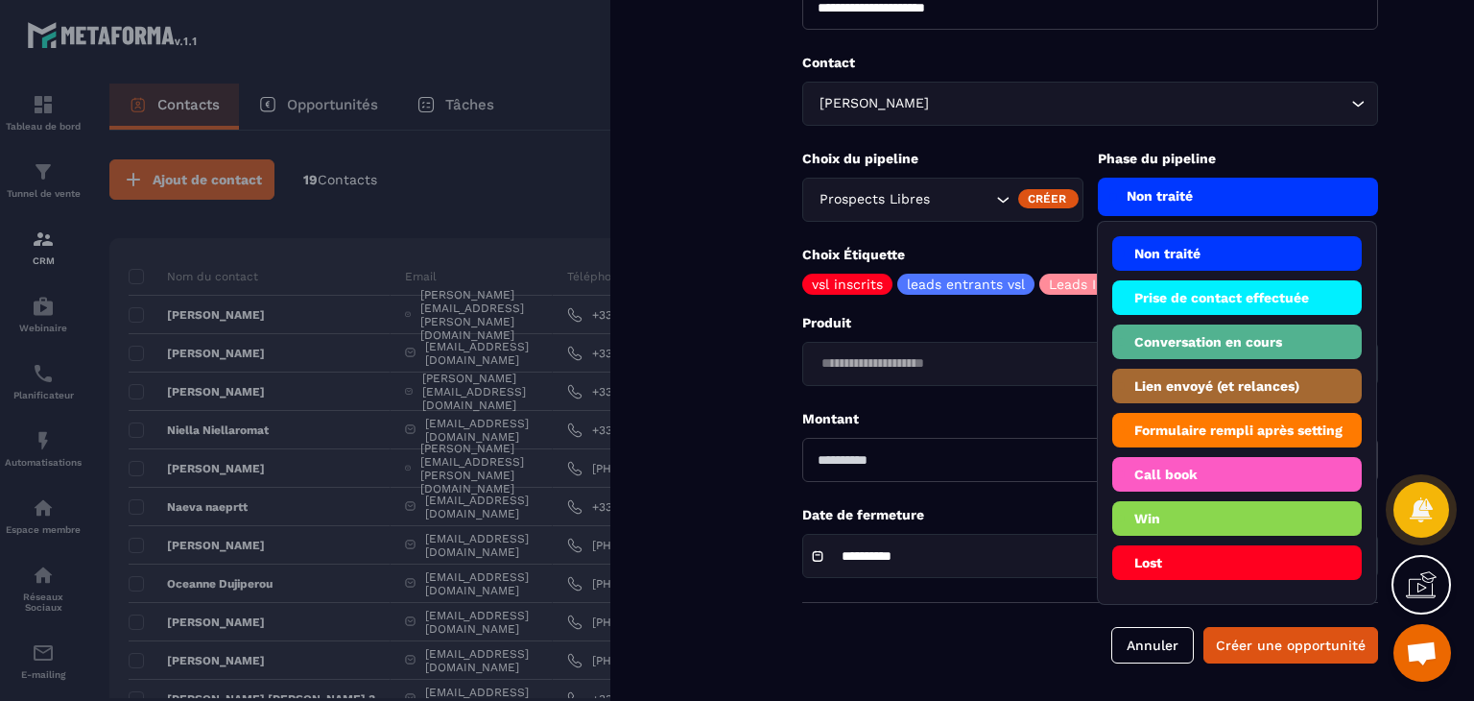
click at [1196, 369] on li "Conversation en cours" at bounding box center [1237, 386] width 250 height 35
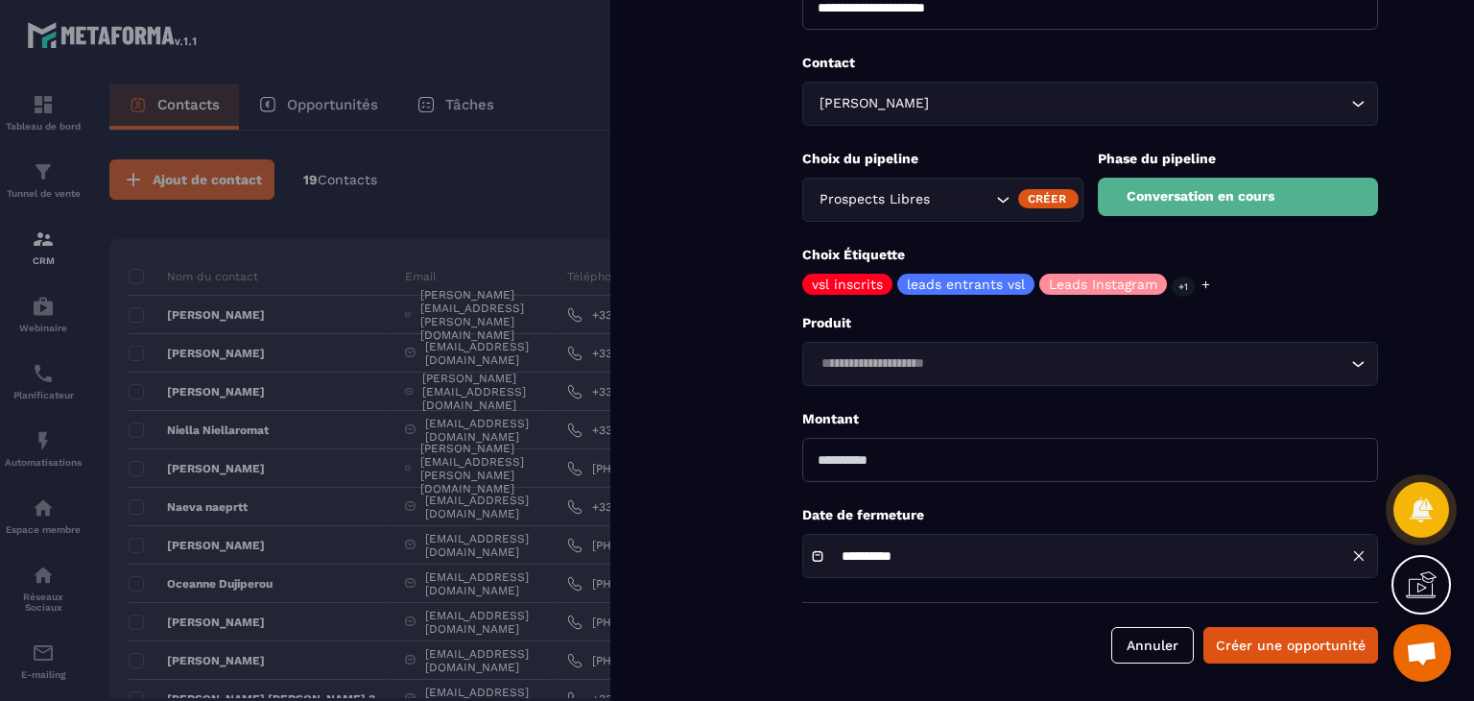
click at [846, 364] on input "Search for option" at bounding box center [1081, 363] width 532 height 21
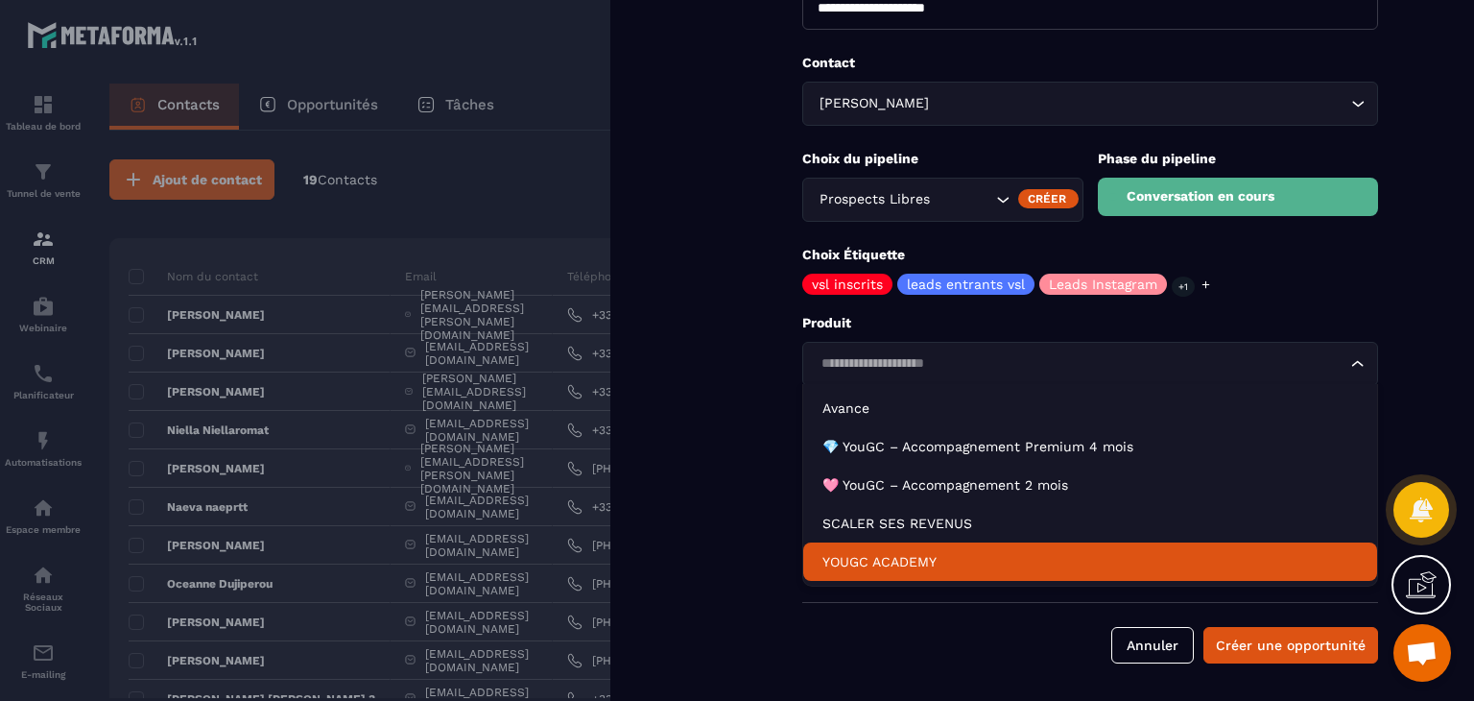
click at [848, 562] on p "YOUGC ACADEMY" at bounding box center [1091, 561] width 536 height 19
type input "*******"
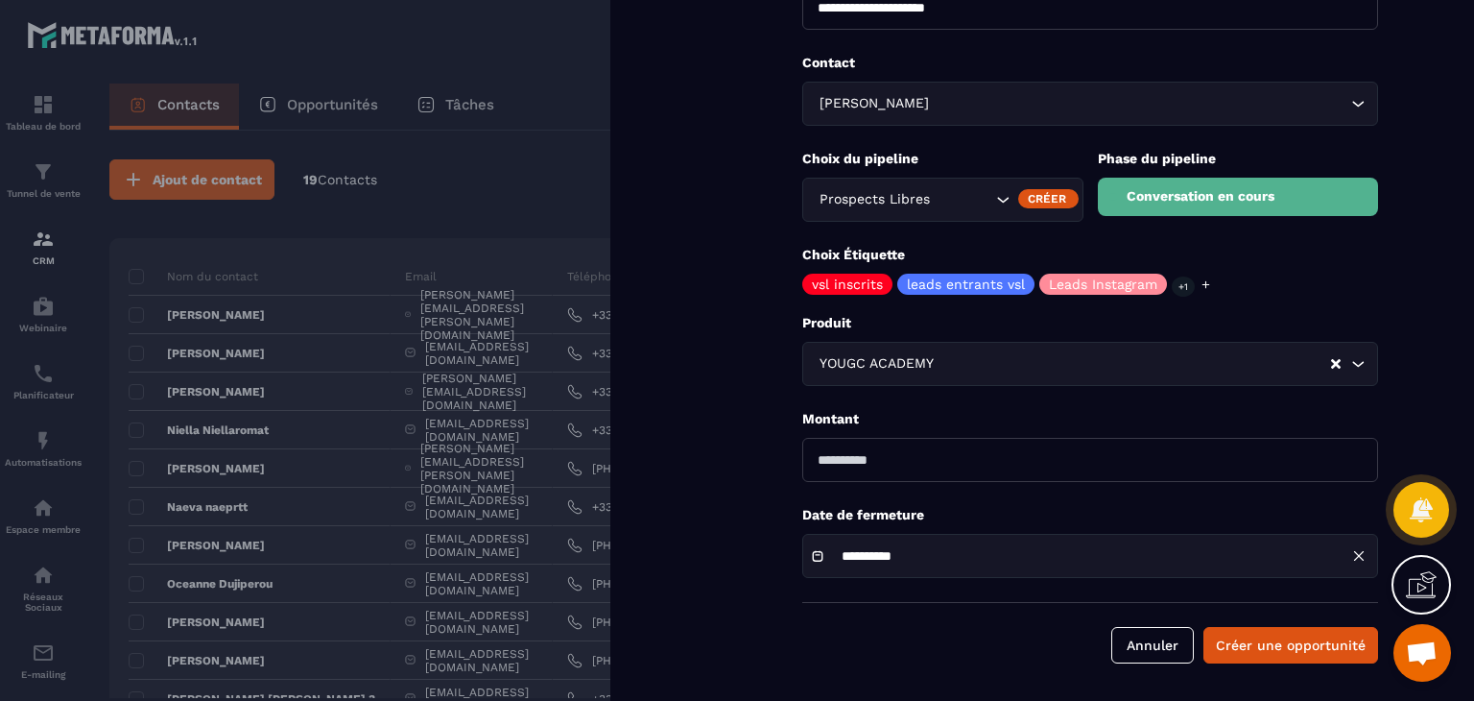
click at [969, 554] on input "**********" at bounding box center [904, 556] width 144 height 14
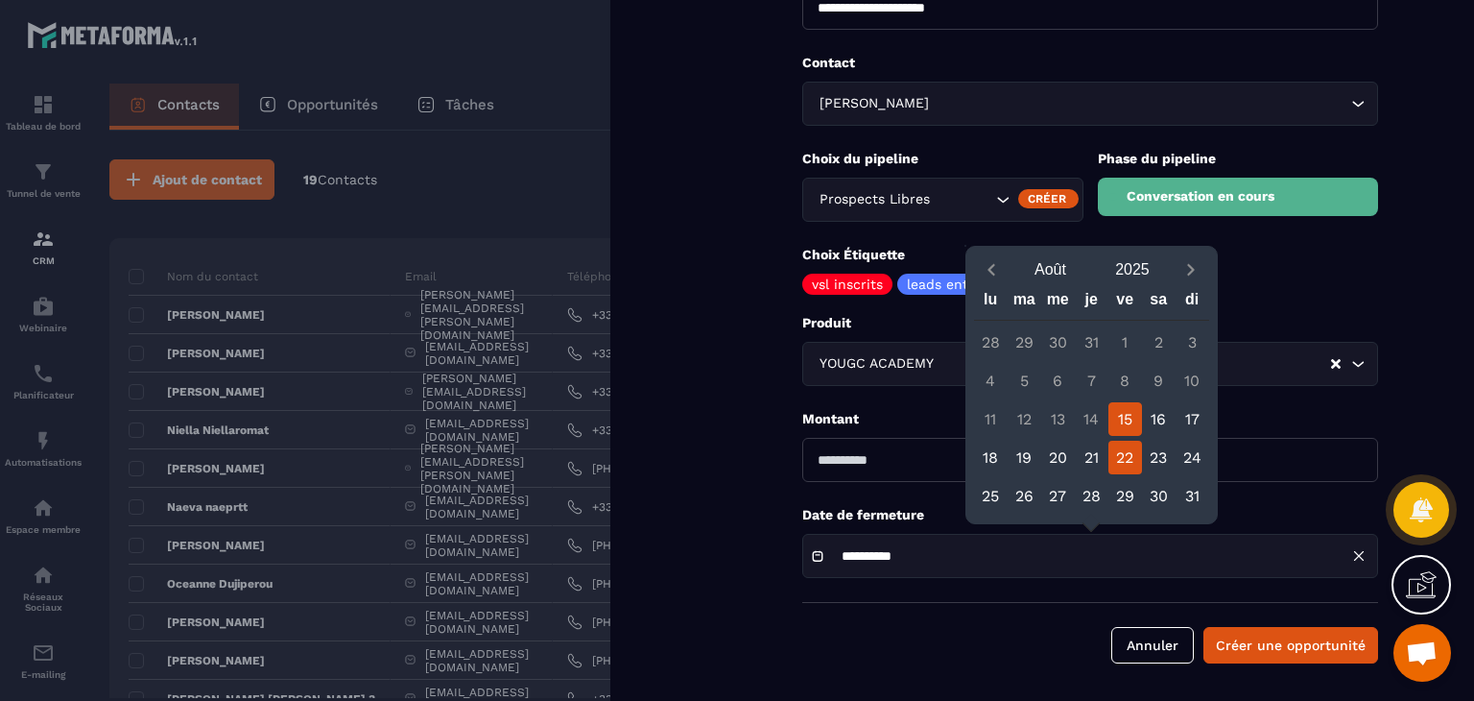
click at [1121, 459] on div "22" at bounding box center [1126, 458] width 34 height 34
type input "**********"
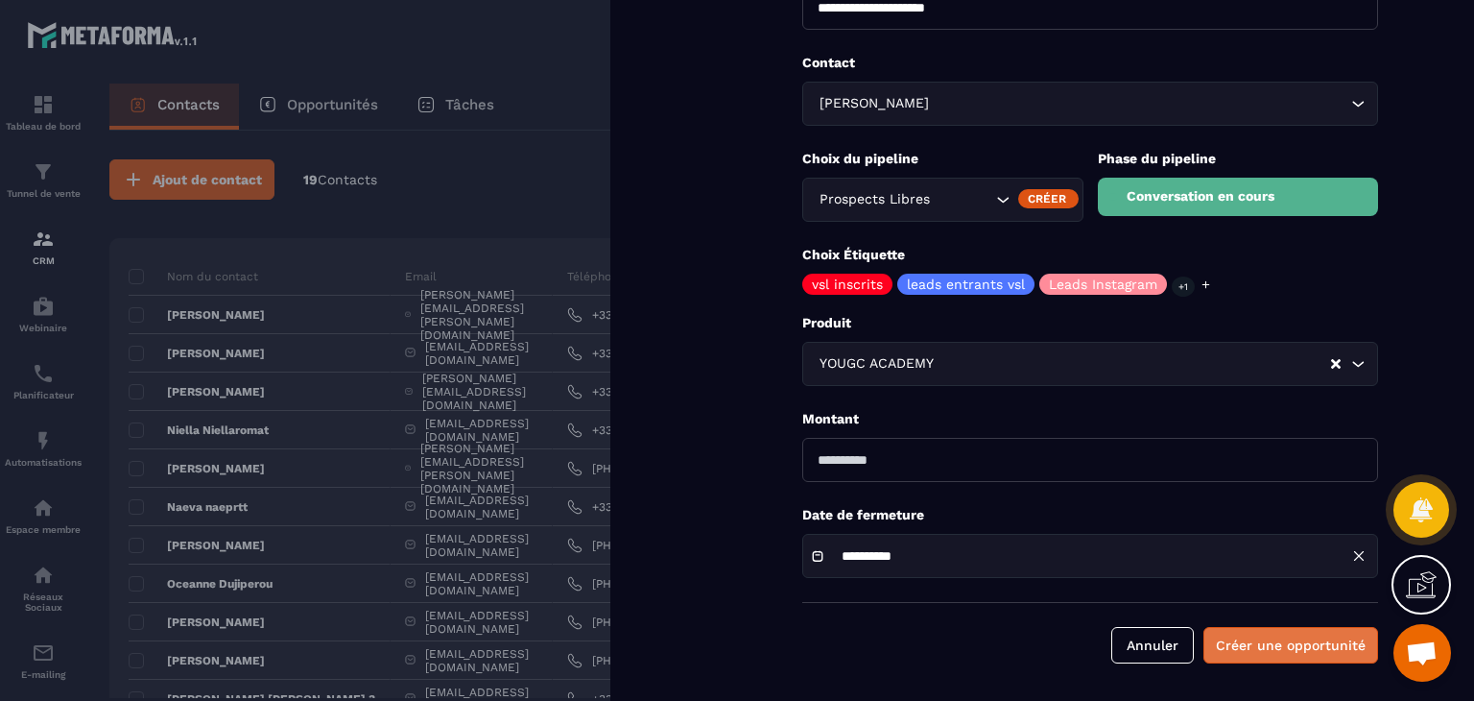
click at [1292, 641] on button "Créer une opportunité" at bounding box center [1291, 645] width 175 height 36
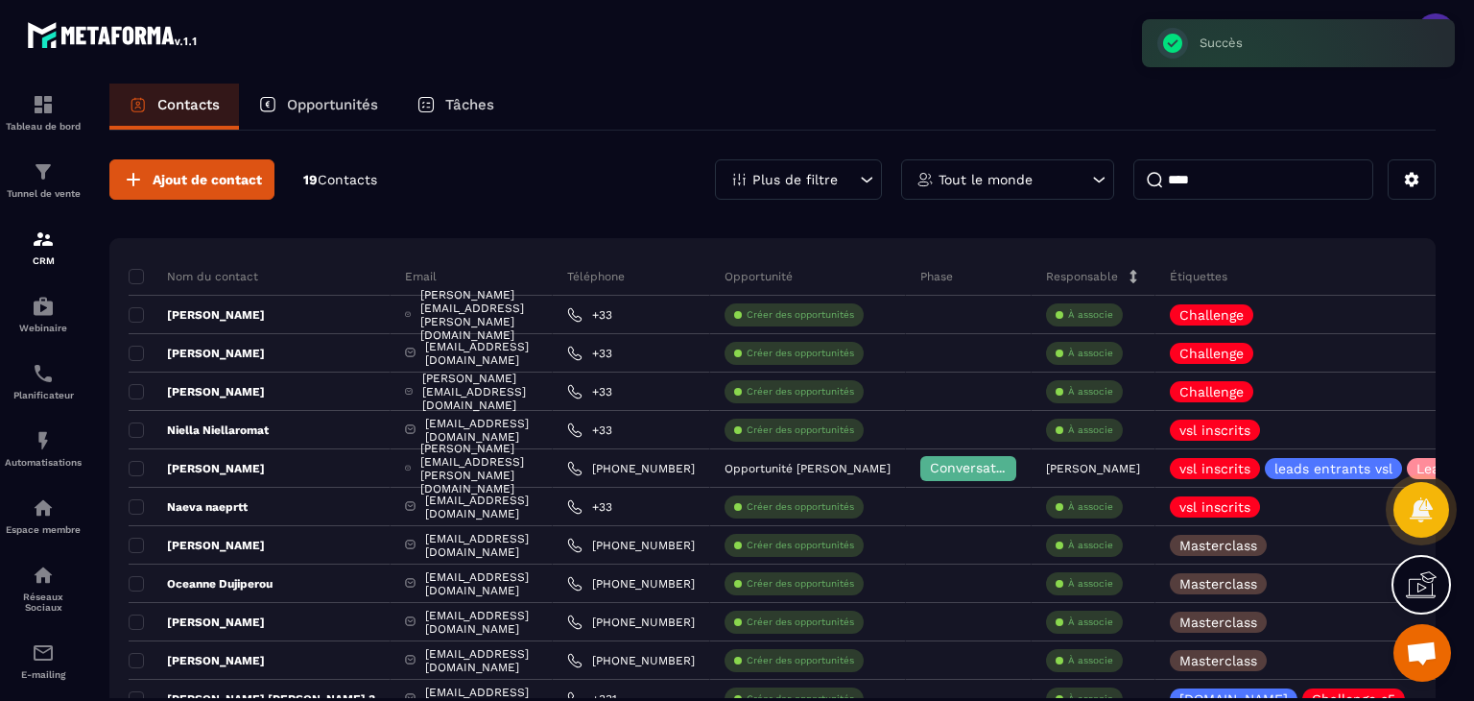
drag, startPoint x: 363, startPoint y: 100, endPoint x: 390, endPoint y: 108, distance: 28.2
click at [363, 100] on p "Opportunités" at bounding box center [332, 104] width 91 height 17
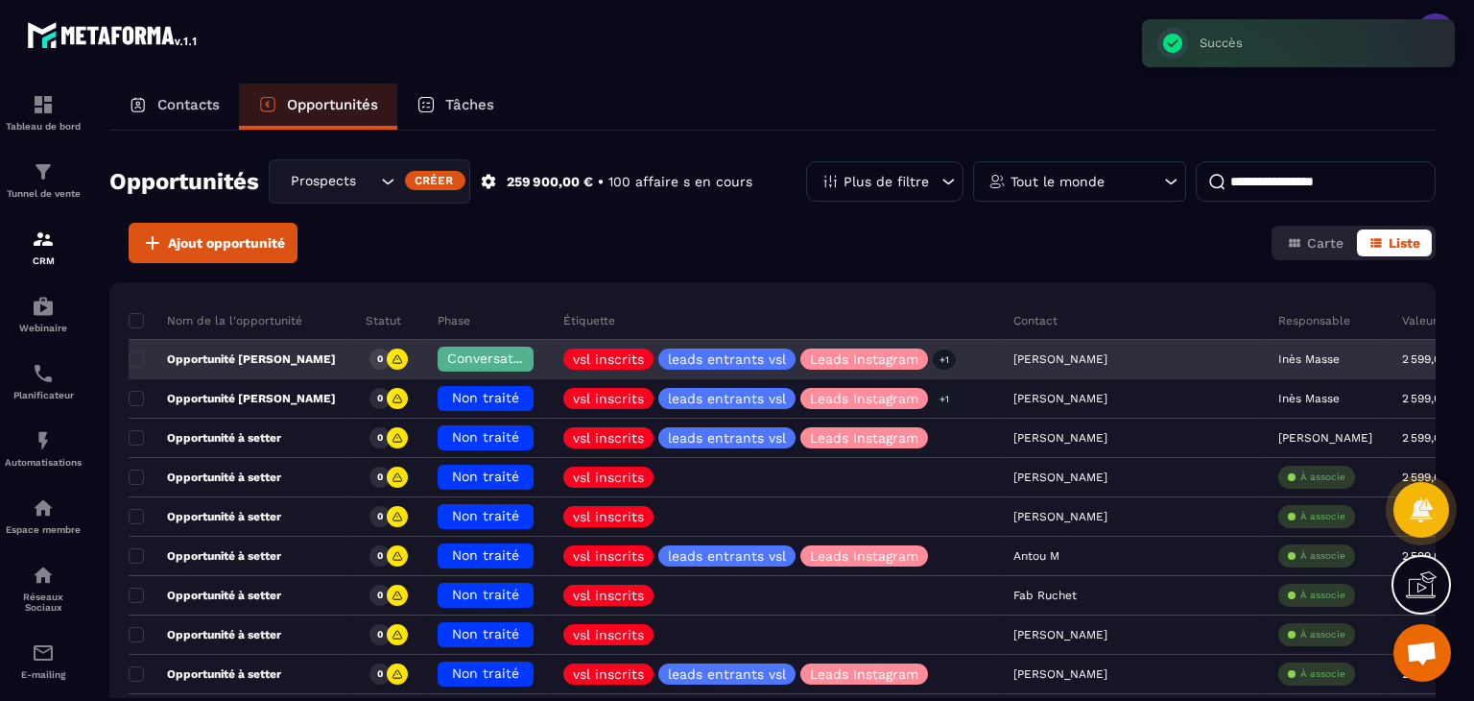
click at [1278, 358] on p "Inès Masse" at bounding box center [1308, 358] width 61 height 13
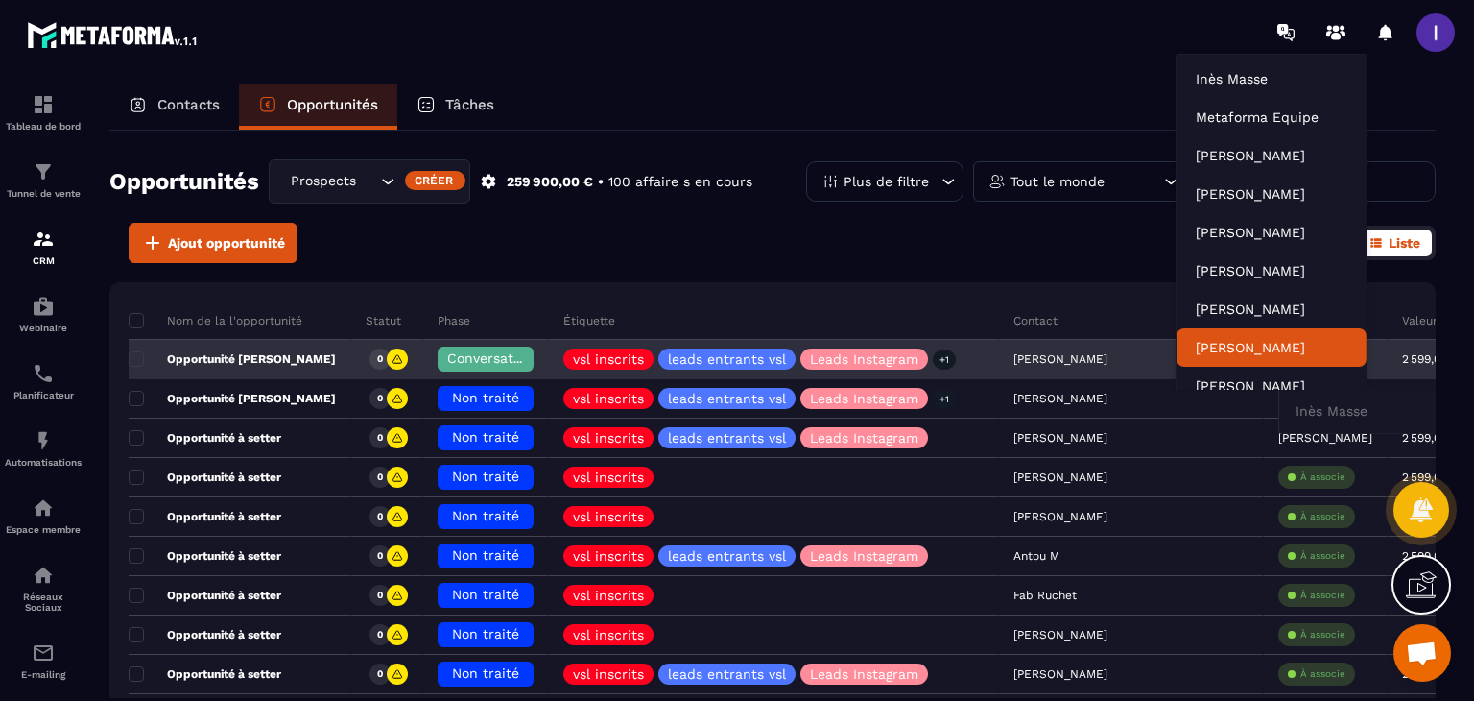
scroll to position [14, 0]
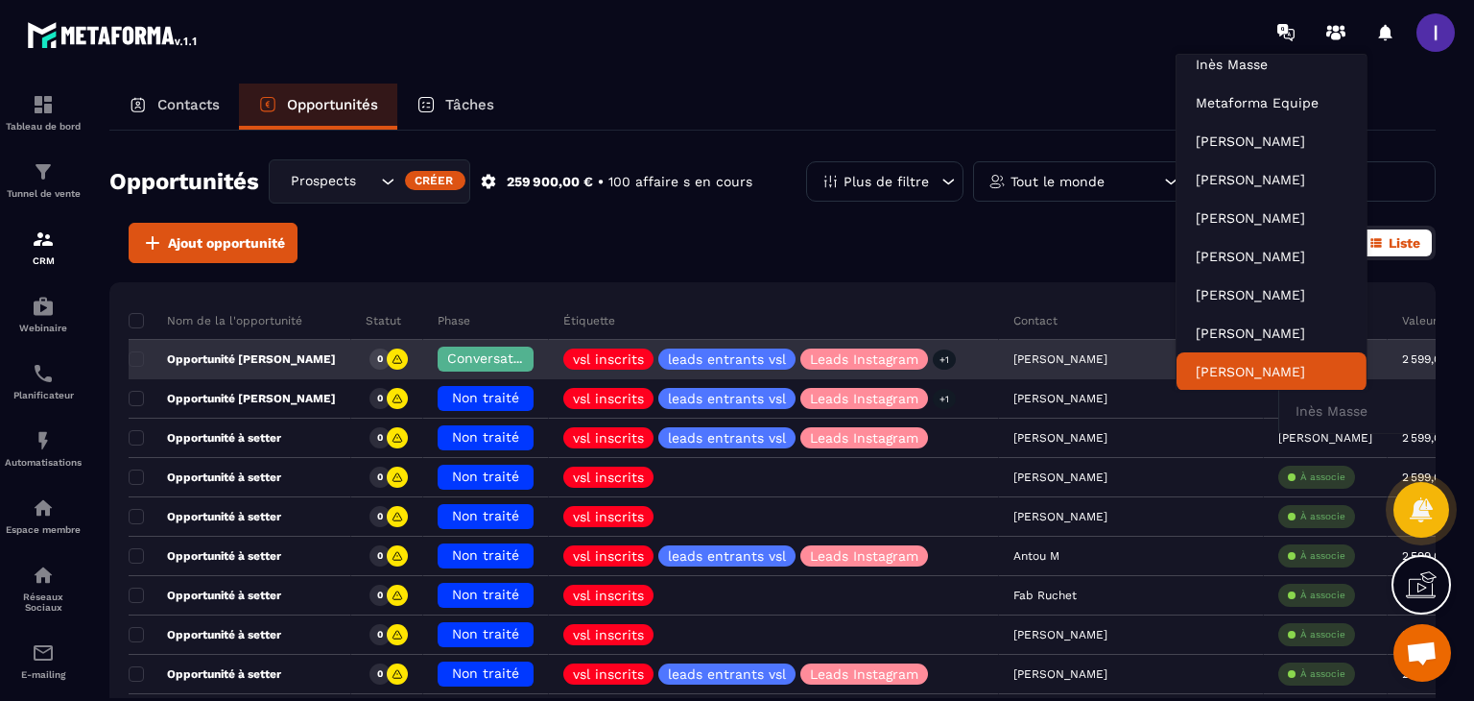
click at [1291, 414] on input "Search for option" at bounding box center [1365, 411] width 148 height 21
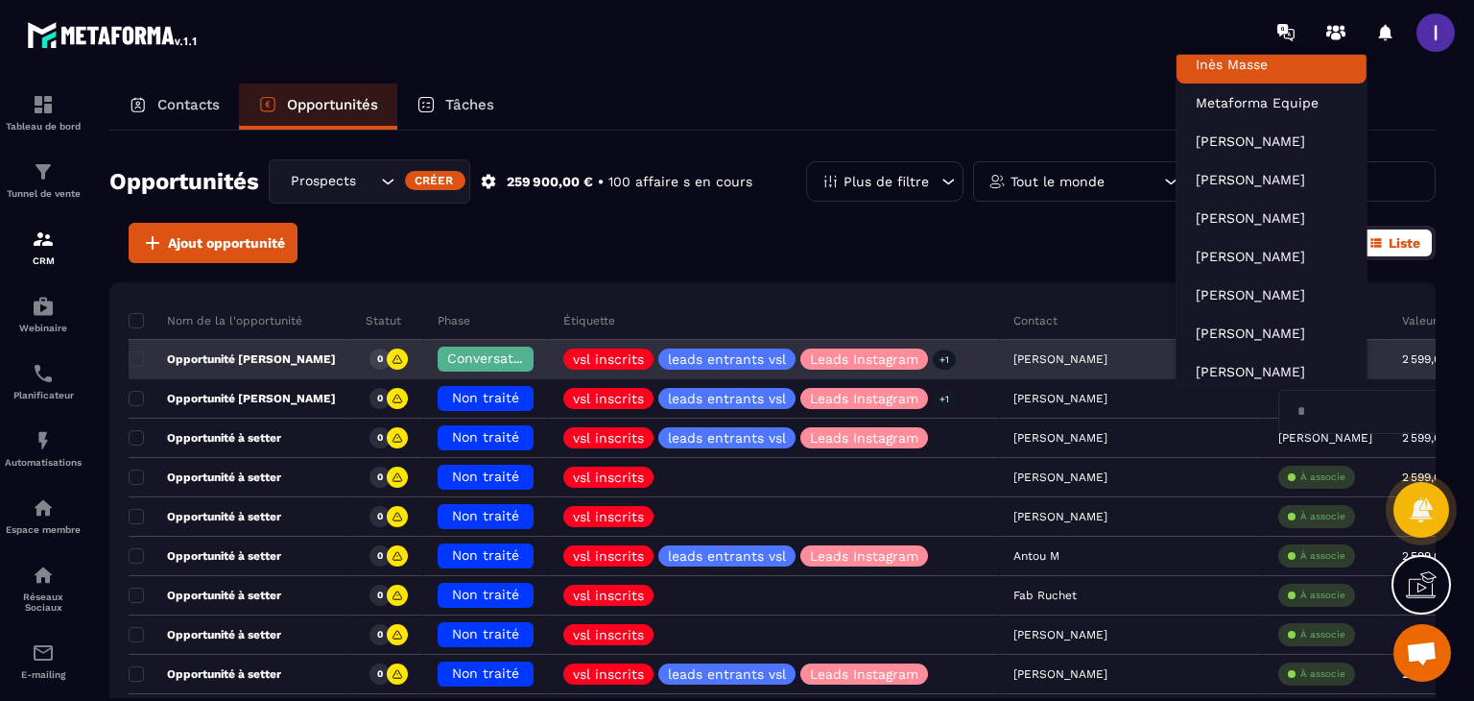
scroll to position [4, 0]
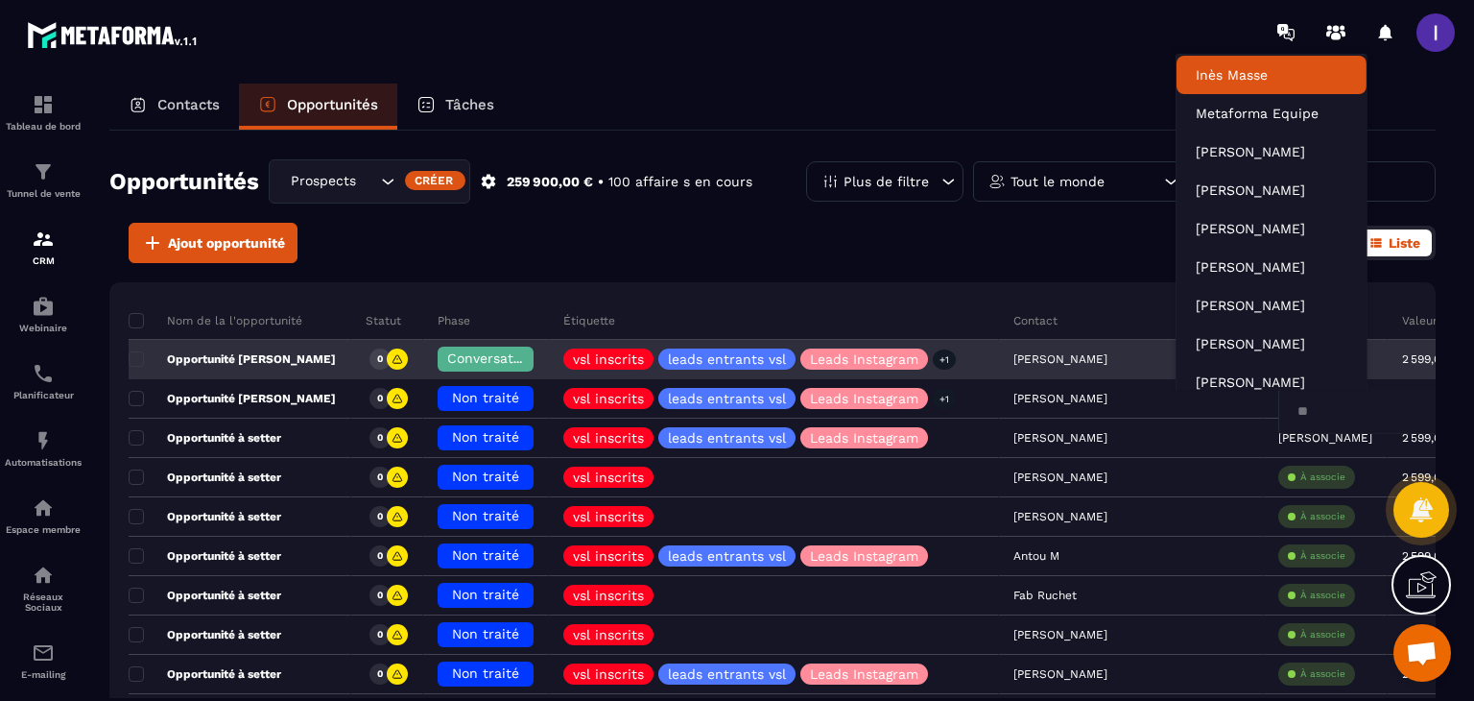
type input "***"
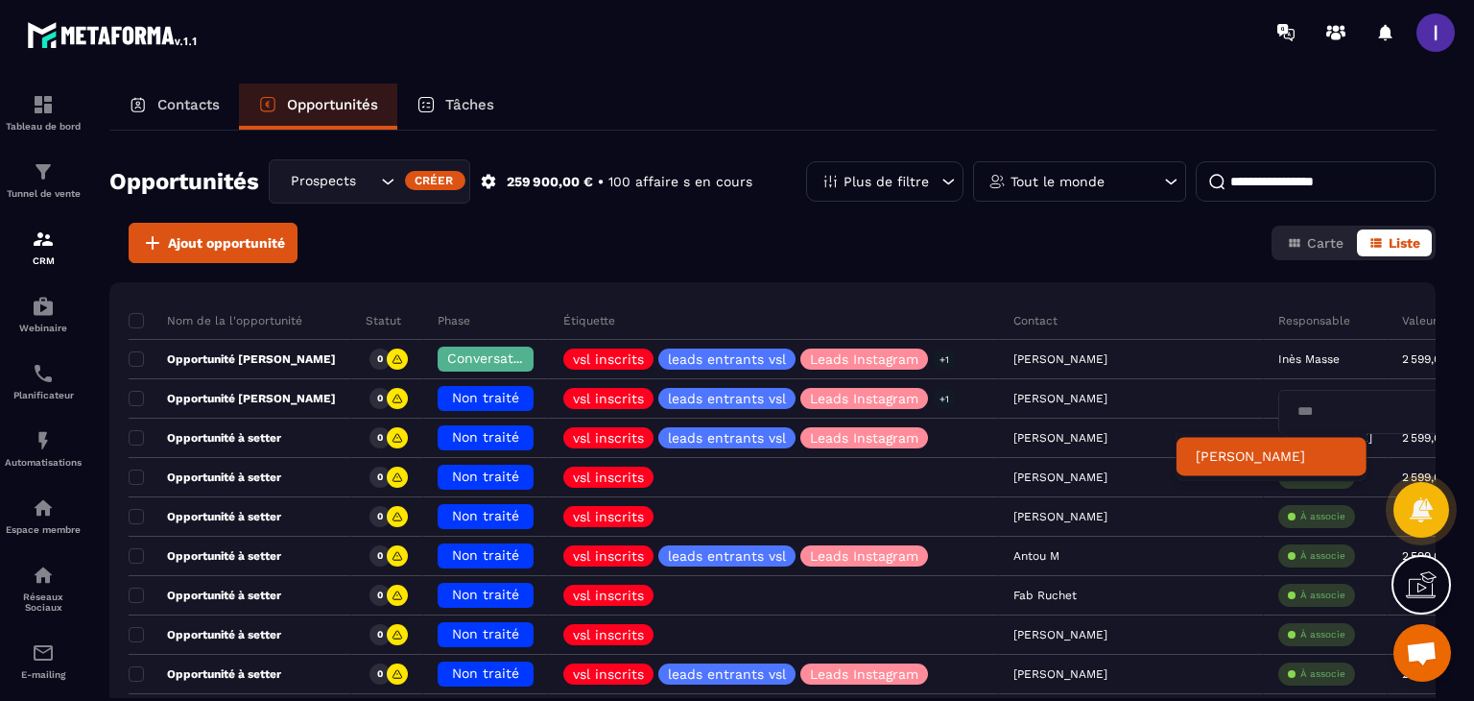
click at [1252, 460] on p "[PERSON_NAME]" at bounding box center [1272, 455] width 152 height 19
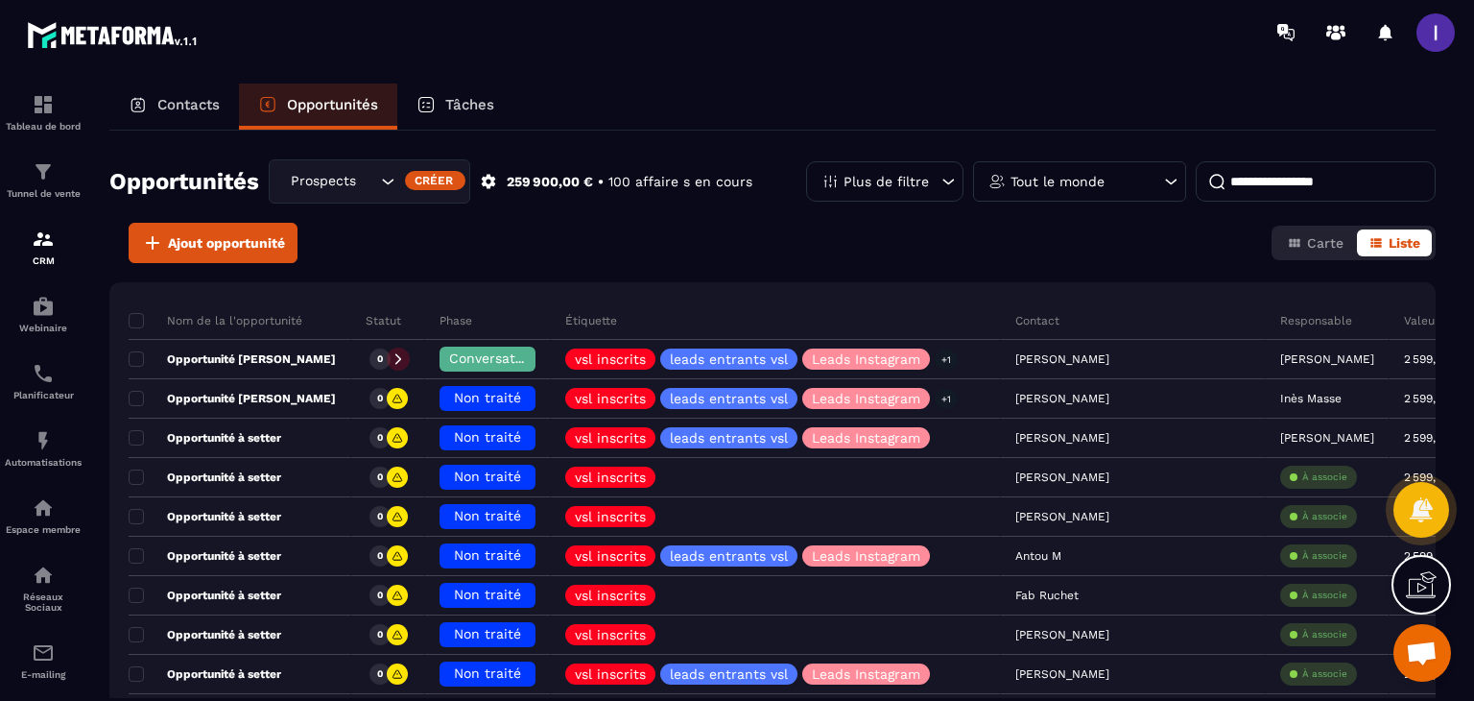
click at [471, 106] on p "Tâches" at bounding box center [469, 104] width 49 height 17
